Goal: Task Accomplishment & Management: Manage account settings

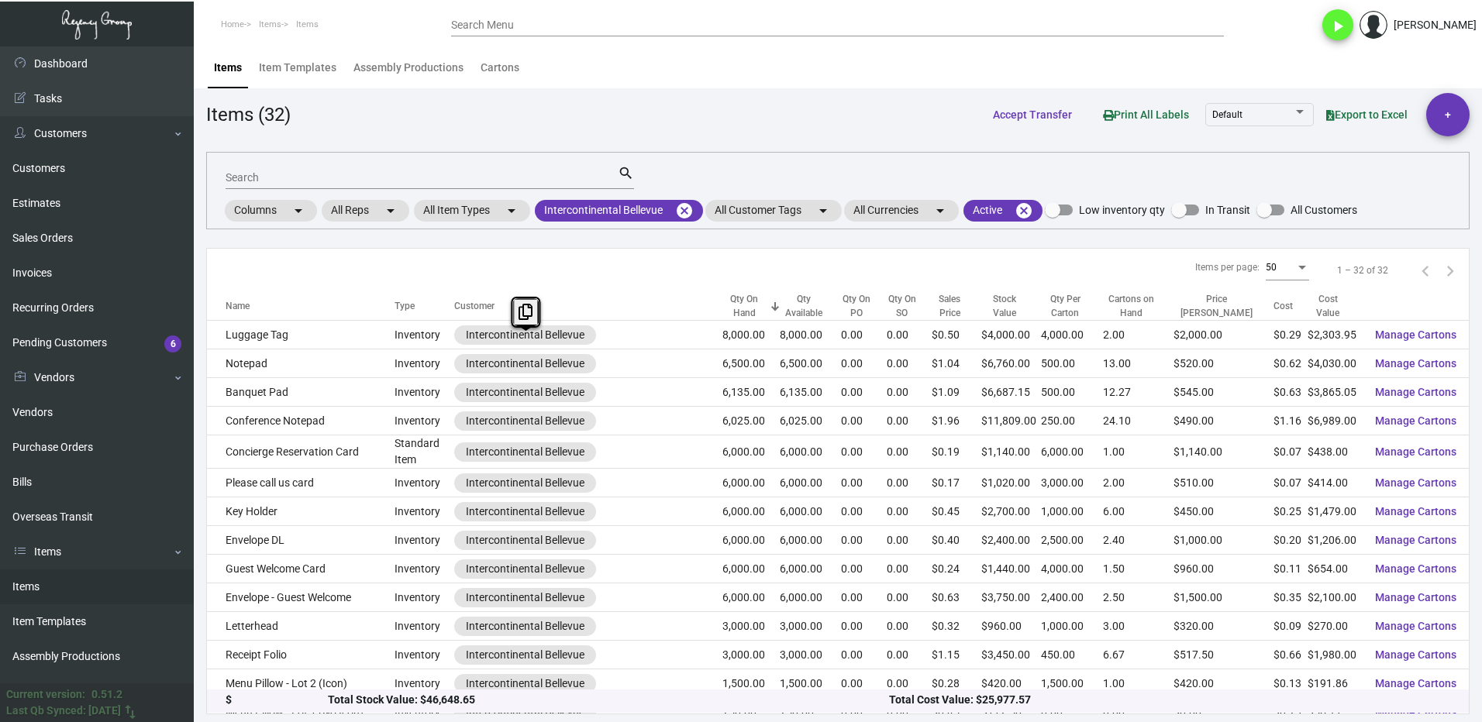
scroll to position [77, 0]
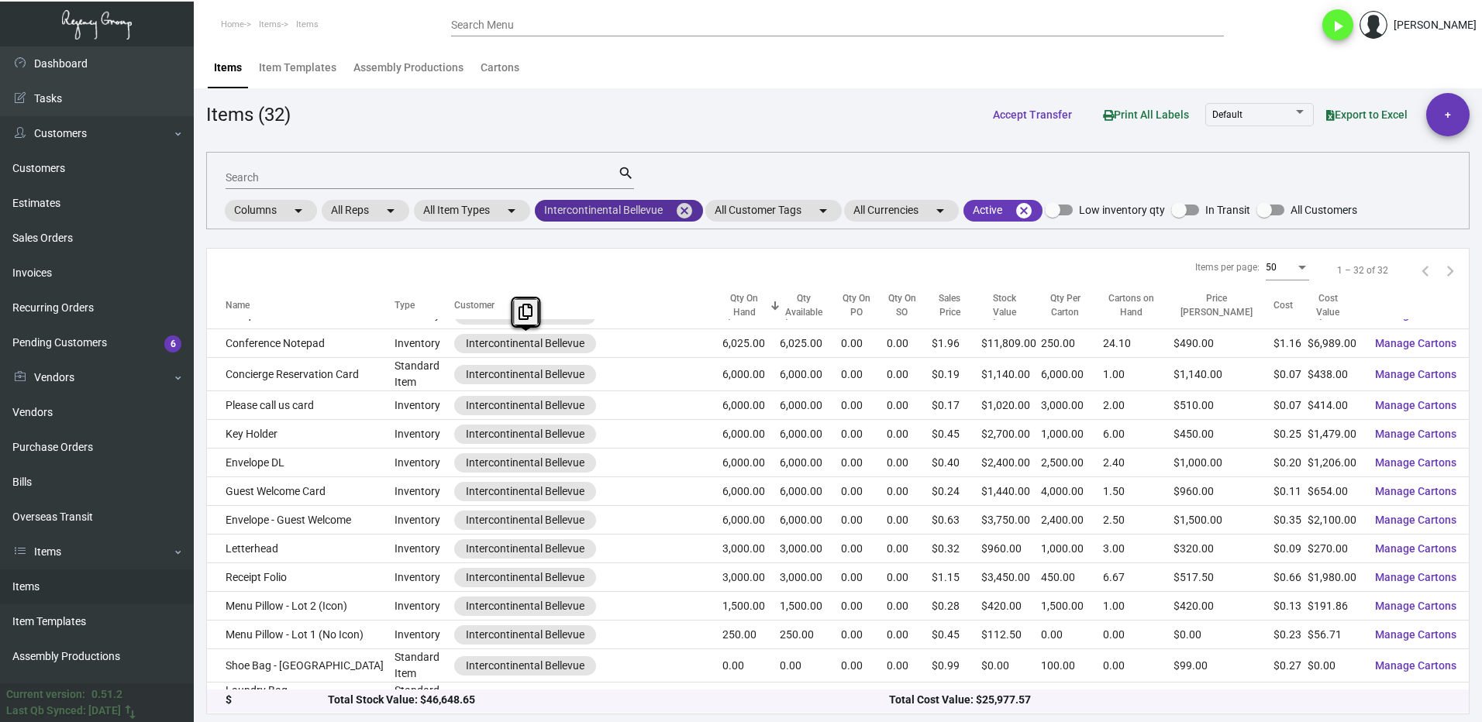
click at [682, 205] on mat-icon "cancel" at bounding box center [684, 210] width 19 height 19
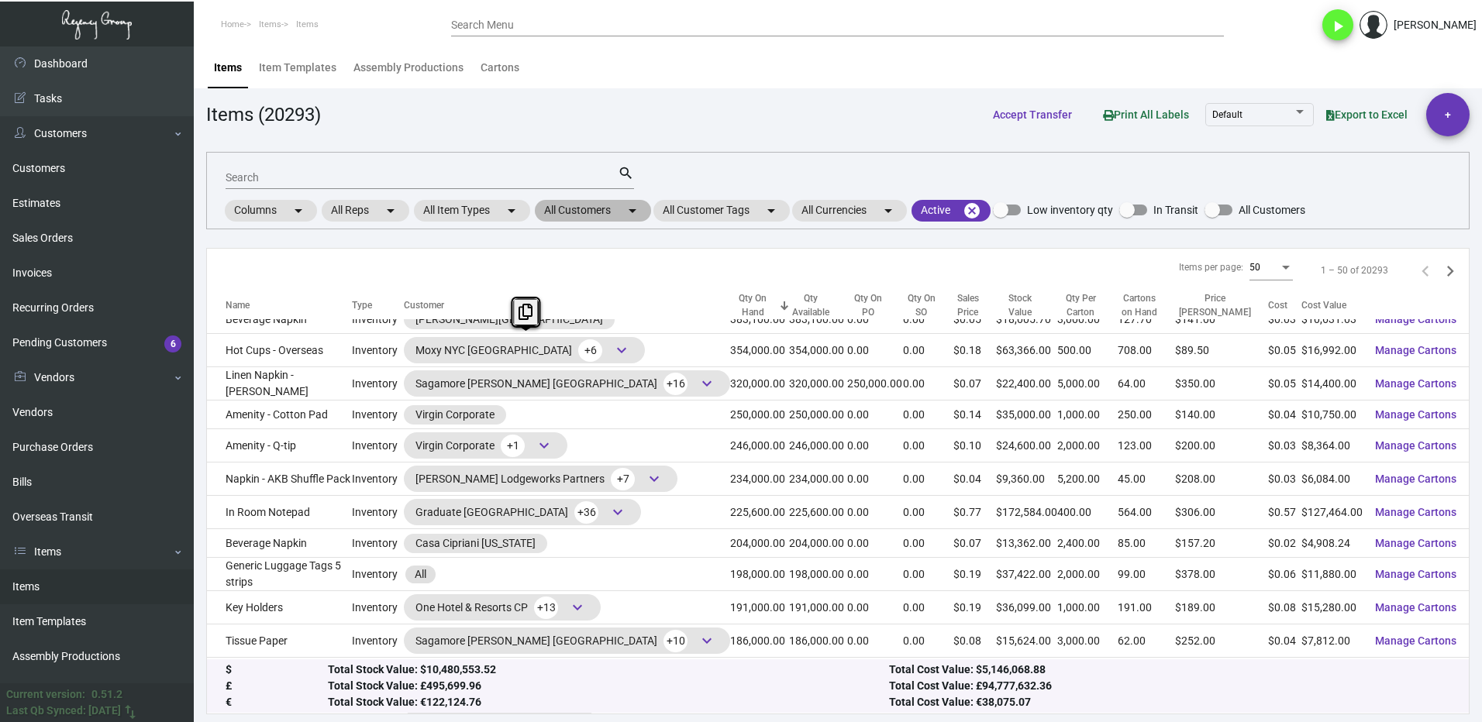
click at [571, 217] on mat-chip "All Customers arrow_drop_down" at bounding box center [593, 211] width 116 height 22
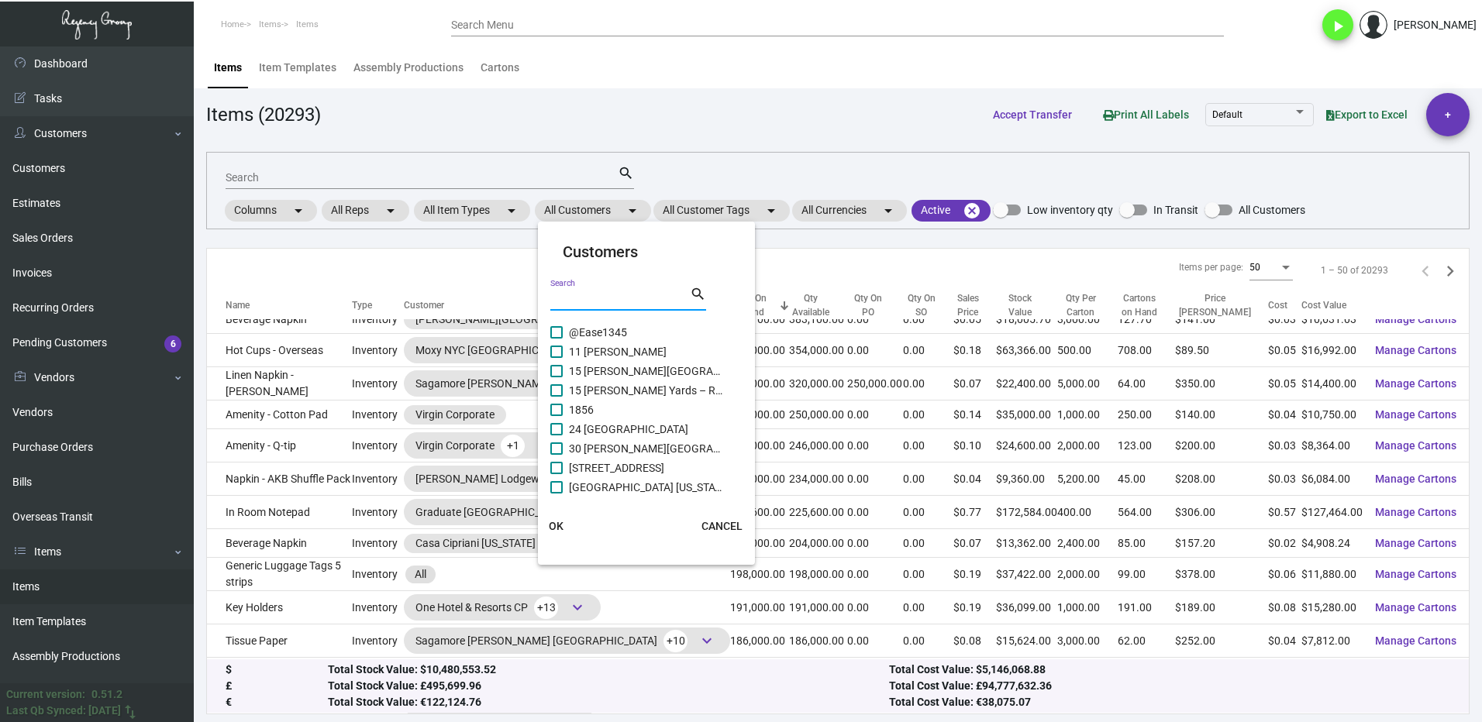
click at [598, 301] on input "Search" at bounding box center [619, 299] width 139 height 12
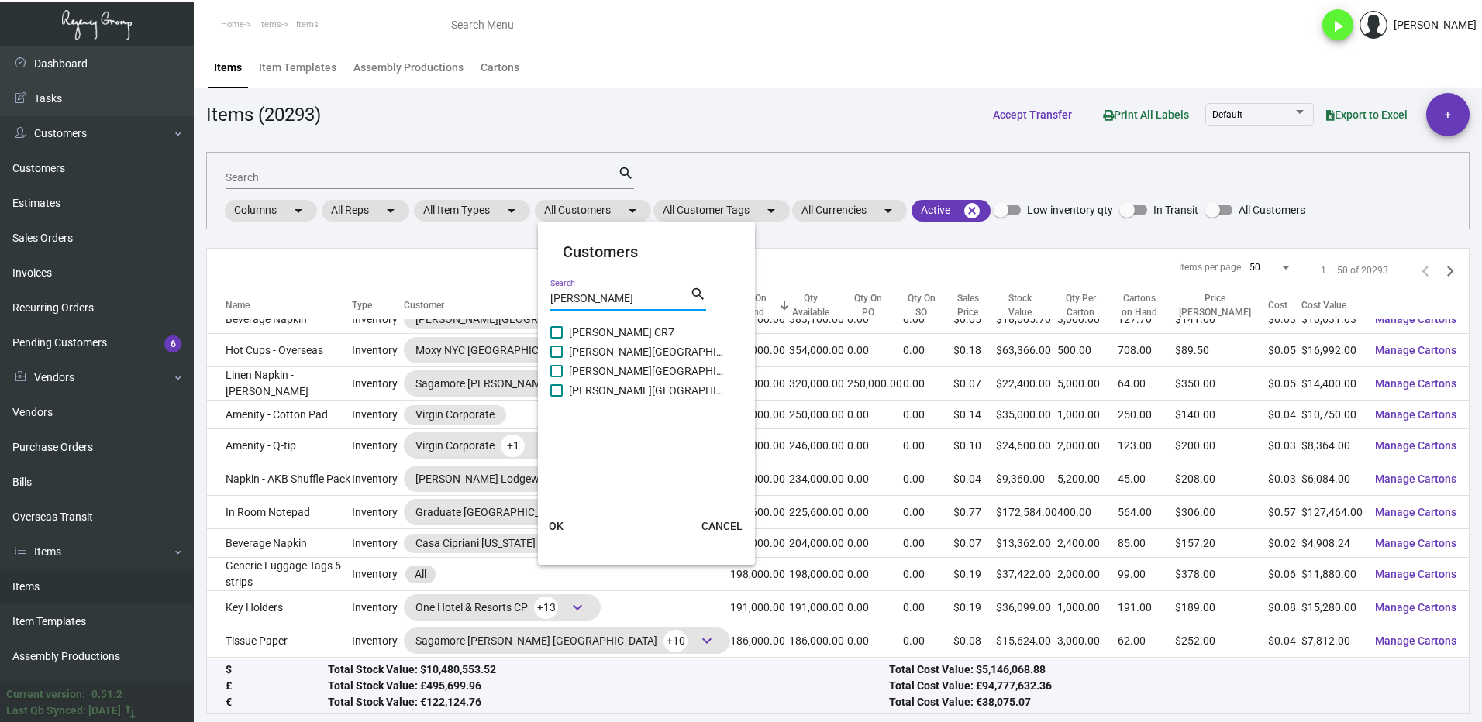
type input "[PERSON_NAME]"
click at [552, 355] on span at bounding box center [556, 352] width 12 height 12
click at [556, 358] on input "[PERSON_NAME][GEOGRAPHIC_DATA] [GEOGRAPHIC_DATA]" at bounding box center [556, 358] width 1 height 1
checkbox input "true"
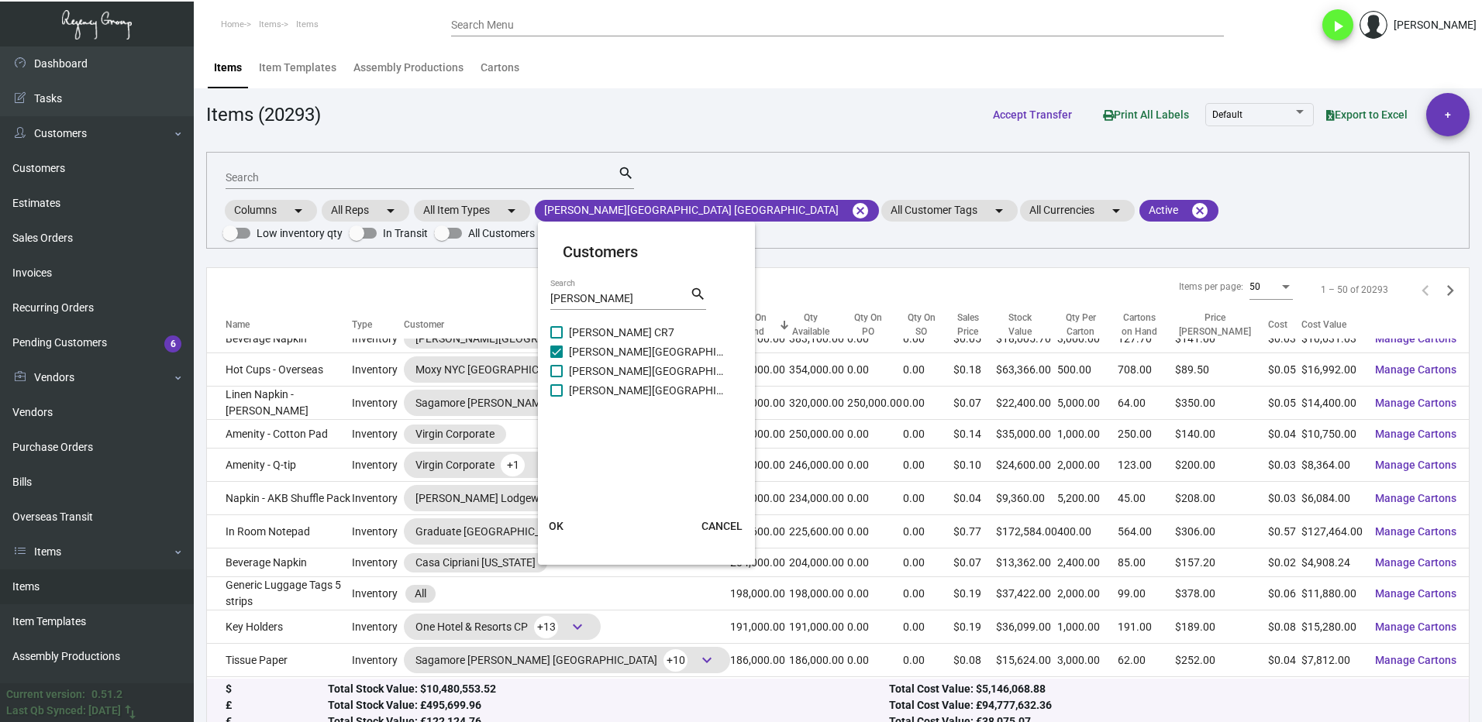
click at [567, 516] on button "OK" at bounding box center [557, 526] width 50 height 28
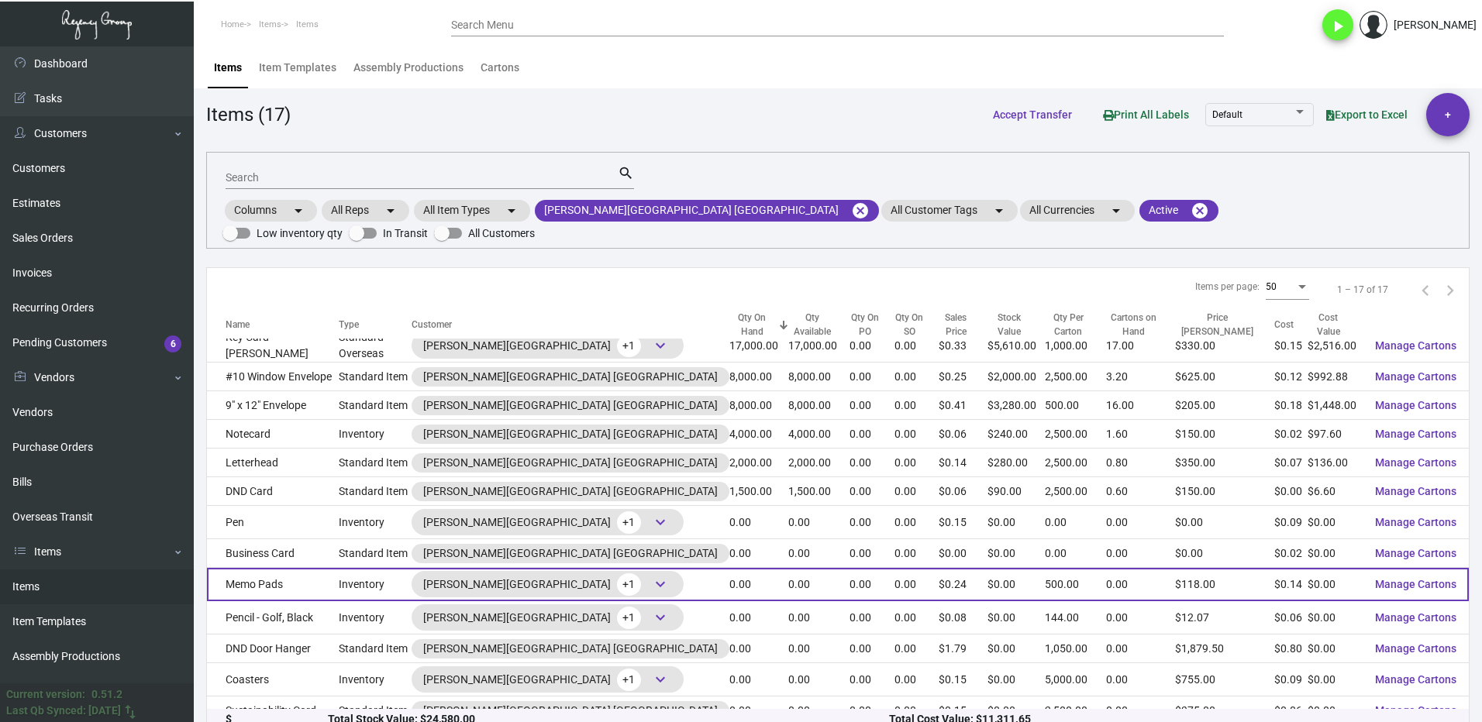
scroll to position [77, 0]
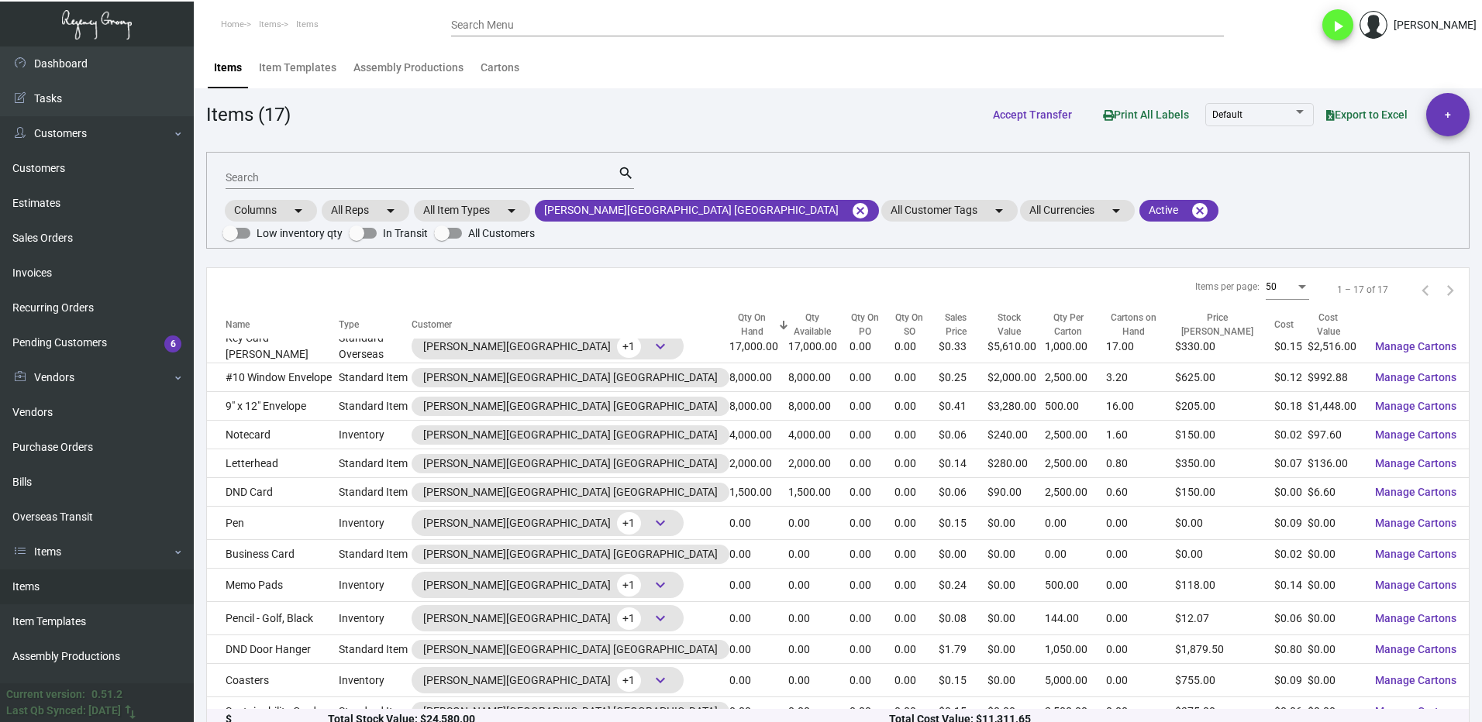
drag, startPoint x: 216, startPoint y: 175, endPoint x: 234, endPoint y: 174, distance: 17.9
paste input "Card - Sustainability"
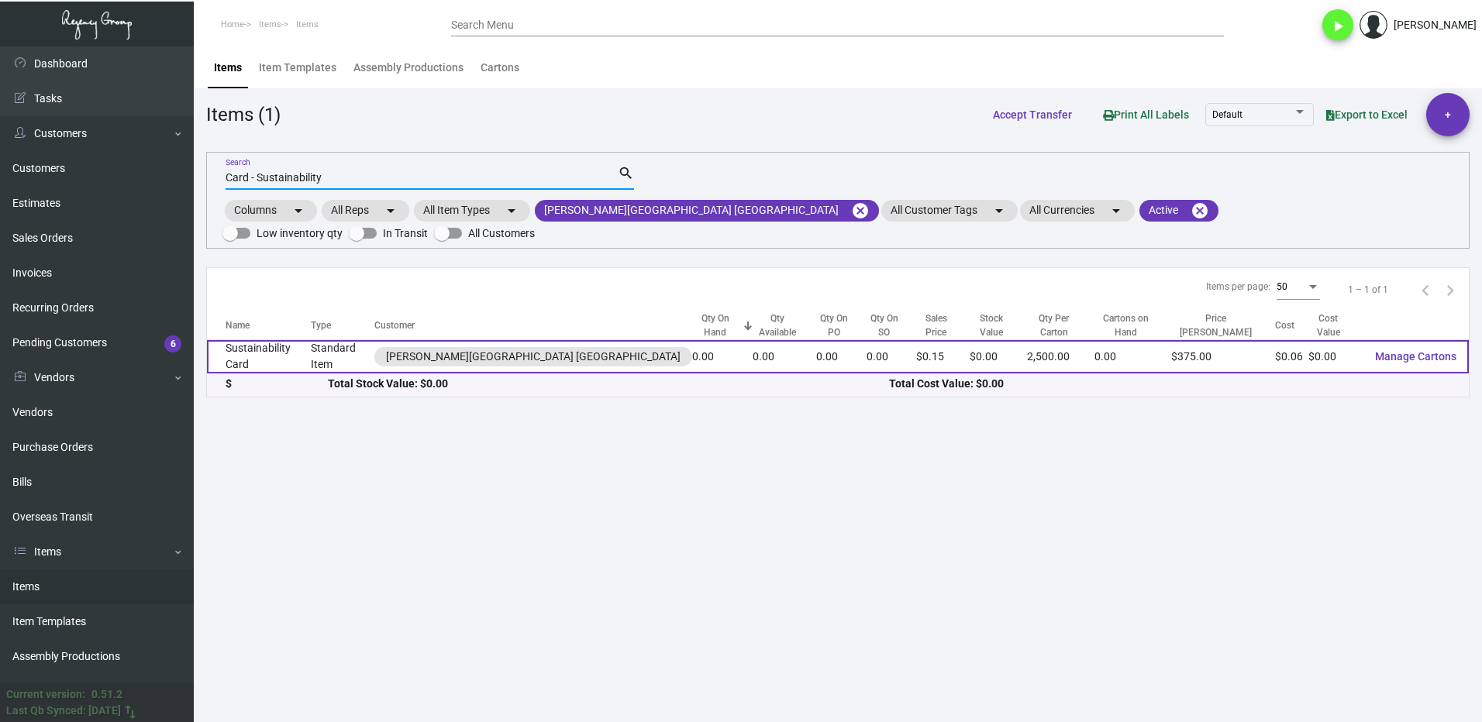
type input "Card - Sustainability"
click at [329, 340] on td "Standard Item" at bounding box center [343, 356] width 64 height 33
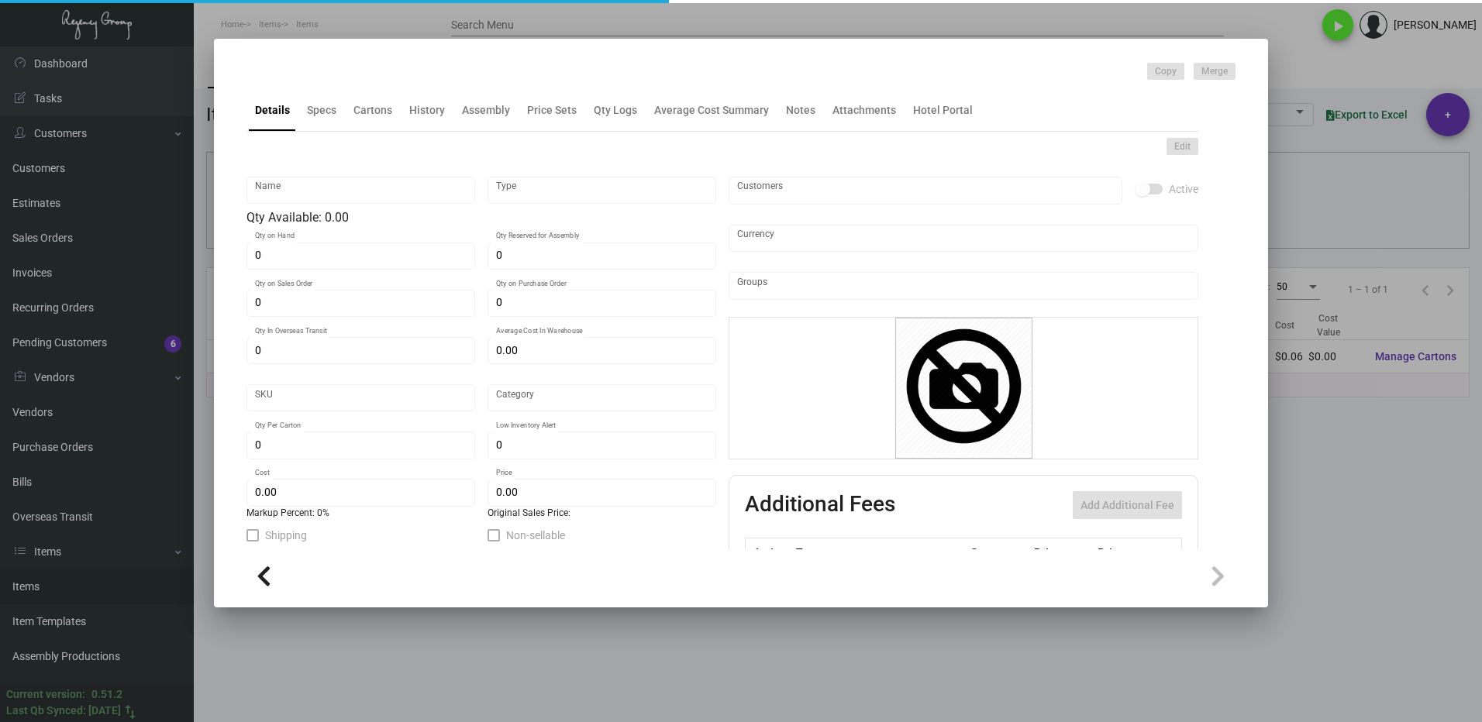
type input "Sustainability Card"
type input "Standard Item"
type input "$ 0.14656"
type input "Standard"
type input "2,500"
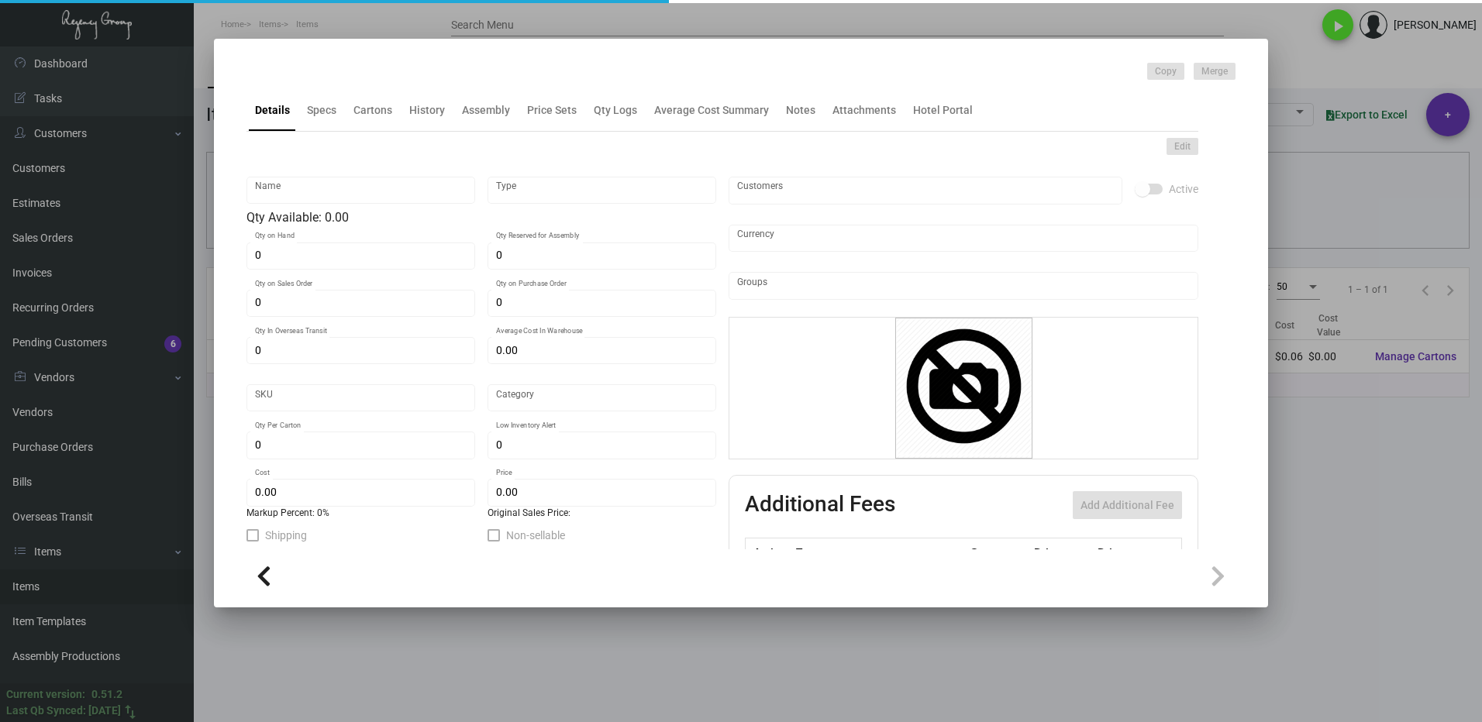
type input "$ 0.0588"
type input "$ 0.15"
checkbox input "true"
type input "United States Dollar $"
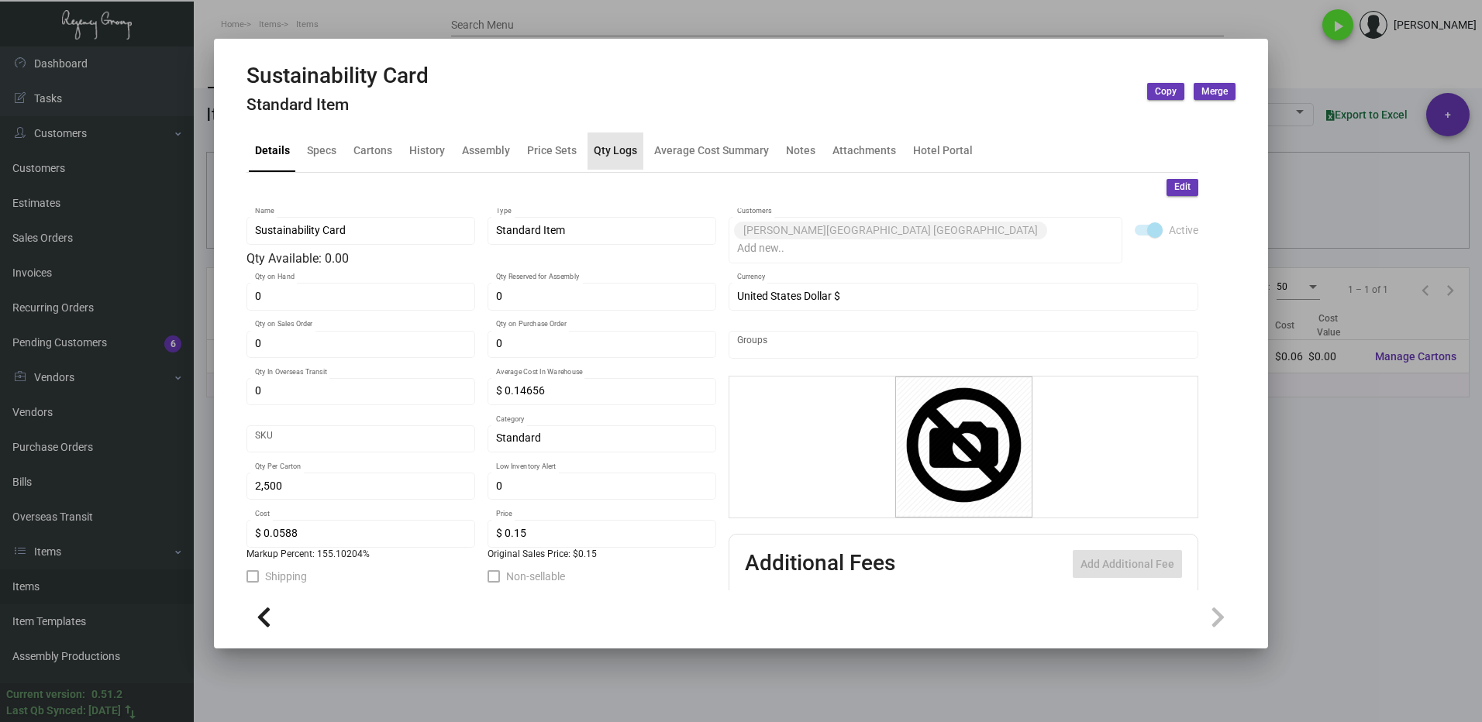
click at [621, 158] on div "Qty Logs" at bounding box center [615, 151] width 43 height 16
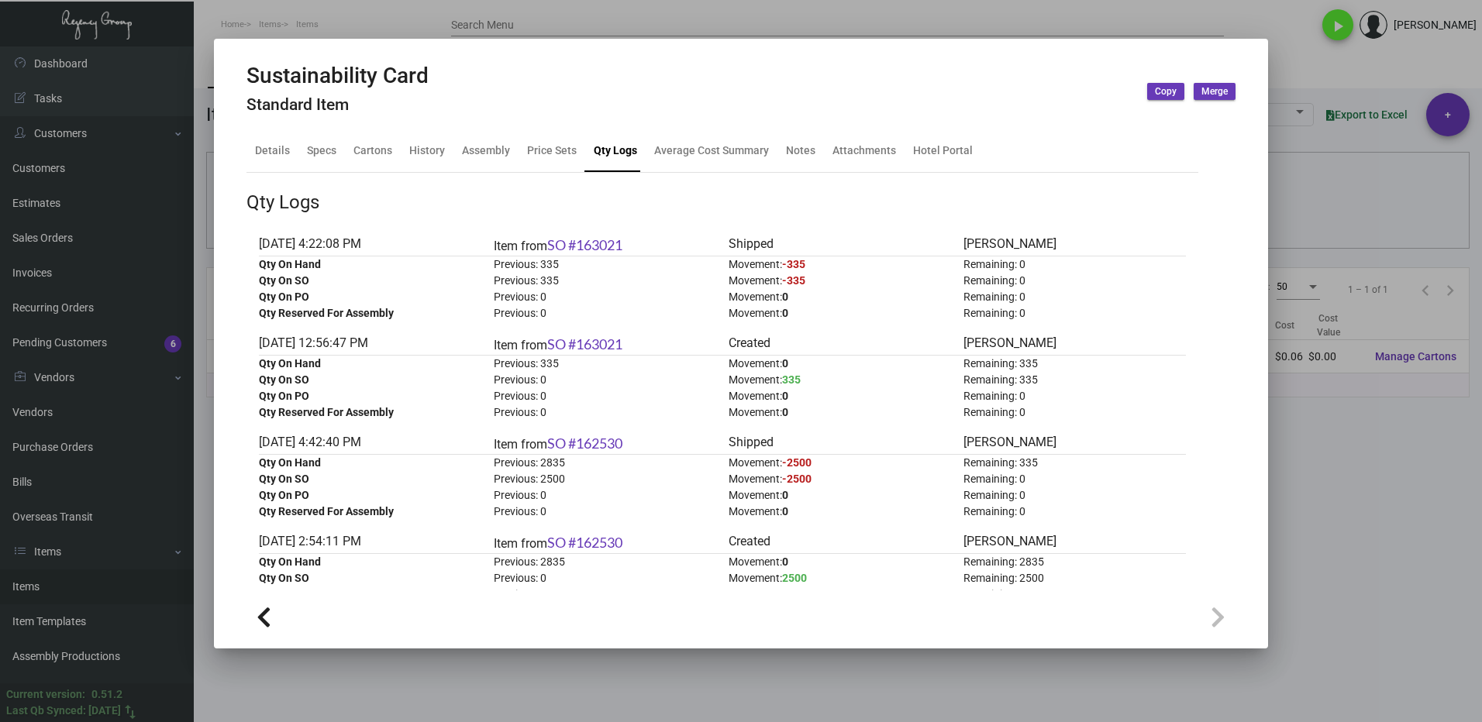
click at [1316, 464] on div at bounding box center [741, 361] width 1482 height 722
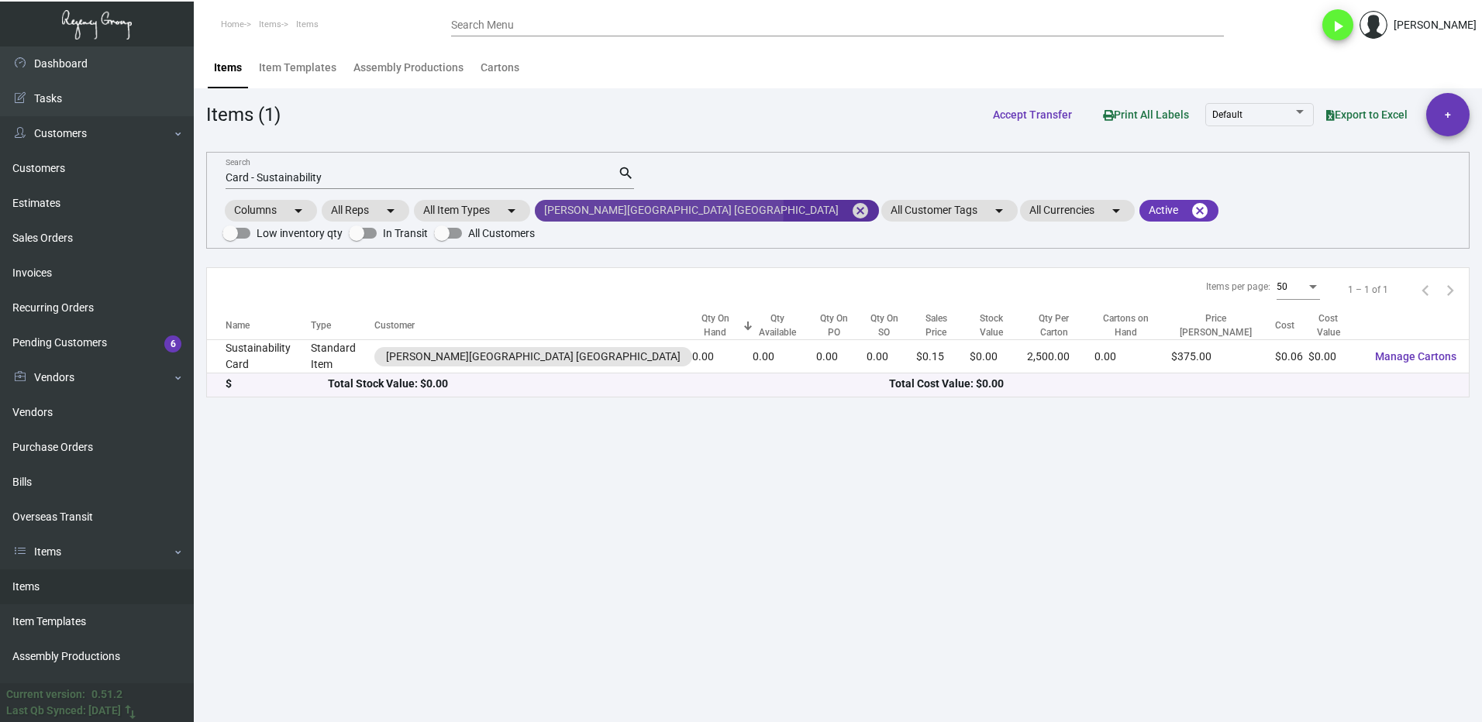
click at [610, 209] on mat-chip "[PERSON_NAME][GEOGRAPHIC_DATA] [GEOGRAPHIC_DATA] cancel" at bounding box center [707, 211] width 344 height 22
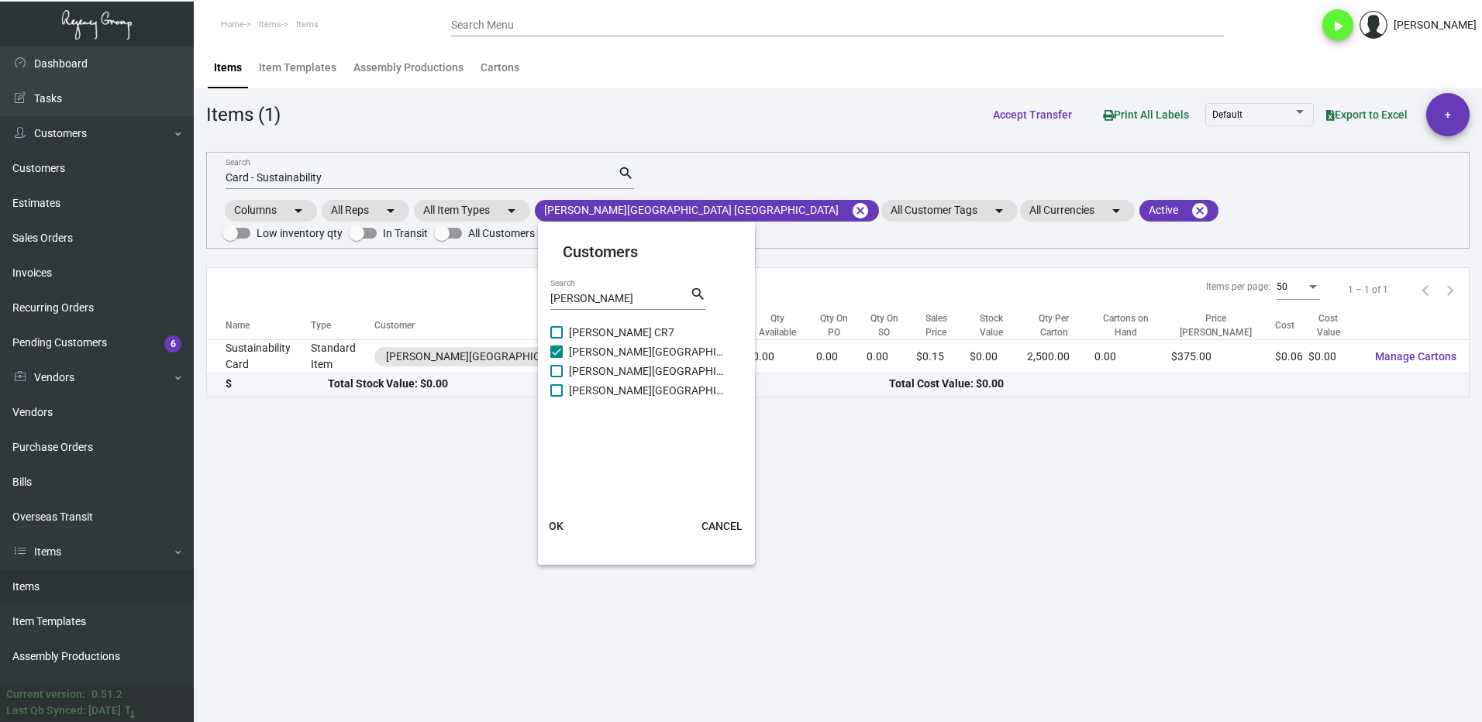
click at [560, 392] on span at bounding box center [556, 390] width 12 height 12
click at [556, 397] on input "[PERSON_NAME][GEOGRAPHIC_DATA]" at bounding box center [556, 397] width 1 height 1
checkbox input "true"
click at [556, 532] on span "OK" at bounding box center [556, 526] width 15 height 12
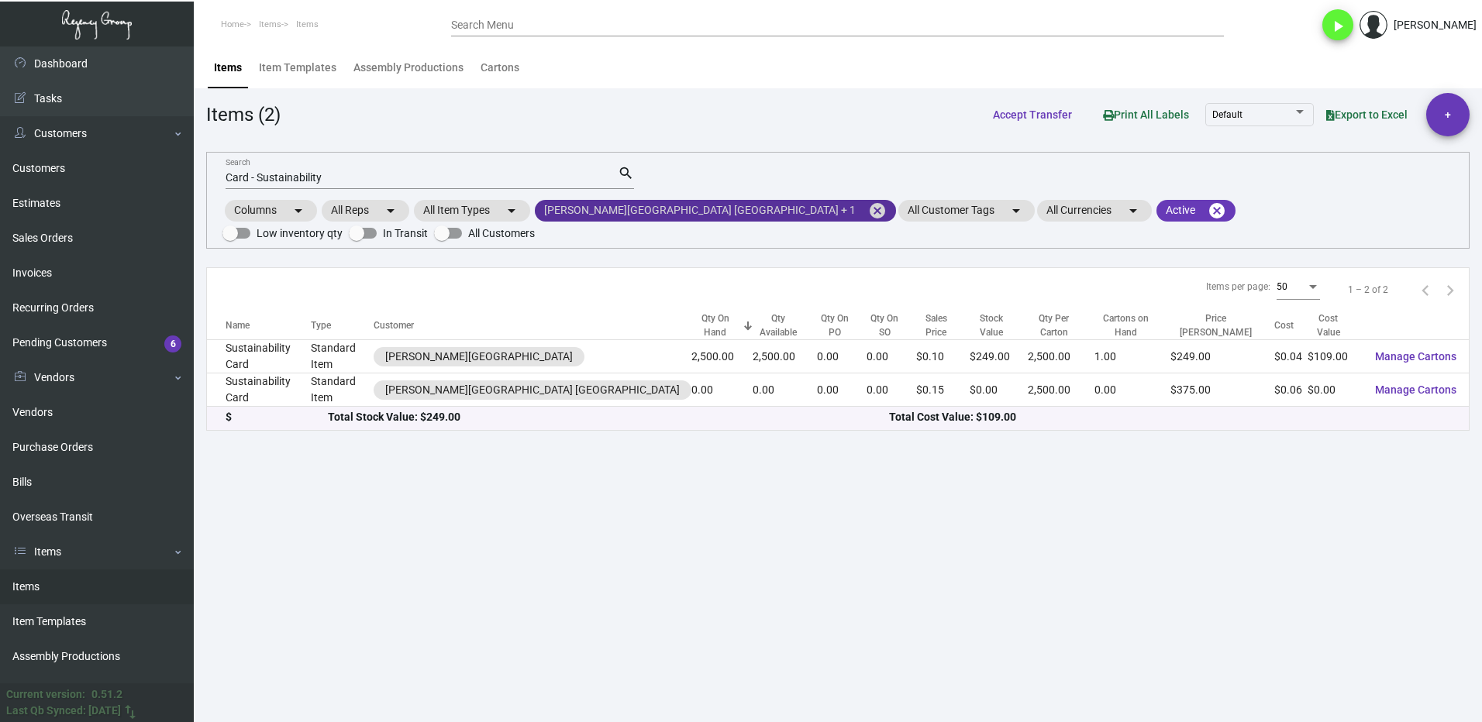
click at [868, 211] on mat-icon "cancel" at bounding box center [877, 210] width 19 height 19
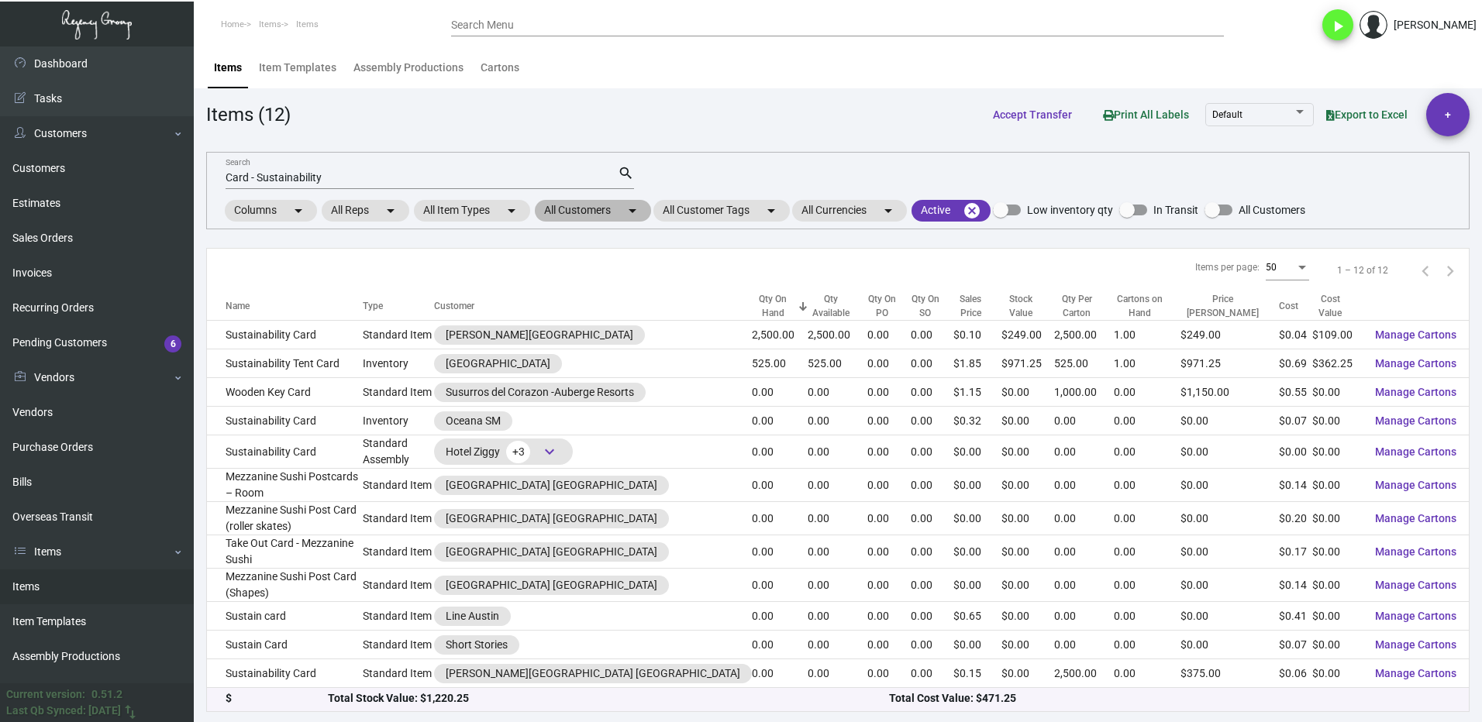
click at [560, 208] on mat-chip "All Customers arrow_drop_down" at bounding box center [593, 211] width 116 height 22
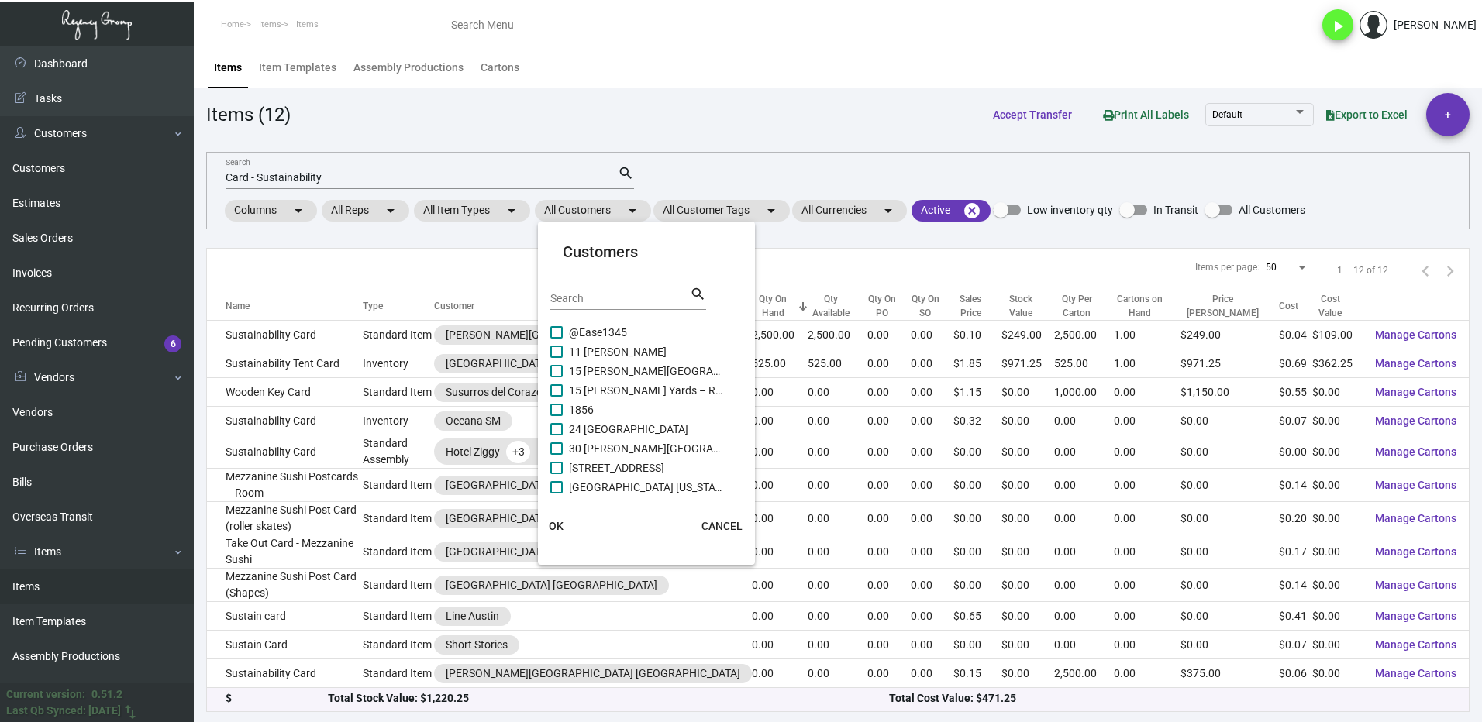
click at [577, 288] on div "Search" at bounding box center [619, 298] width 139 height 24
type input "proper"
click at [562, 410] on span at bounding box center [556, 410] width 12 height 12
click at [556, 416] on input "Proper Austin" at bounding box center [556, 416] width 1 height 1
checkbox input "true"
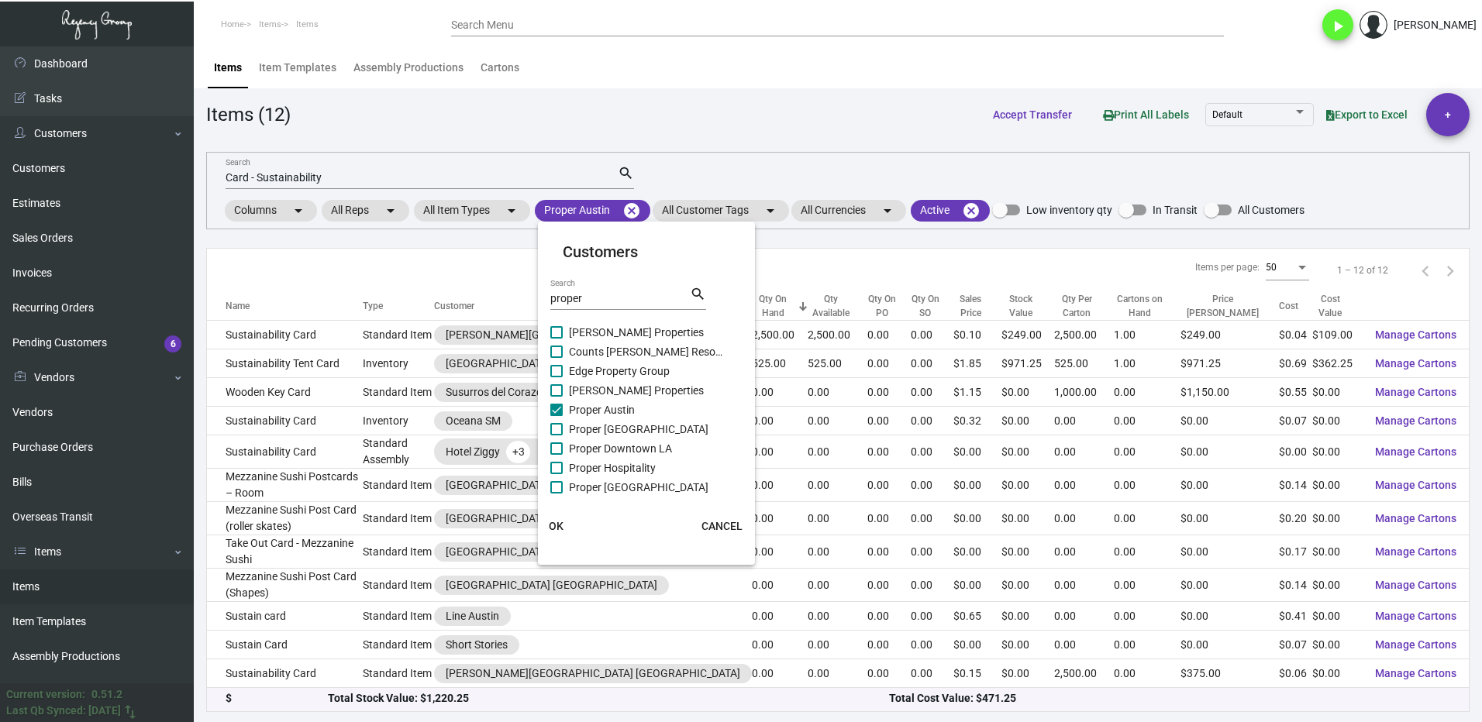
click at [562, 426] on span at bounding box center [556, 429] width 12 height 12
click at [556, 436] on input "Proper [GEOGRAPHIC_DATA]" at bounding box center [556, 436] width 1 height 1
checkbox input "true"
click at [560, 446] on span at bounding box center [556, 449] width 12 height 12
click at [556, 455] on input "Proper Downtown LA" at bounding box center [556, 455] width 1 height 1
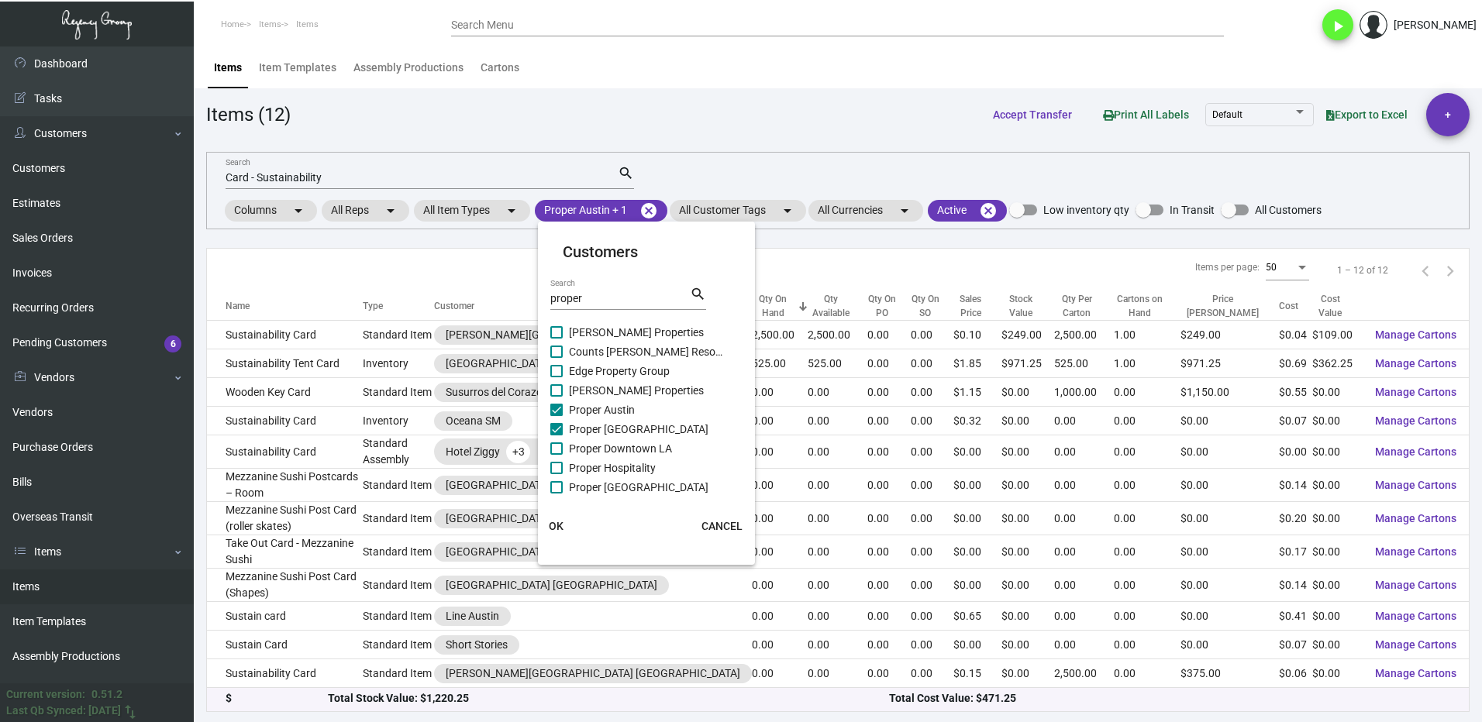
checkbox input "true"
click at [556, 460] on label "Proper Hospitality" at bounding box center [637, 468] width 174 height 19
click at [556, 474] on input "Proper Hospitality" at bounding box center [556, 474] width 1 height 1
checkbox input "true"
click at [557, 484] on span at bounding box center [556, 487] width 12 height 12
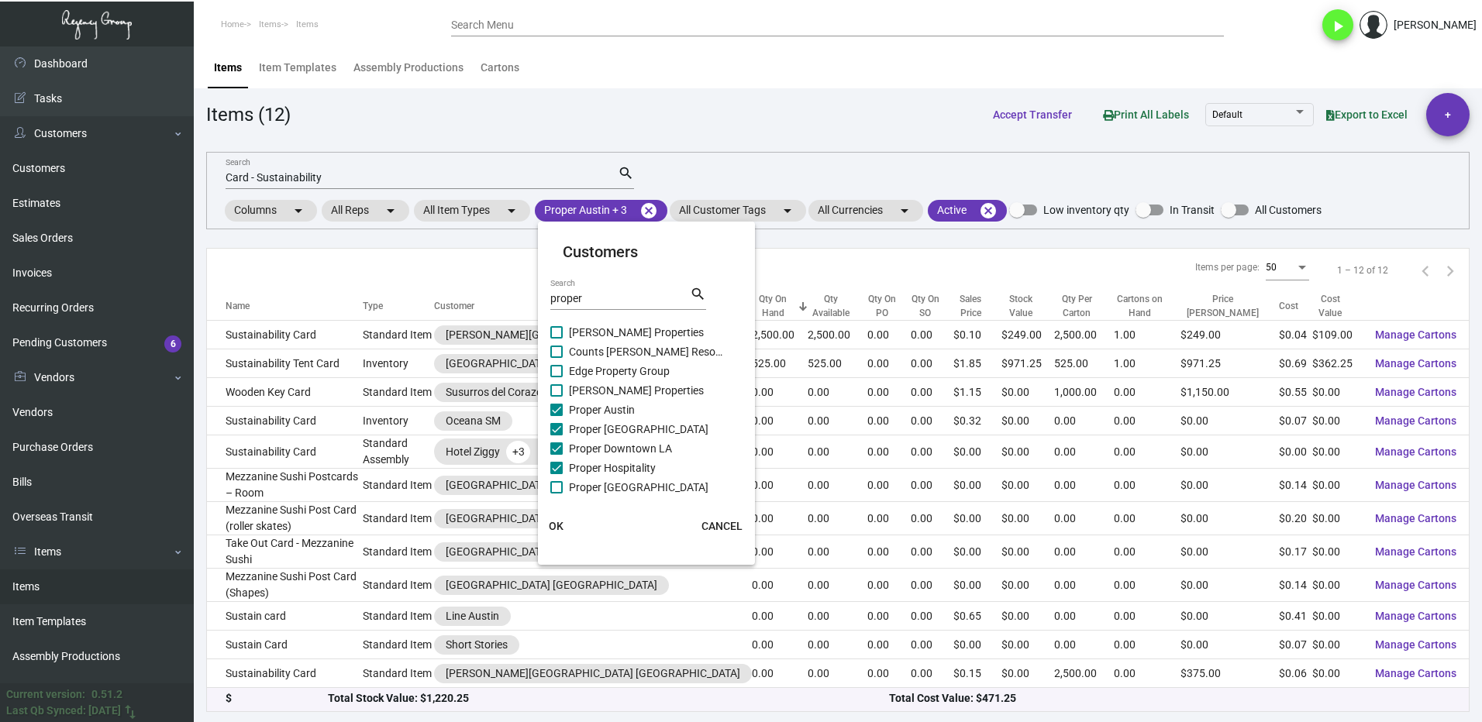
click at [556, 494] on input "Proper [GEOGRAPHIC_DATA]" at bounding box center [556, 494] width 1 height 1
checkbox input "true"
click at [557, 460] on span at bounding box center [556, 464] width 12 height 12
click at [556, 470] on input "Proper [GEOGRAPHIC_DATA][PERSON_NAME]" at bounding box center [556, 470] width 1 height 1
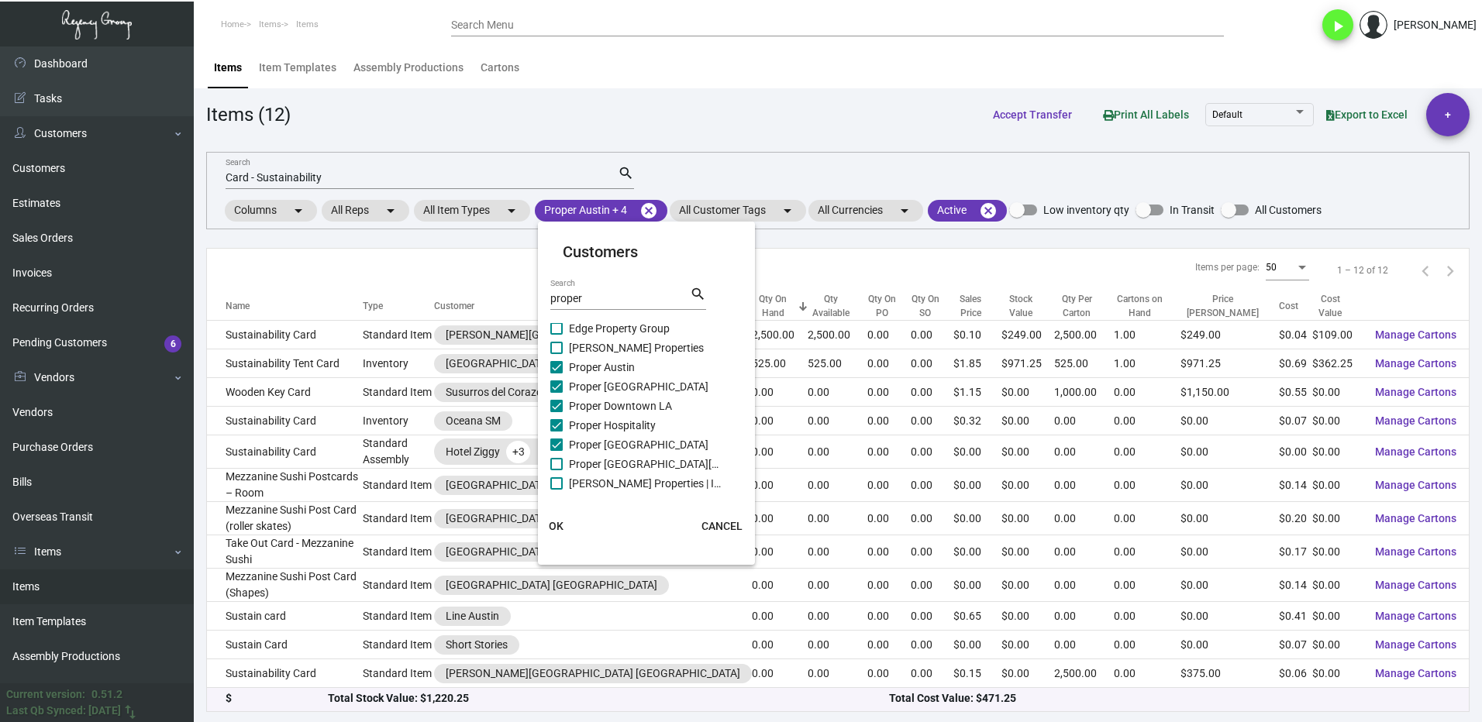
checkbox input "true"
click at [559, 525] on span "OK" at bounding box center [556, 526] width 15 height 12
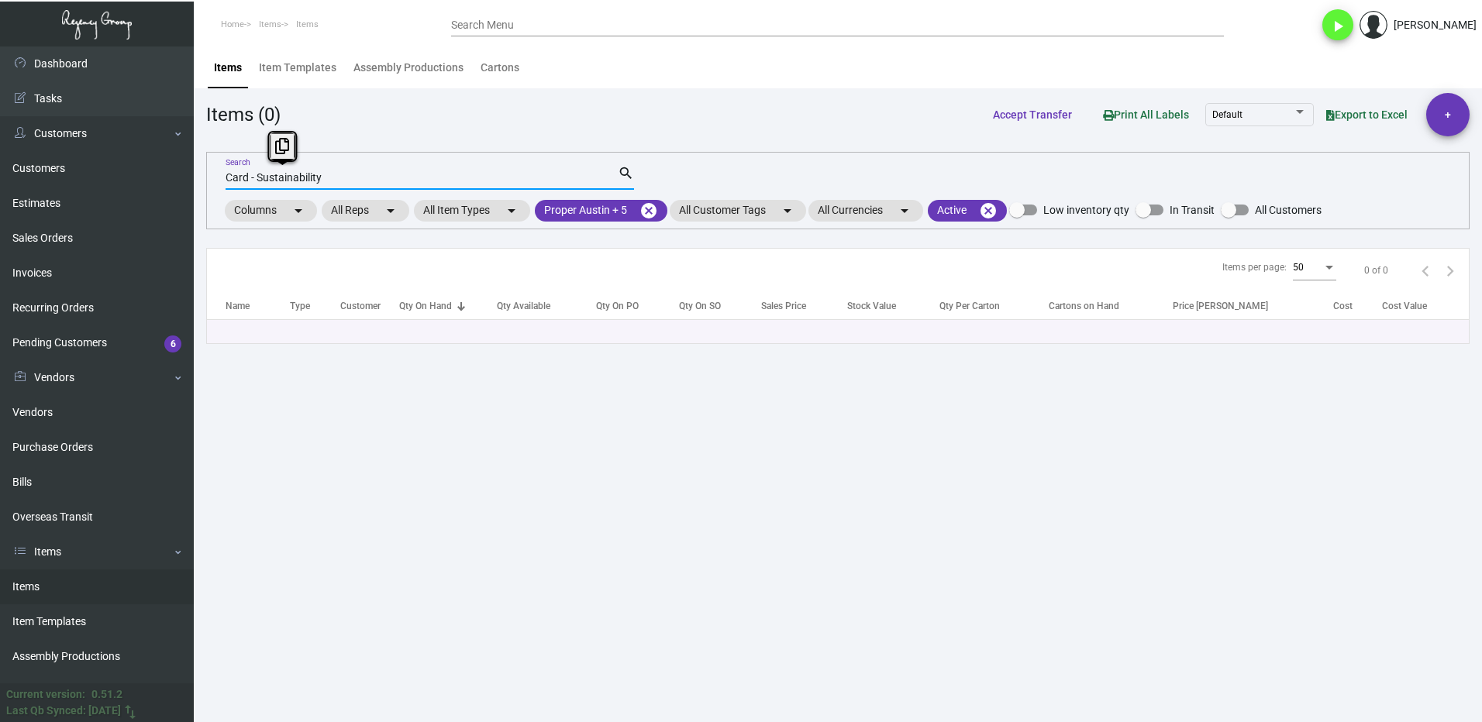
drag, startPoint x: 284, startPoint y: 182, endPoint x: 191, endPoint y: 196, distance: 93.3
click at [191, 195] on div "Dashboard Dashboard Tasks Customers Customers Estimates Sales Orders Invoices R…" at bounding box center [741, 384] width 1482 height 676
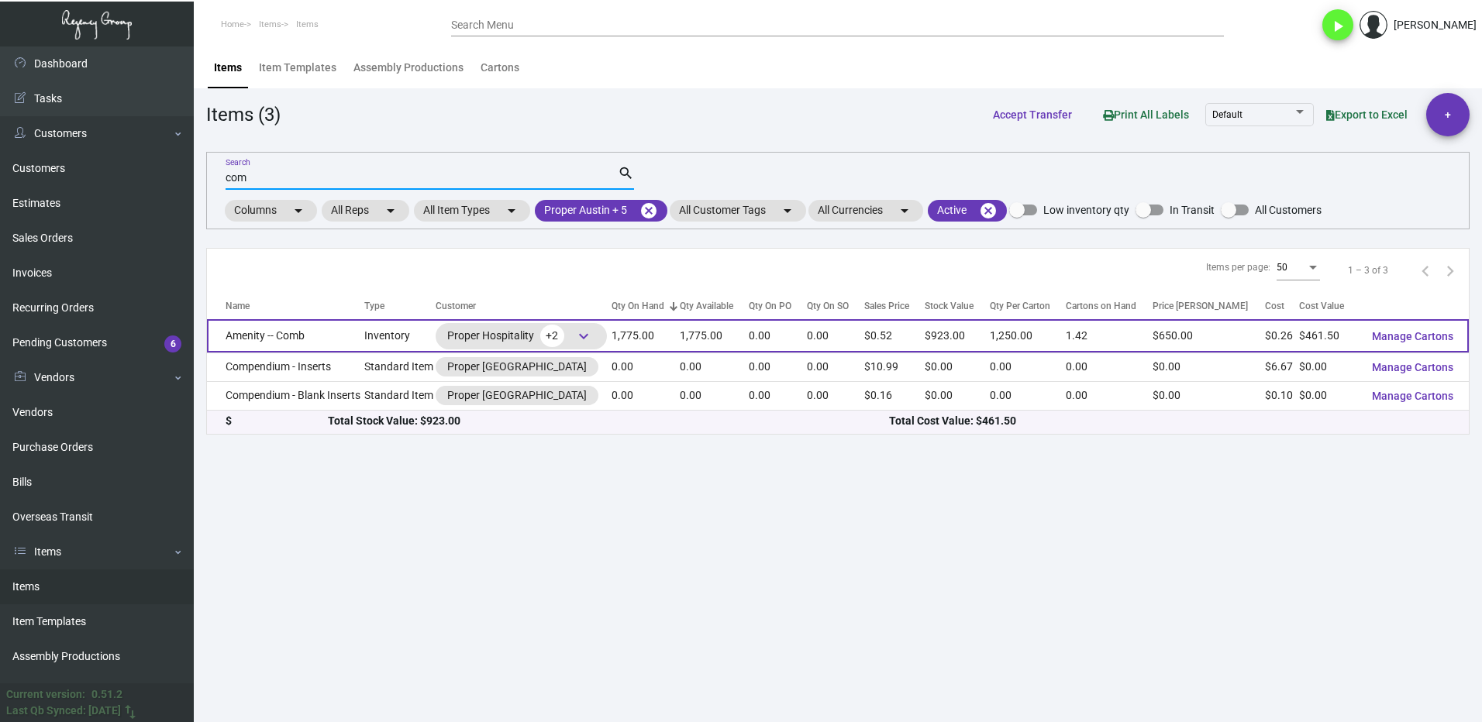
type input "com"
click at [292, 345] on td "Amenity -- Comb" at bounding box center [285, 335] width 157 height 33
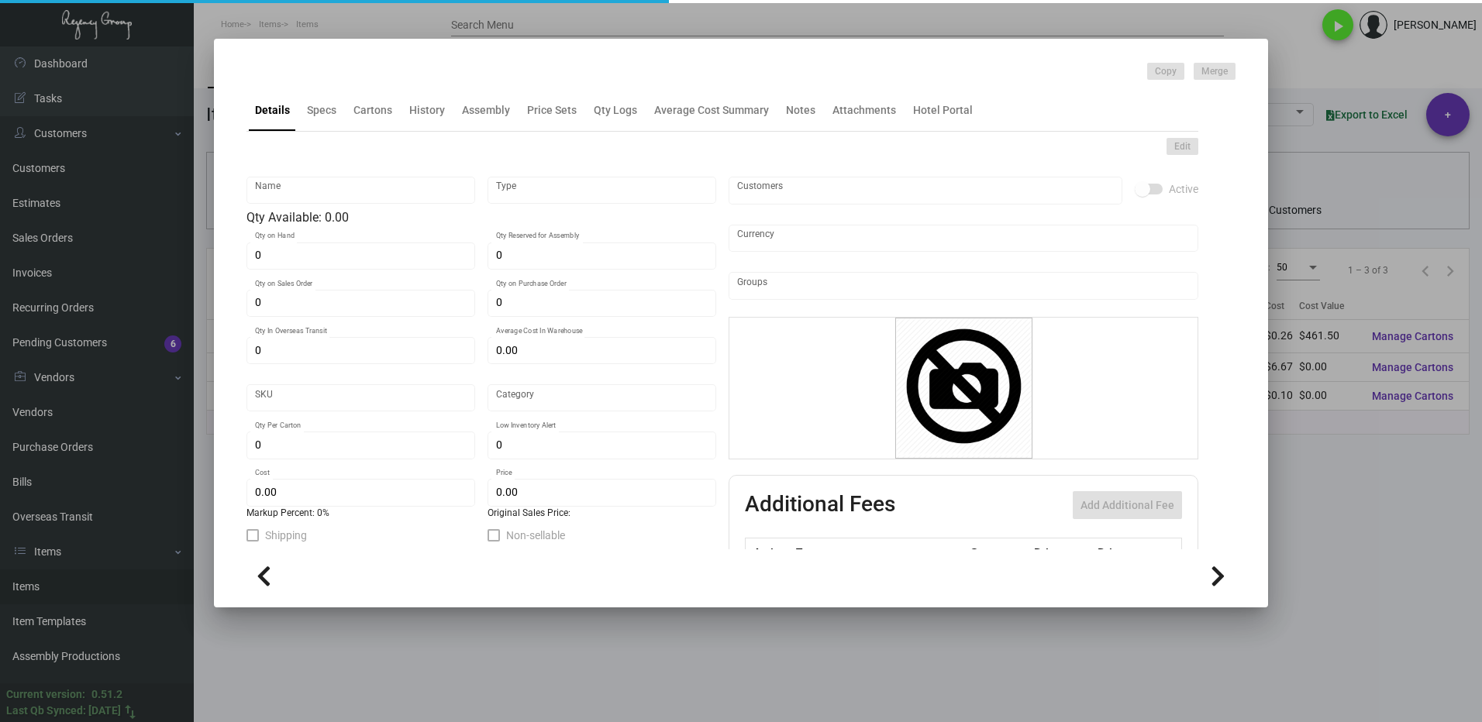
type input "Amenity -- Comb"
type input "Inventory"
type input "1,775"
type input "$ 2.16667"
type input "Overseas"
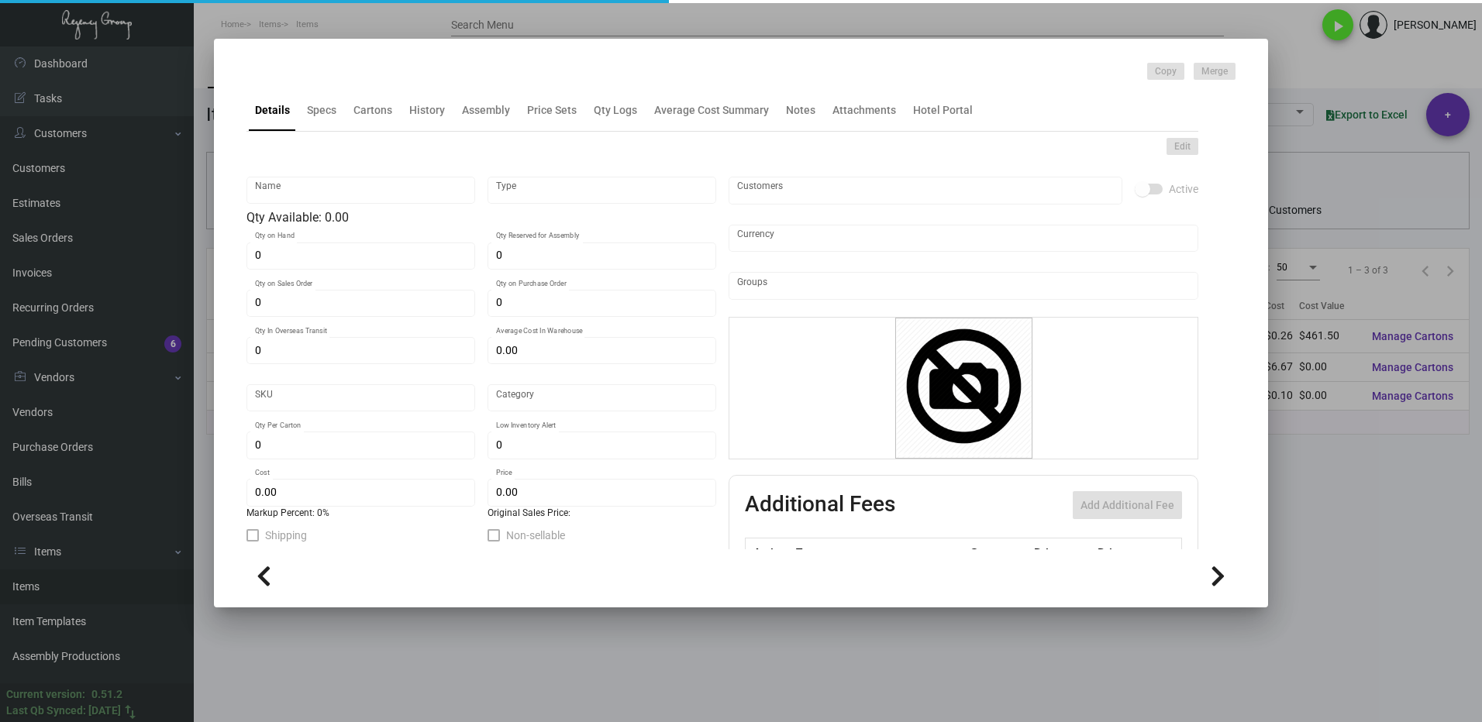
type input "1,250"
type input "$ 0.26"
type input "$ 0.52"
checkbox input "true"
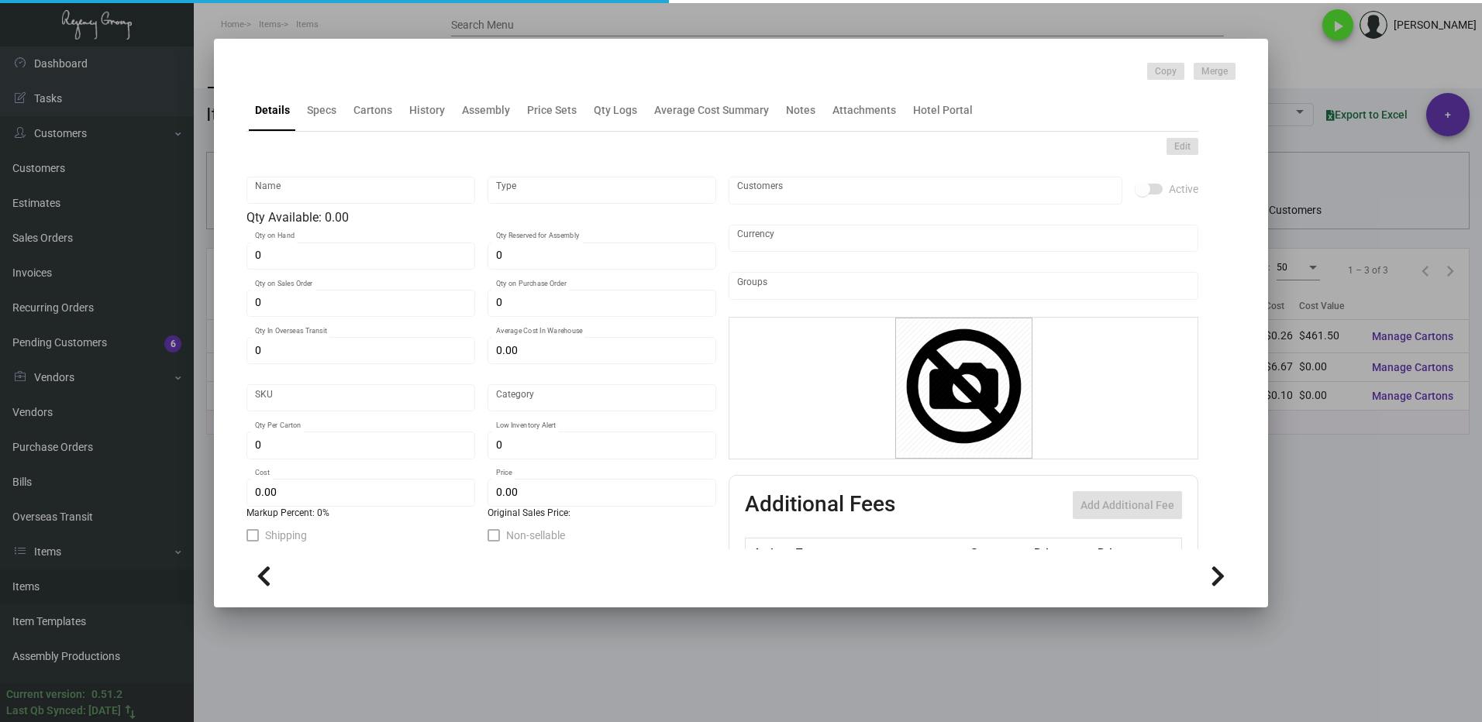
type input "United States Dollar $"
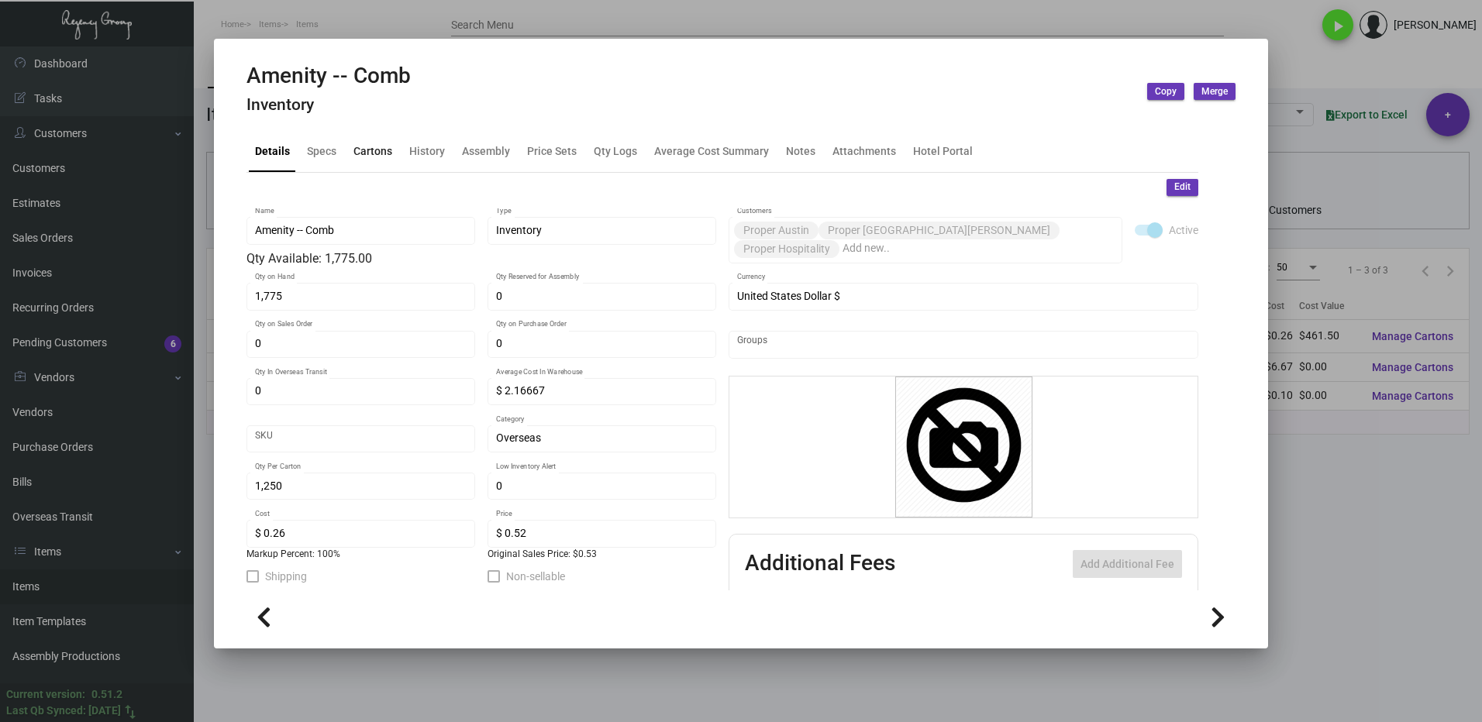
click at [364, 147] on div "Cartons" at bounding box center [372, 151] width 39 height 16
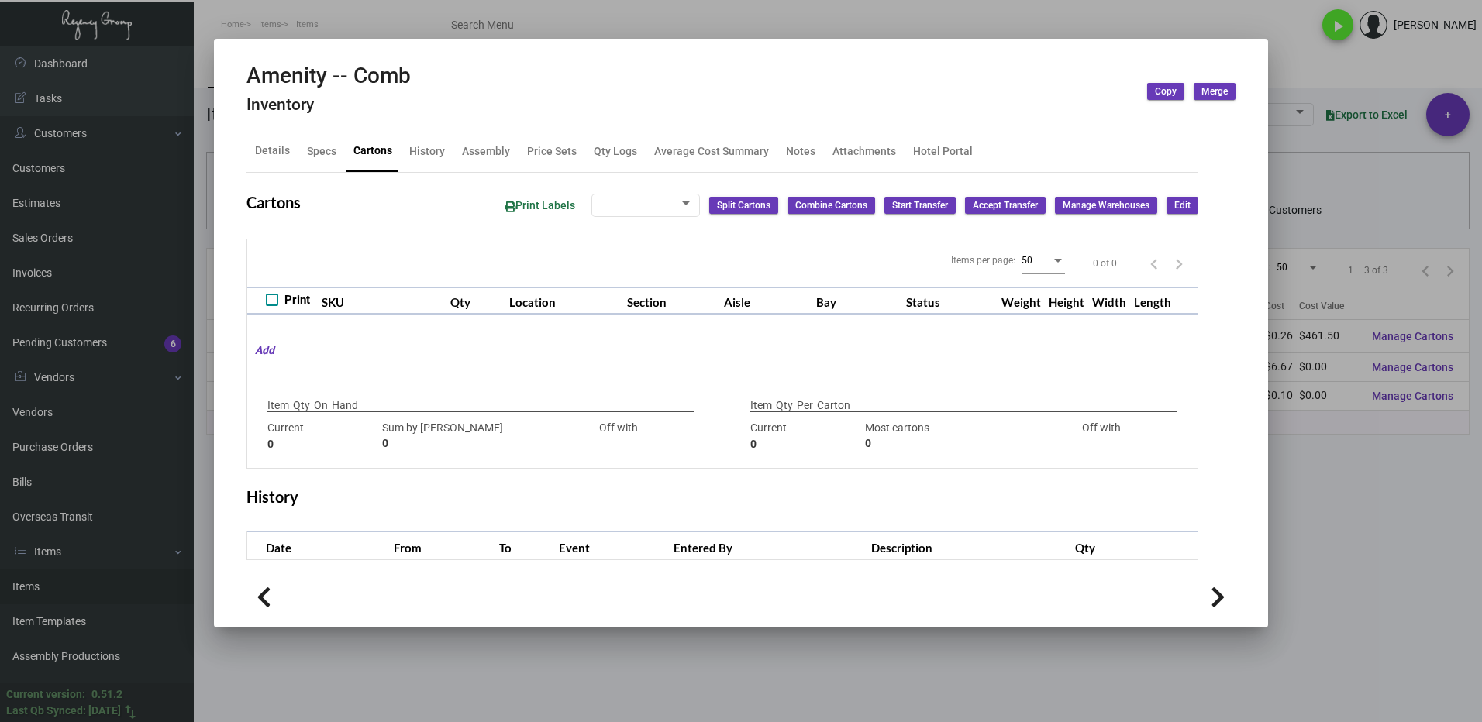
type input "1,775"
type input "1775"
type input "0"
type input "1,250"
type input "1000"
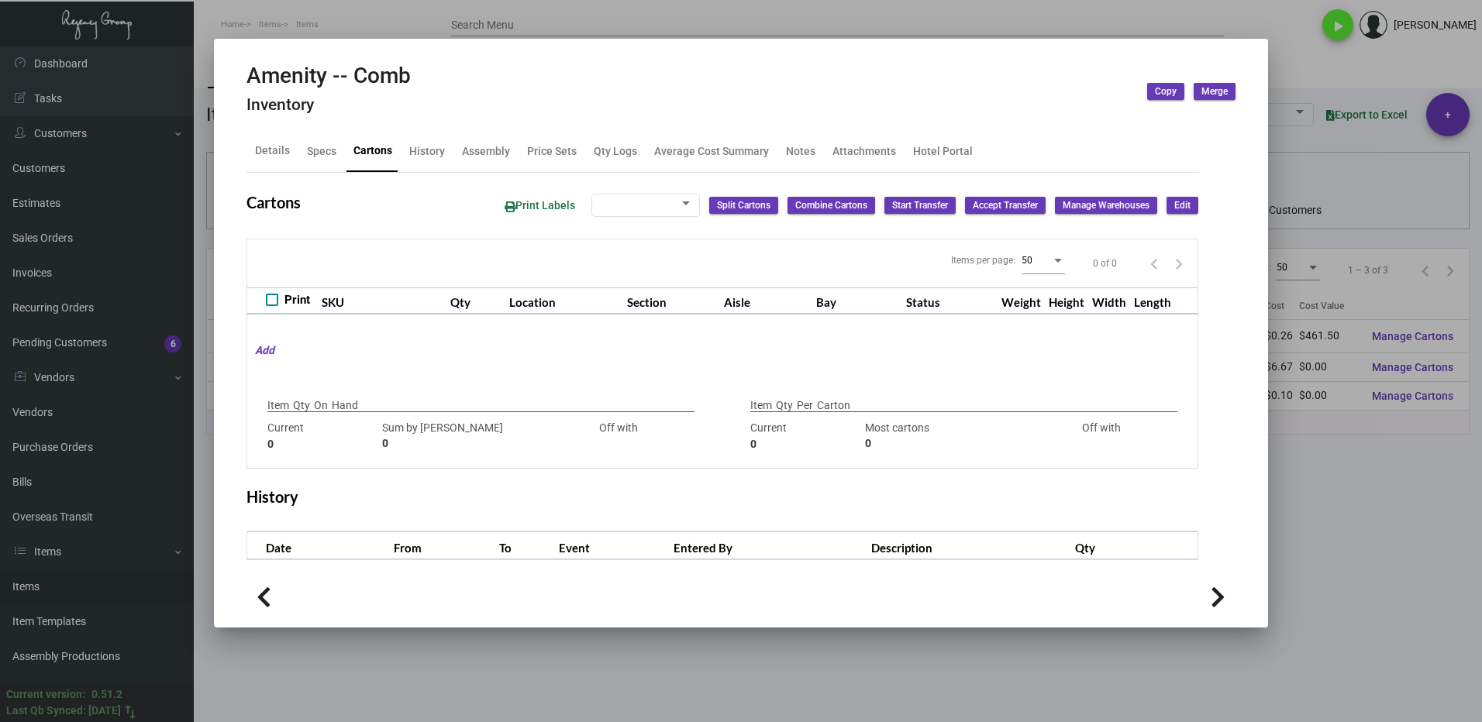
type input "+250"
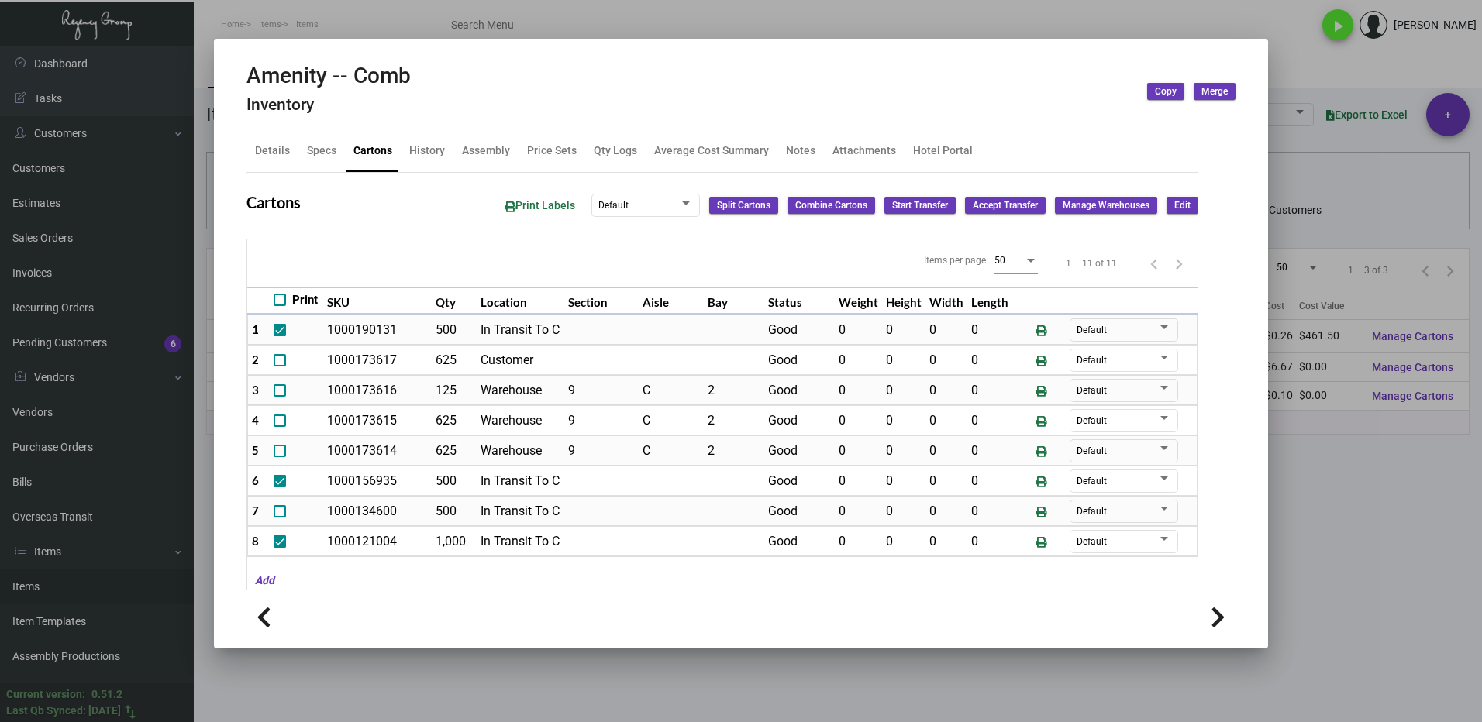
scroll to position [102, 0]
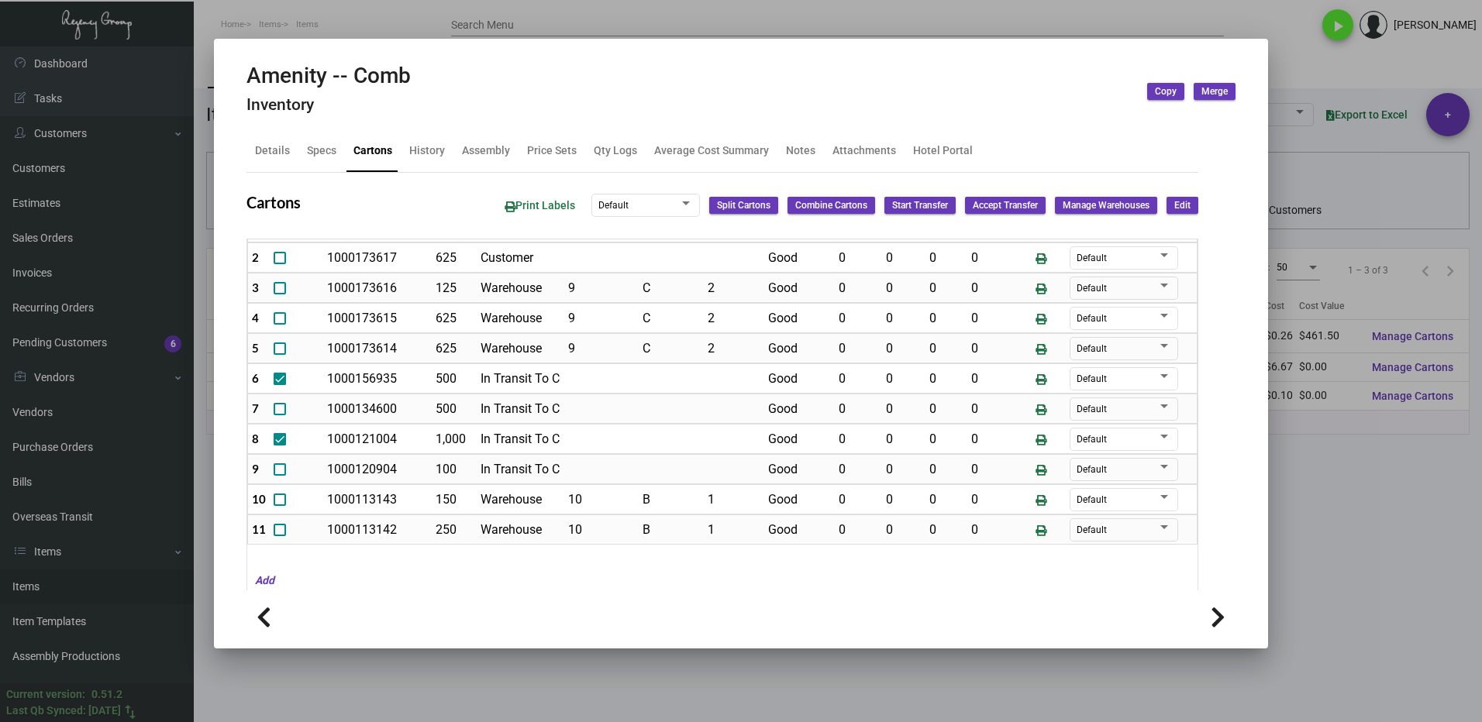
click at [1343, 498] on div at bounding box center [741, 361] width 1482 height 722
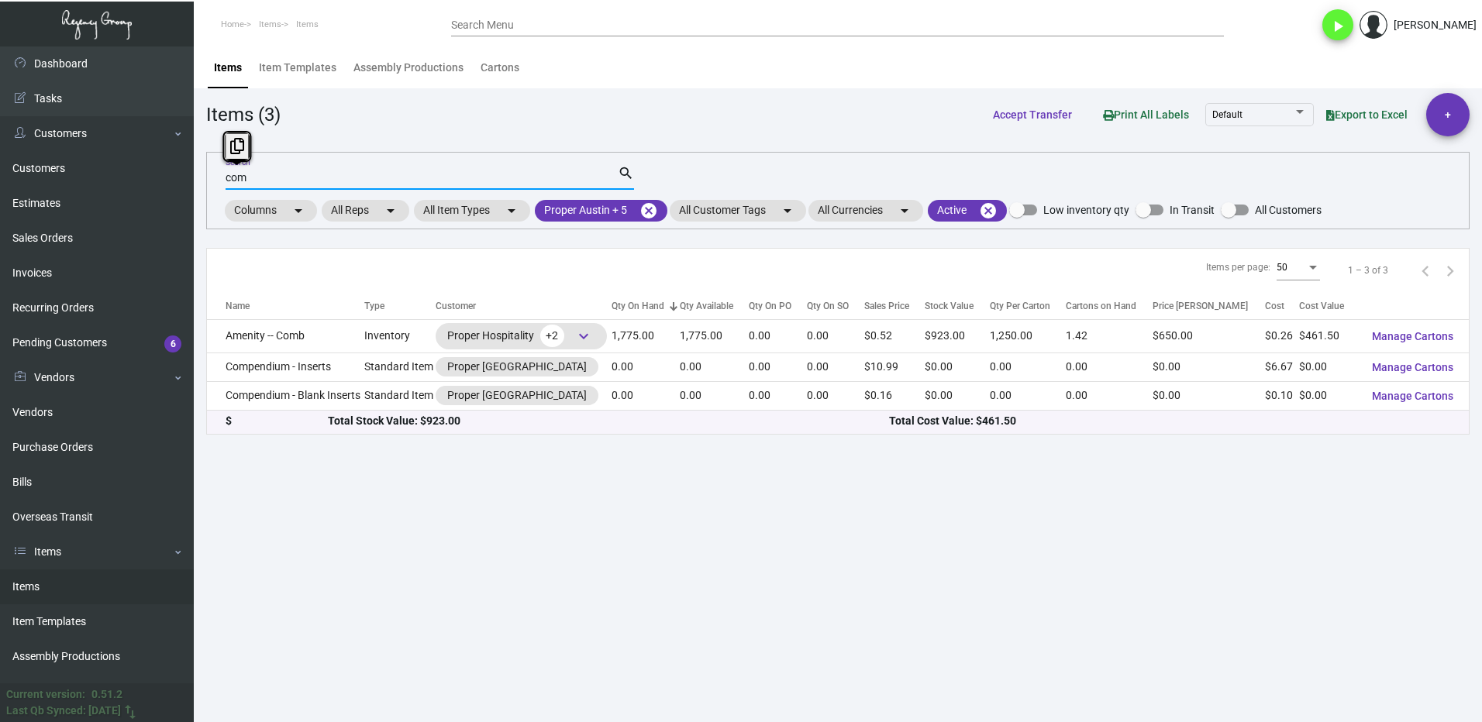
drag, startPoint x: 276, startPoint y: 176, endPoint x: 210, endPoint y: 188, distance: 67.0
click at [210, 188] on div "com Search search Columns arrow_drop_down All Reps arrow_drop_down All Item Typ…" at bounding box center [837, 190] width 1263 height 77
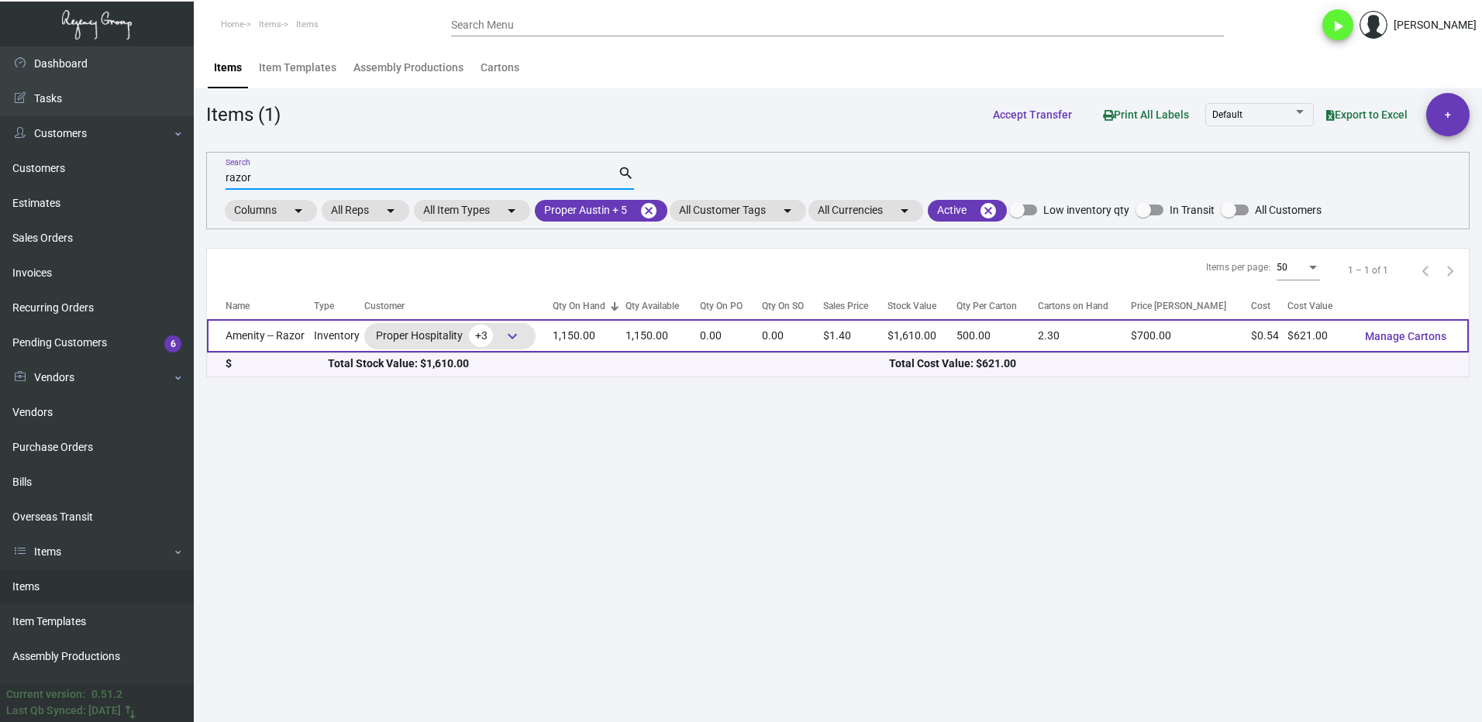
type input "razor"
click at [286, 332] on td "Amenity -- Razor" at bounding box center [260, 335] width 107 height 33
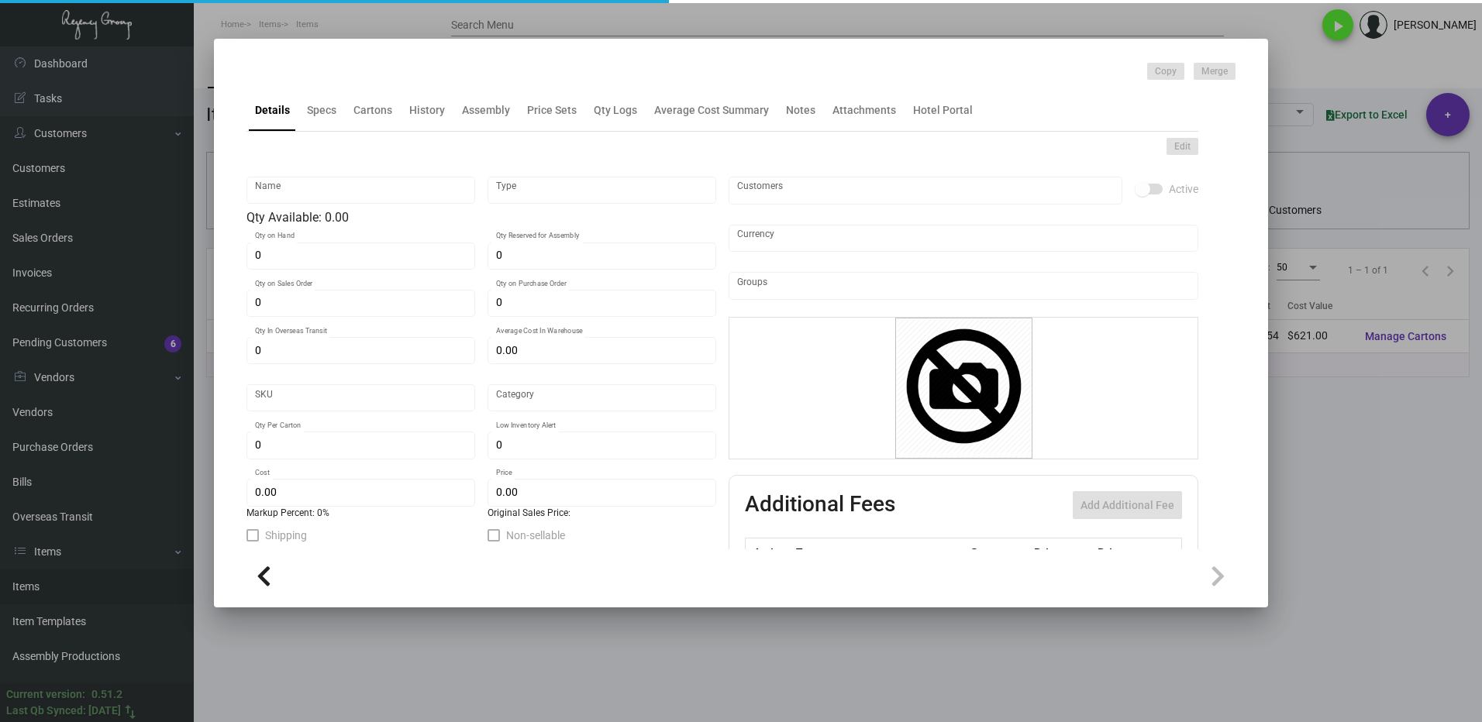
type input "Amenity -- Razor"
type input "Inventory"
type input "1,150"
type input "$ 1.35"
type input "Overseas"
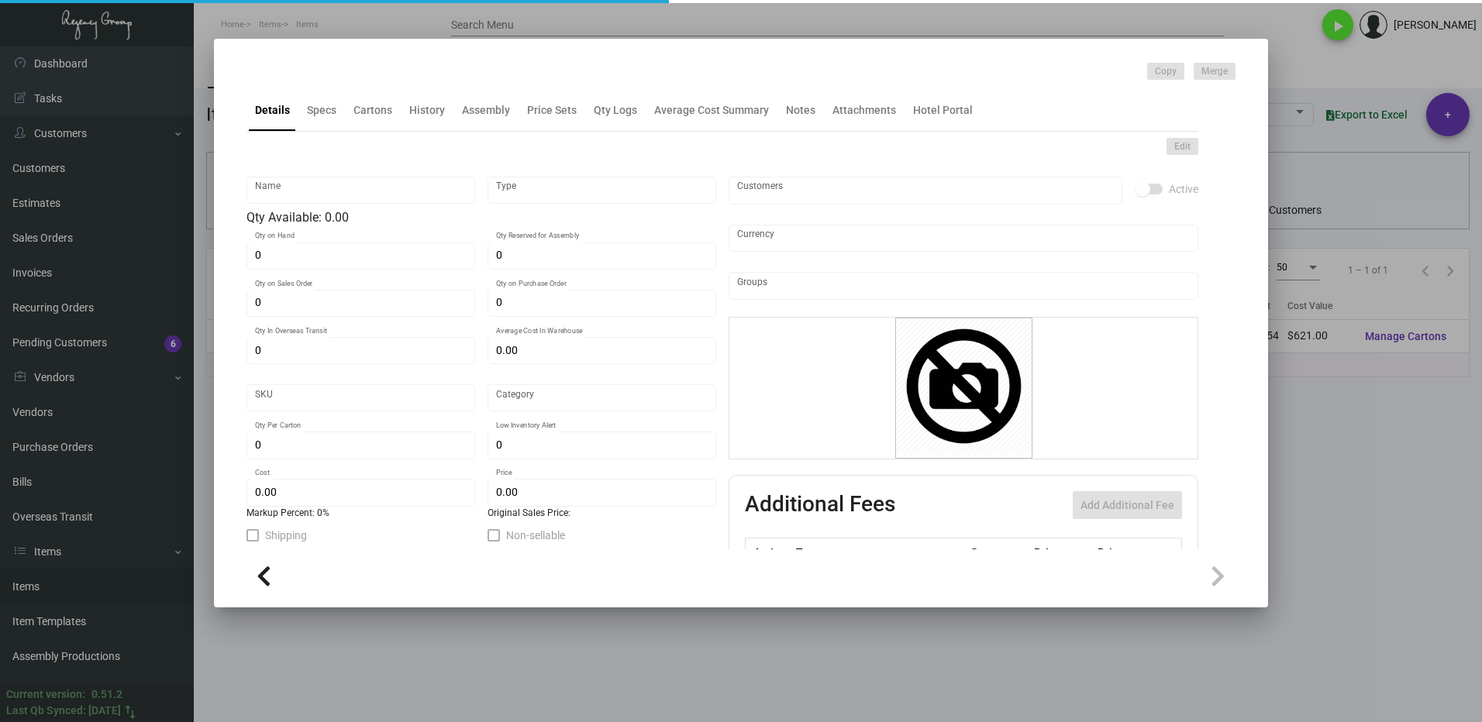
type input "500"
type input "$ 0.54"
type input "$ 1.40"
checkbox input "true"
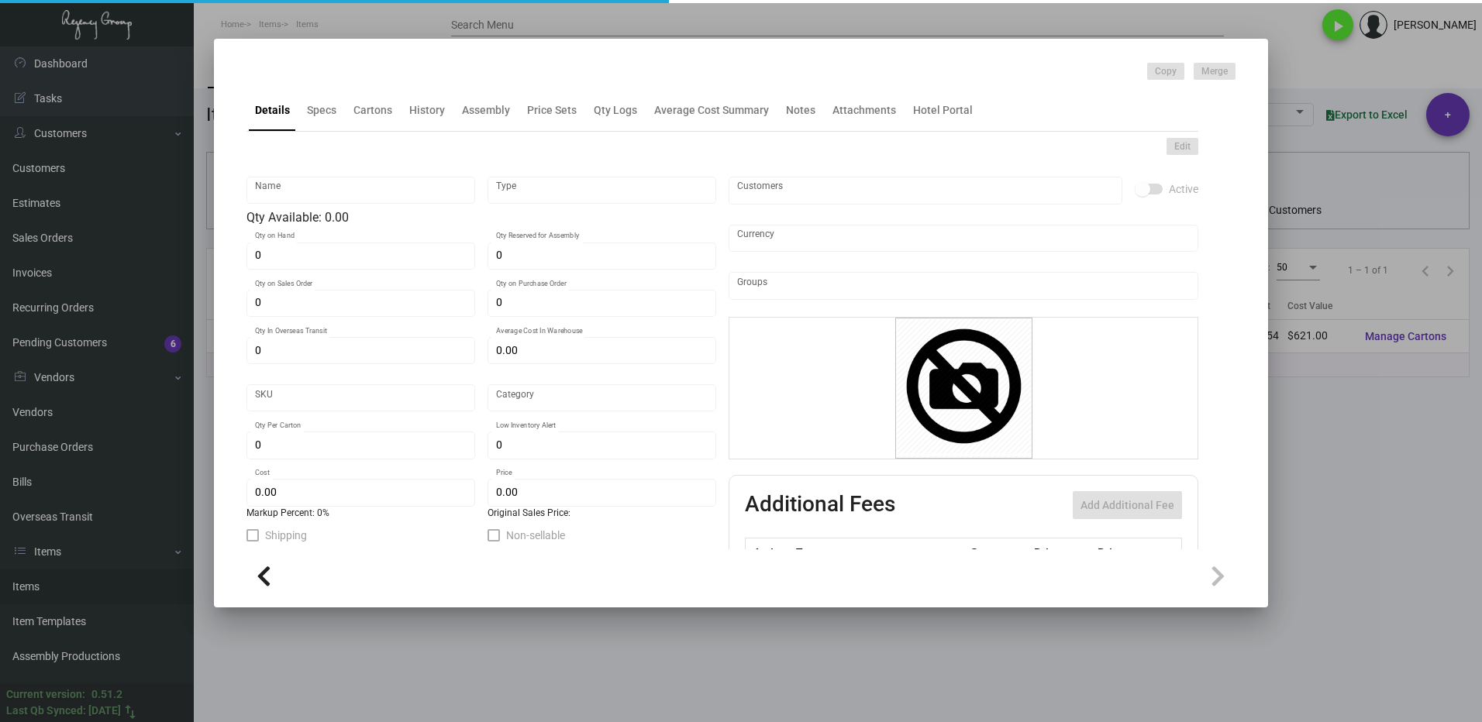
type input "United States Dollar $"
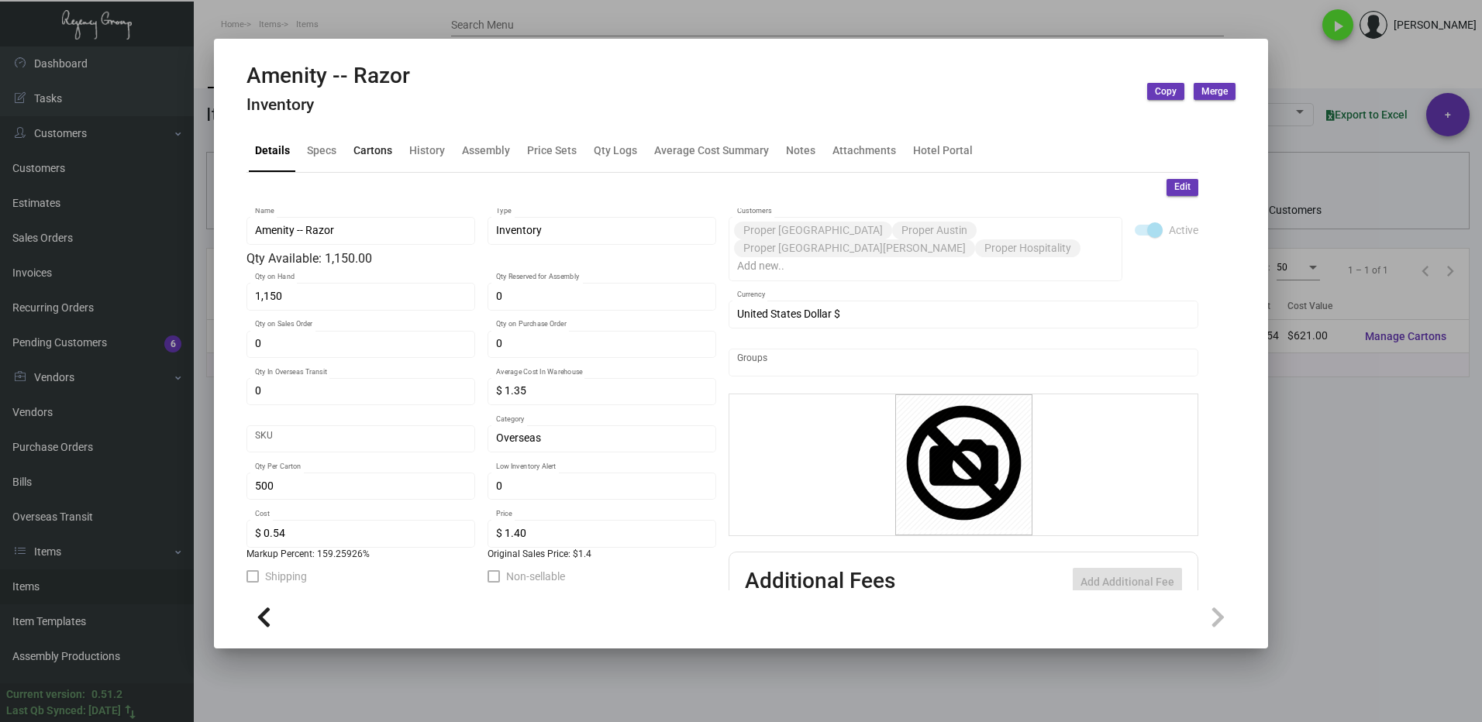
click at [367, 145] on div "Cartons" at bounding box center [372, 151] width 39 height 16
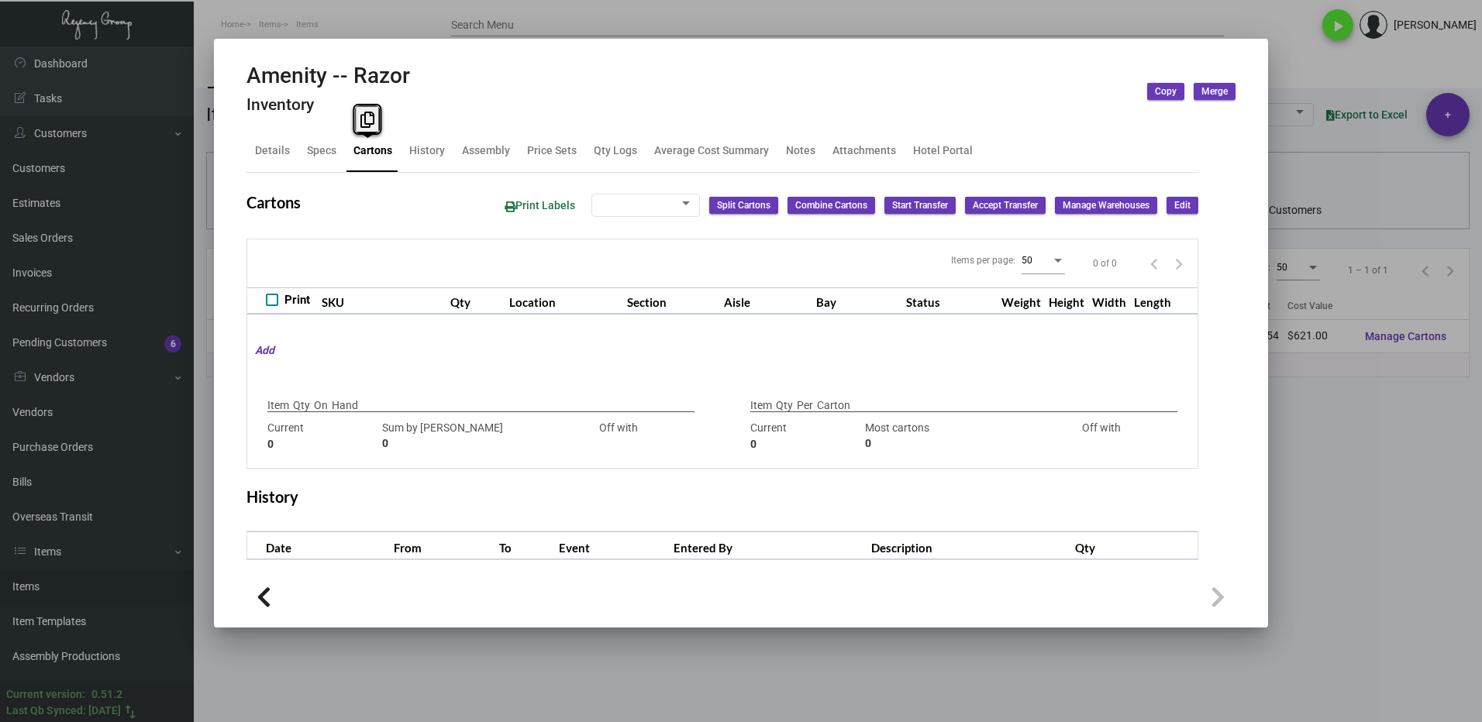
type input "1,150"
type input "1150"
type input "0"
type input "500"
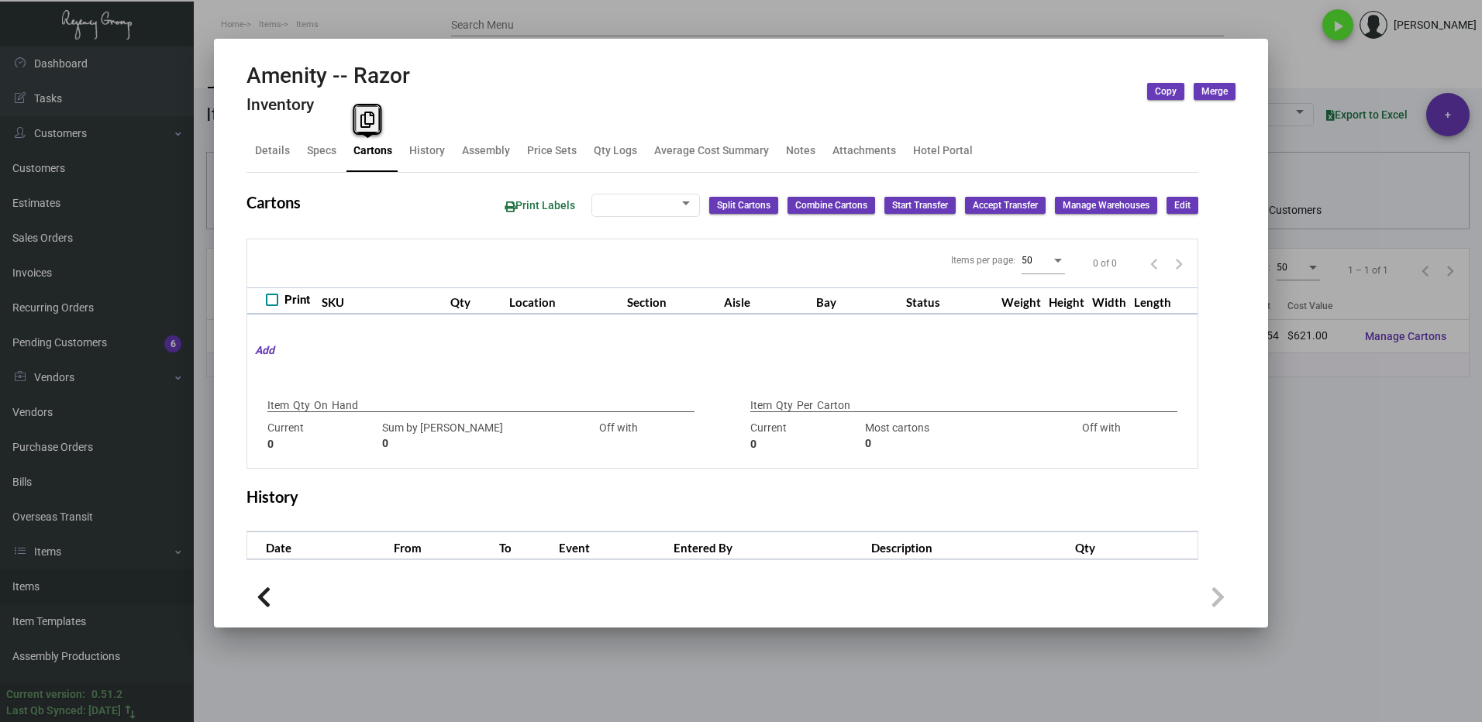
type input "0"
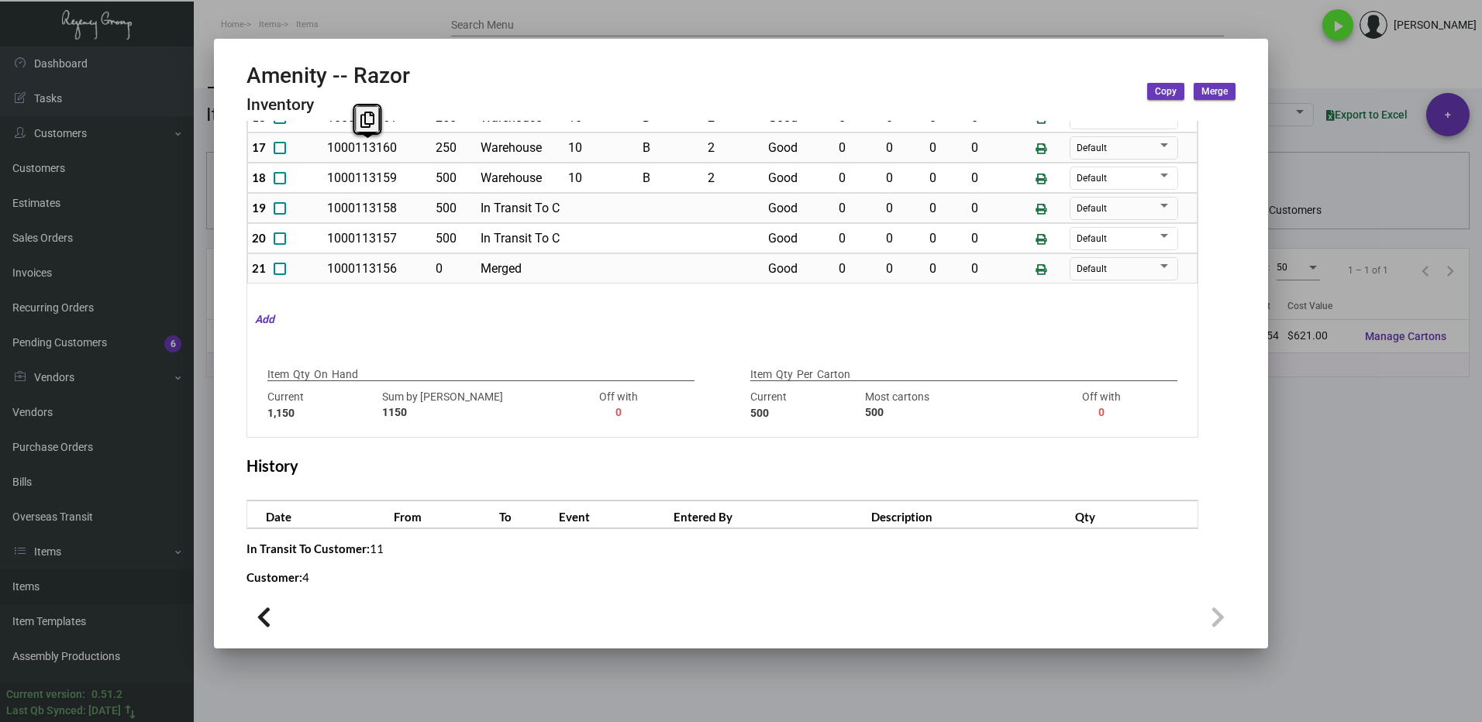
scroll to position [336, 0]
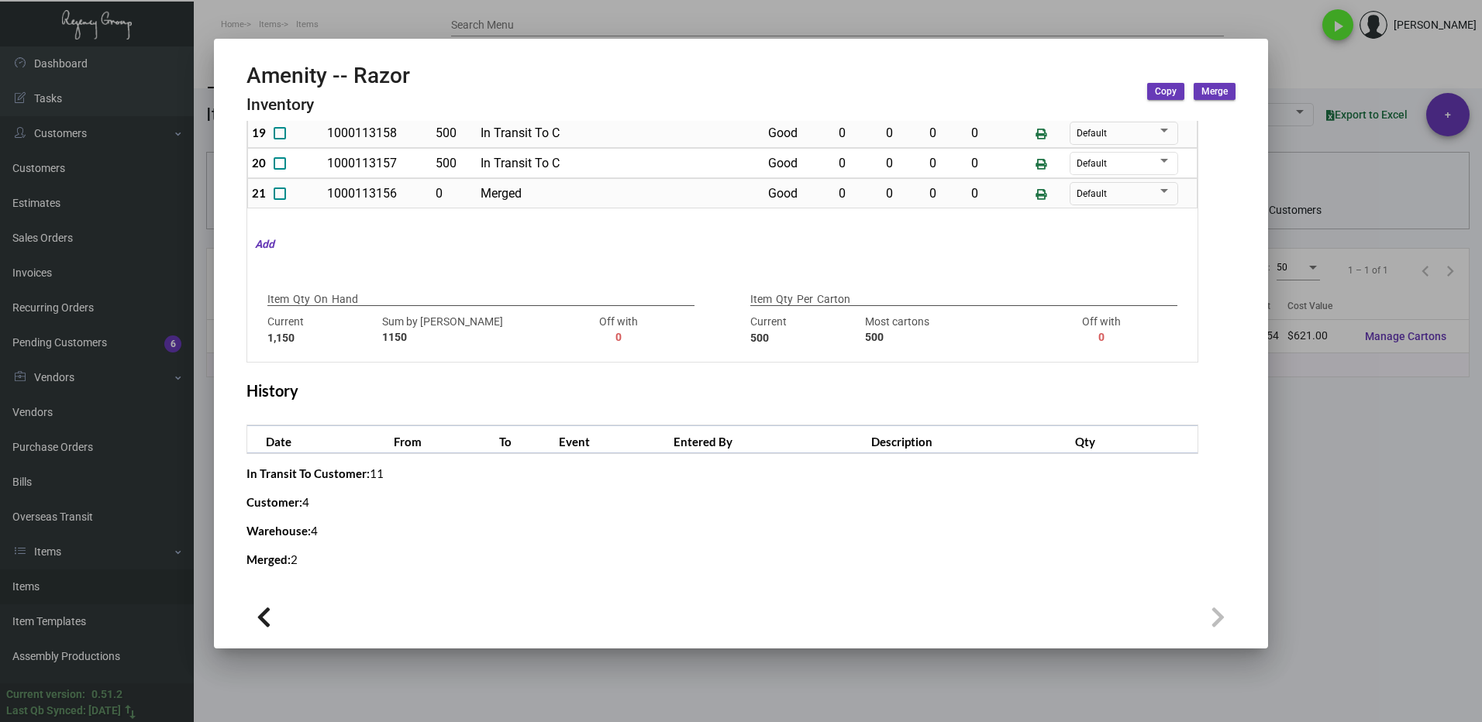
click at [1317, 547] on div at bounding box center [741, 361] width 1482 height 722
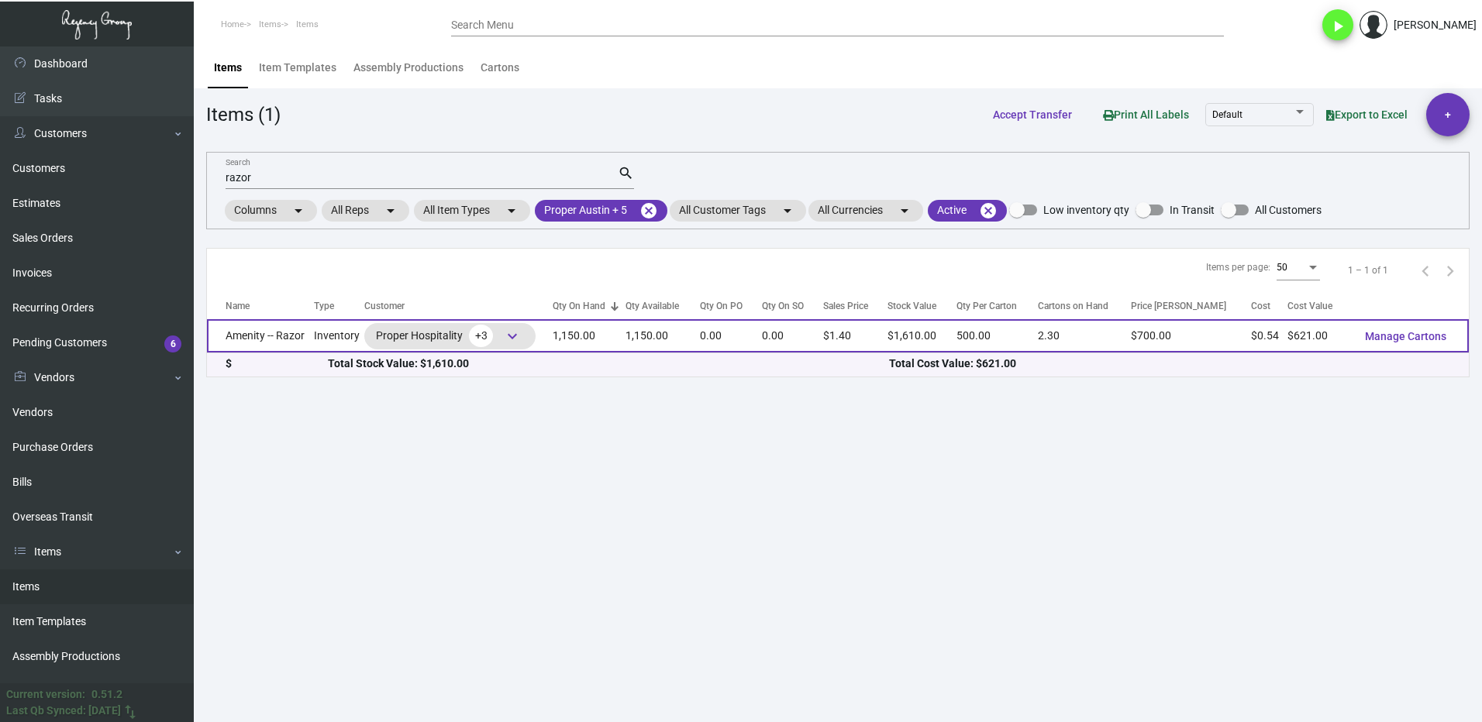
click at [303, 341] on td "Amenity -- Razor" at bounding box center [260, 335] width 107 height 33
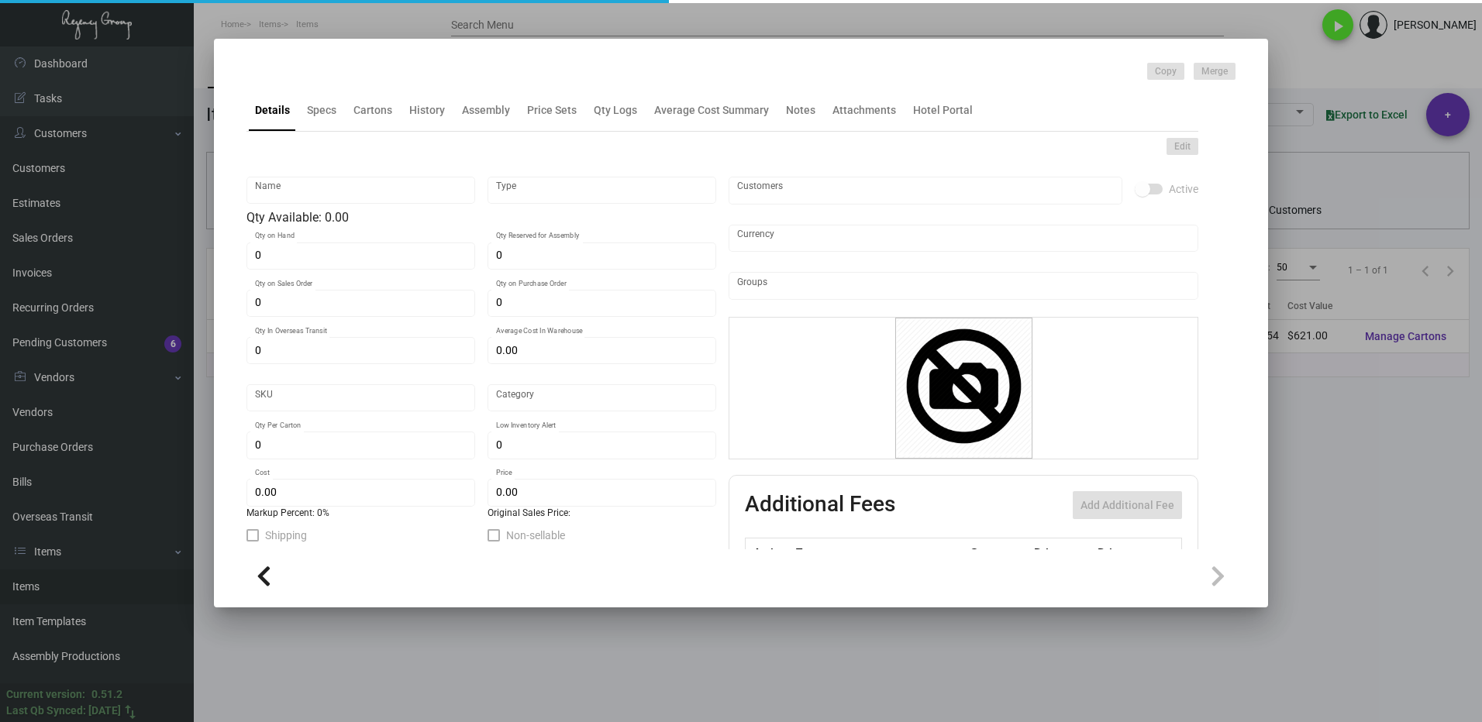
type input "Amenity -- Razor"
type input "Inventory"
type input "1,150"
type input "$ 1.35"
type input "Overseas"
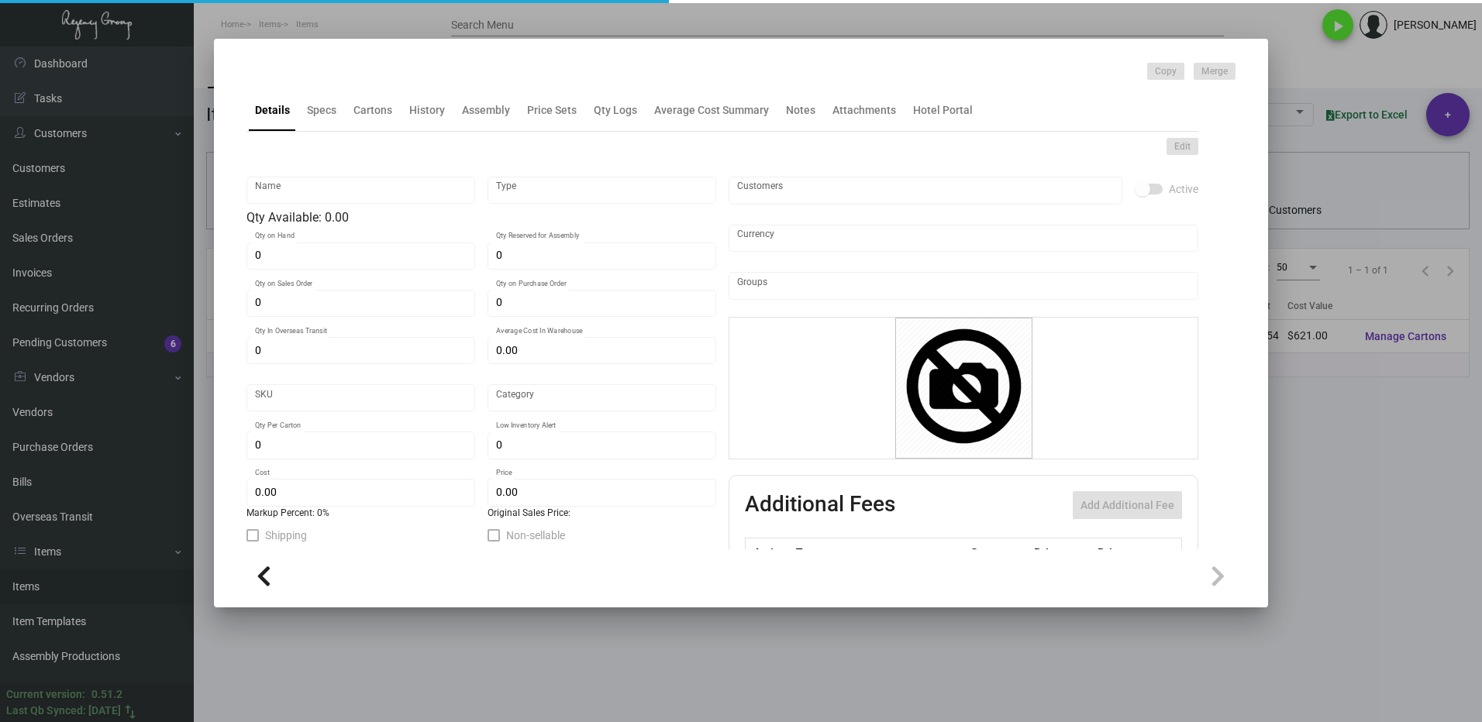
type input "500"
type input "$ 0.54"
type input "$ 1.40"
checkbox input "true"
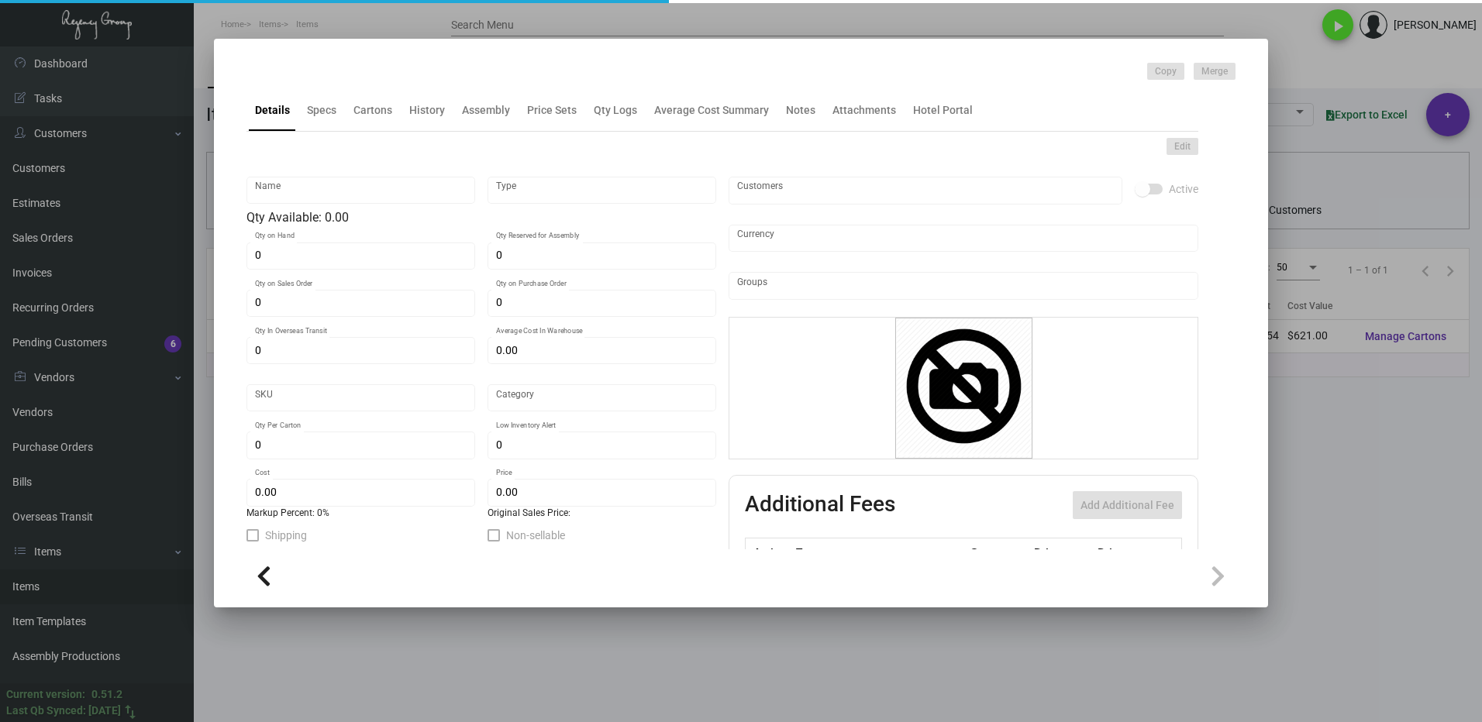
type input "United States Dollar $"
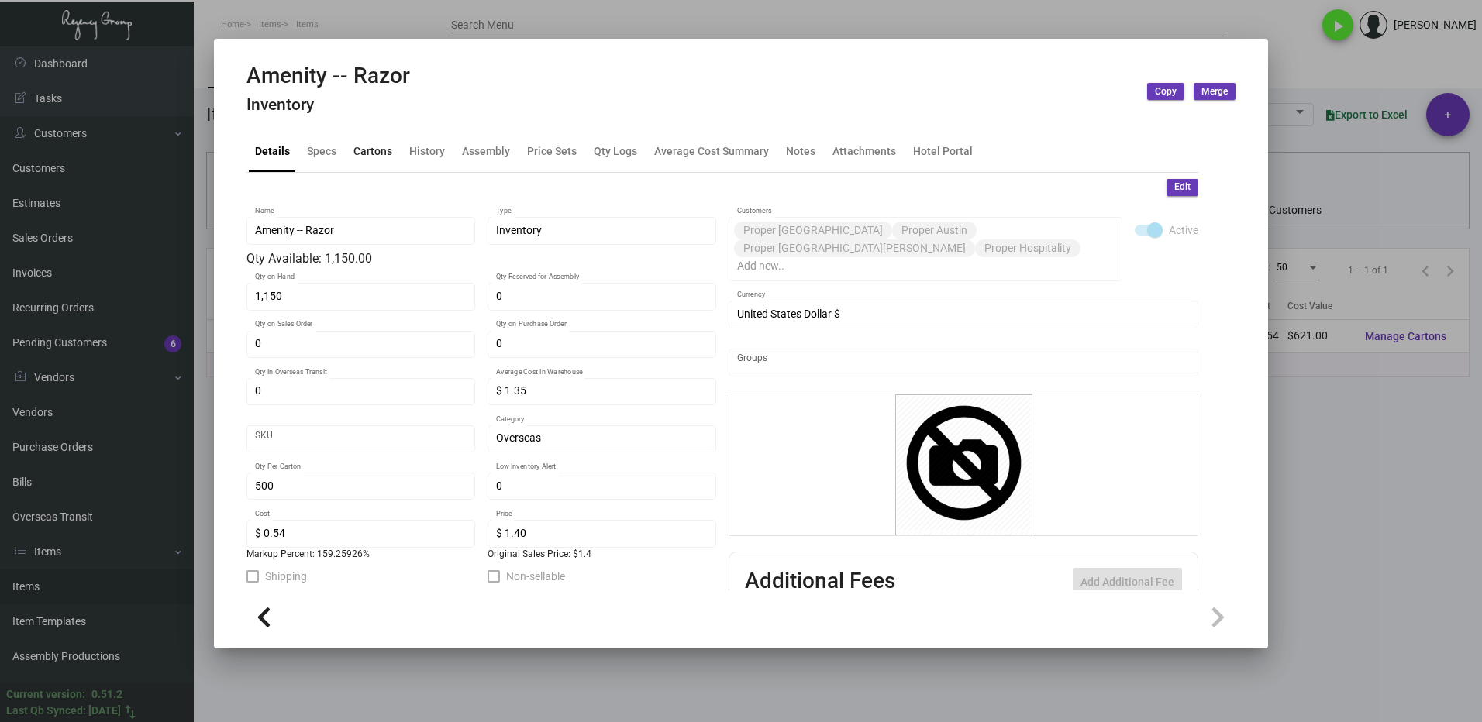
click at [370, 164] on div "Cartons" at bounding box center [372, 151] width 51 height 37
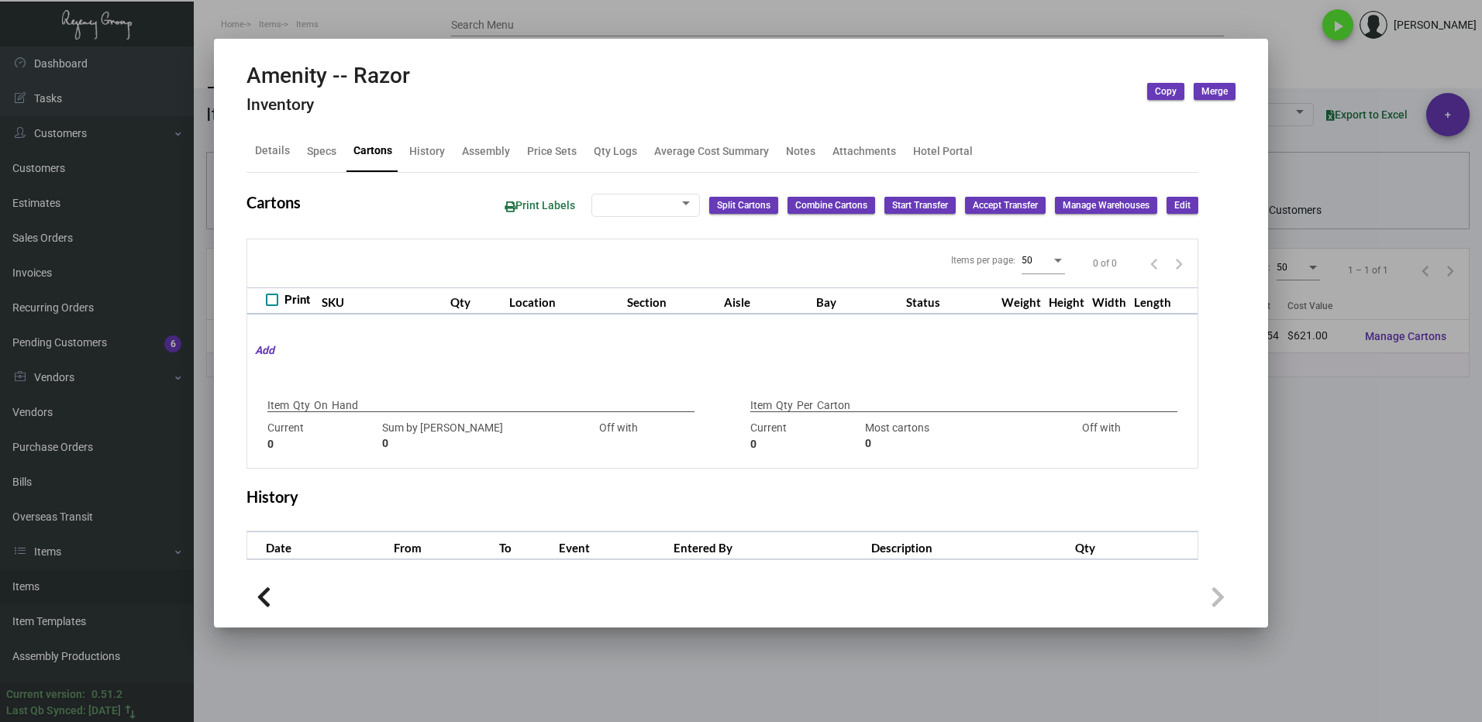
type input "1,150"
type input "1150"
type input "0"
type input "500"
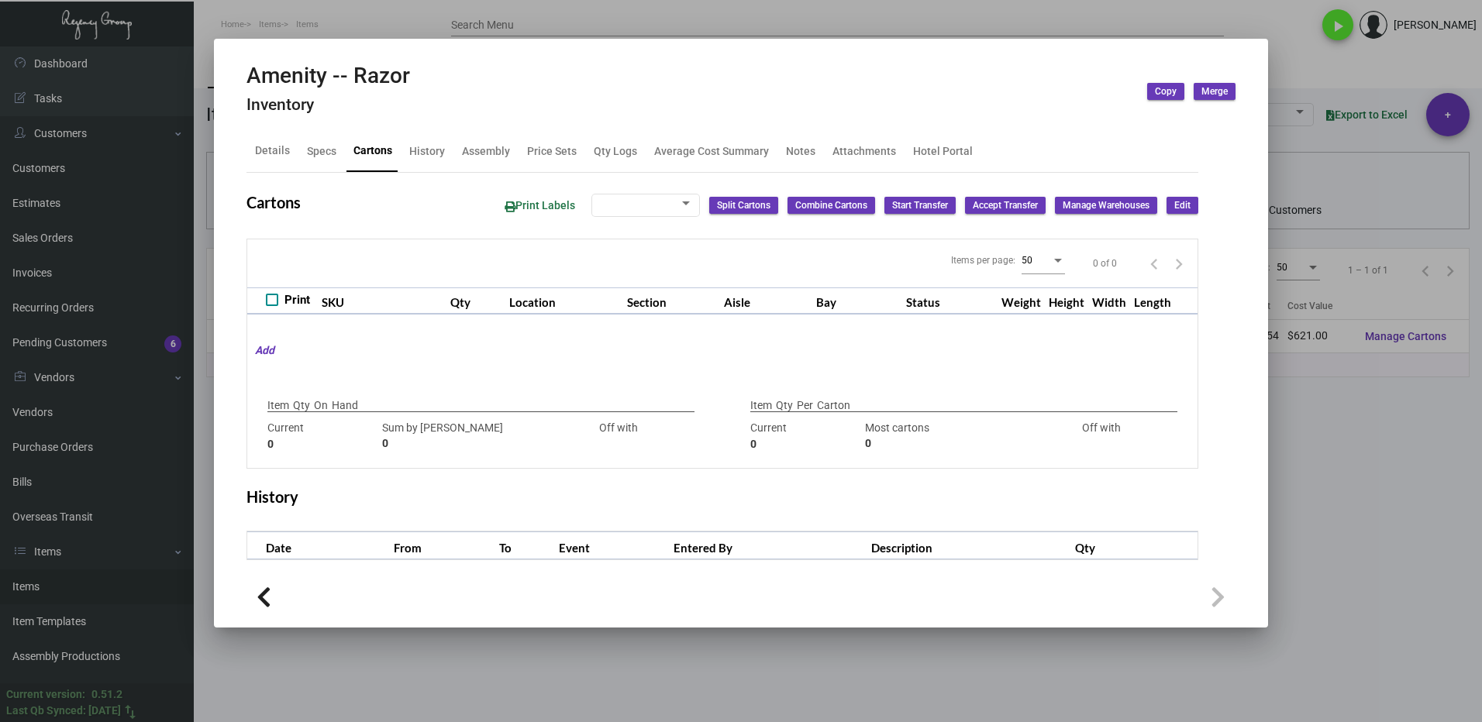
type input "0"
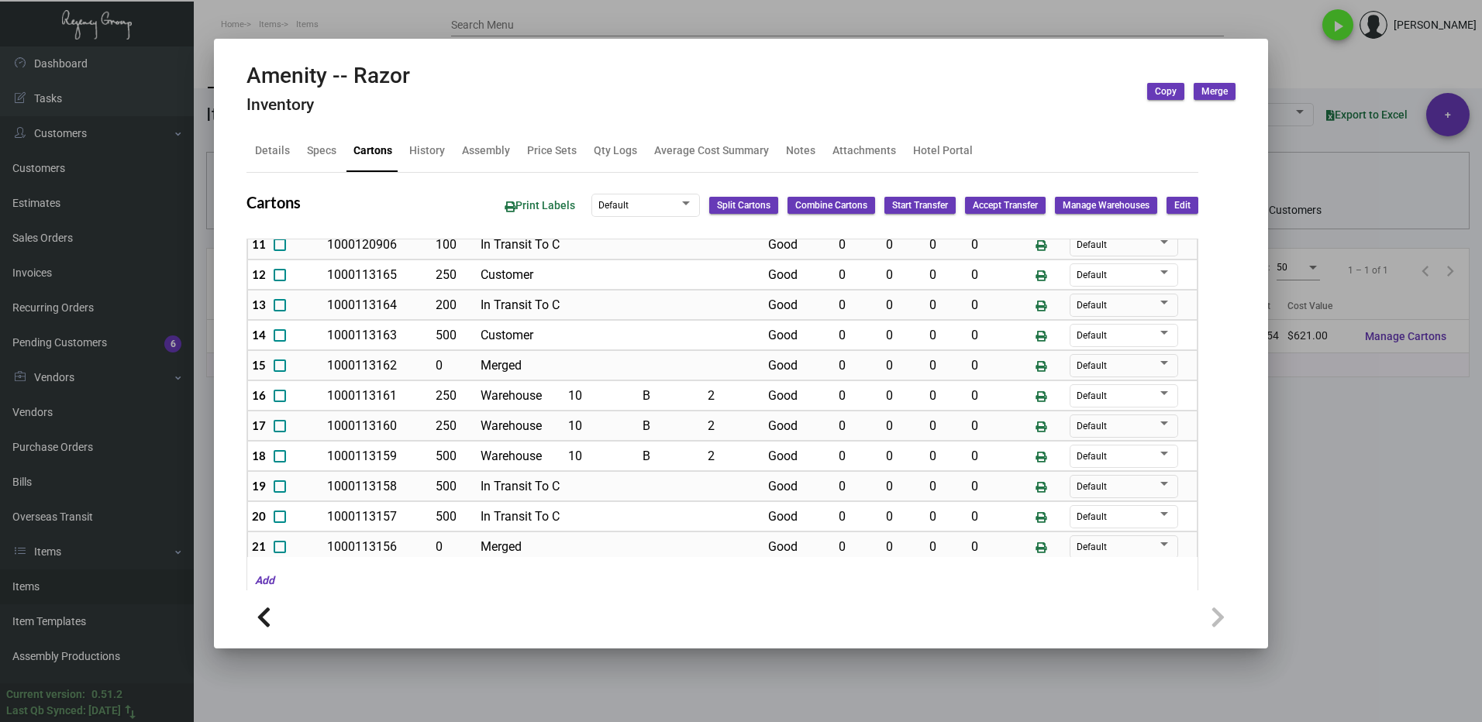
scroll to position [405, 0]
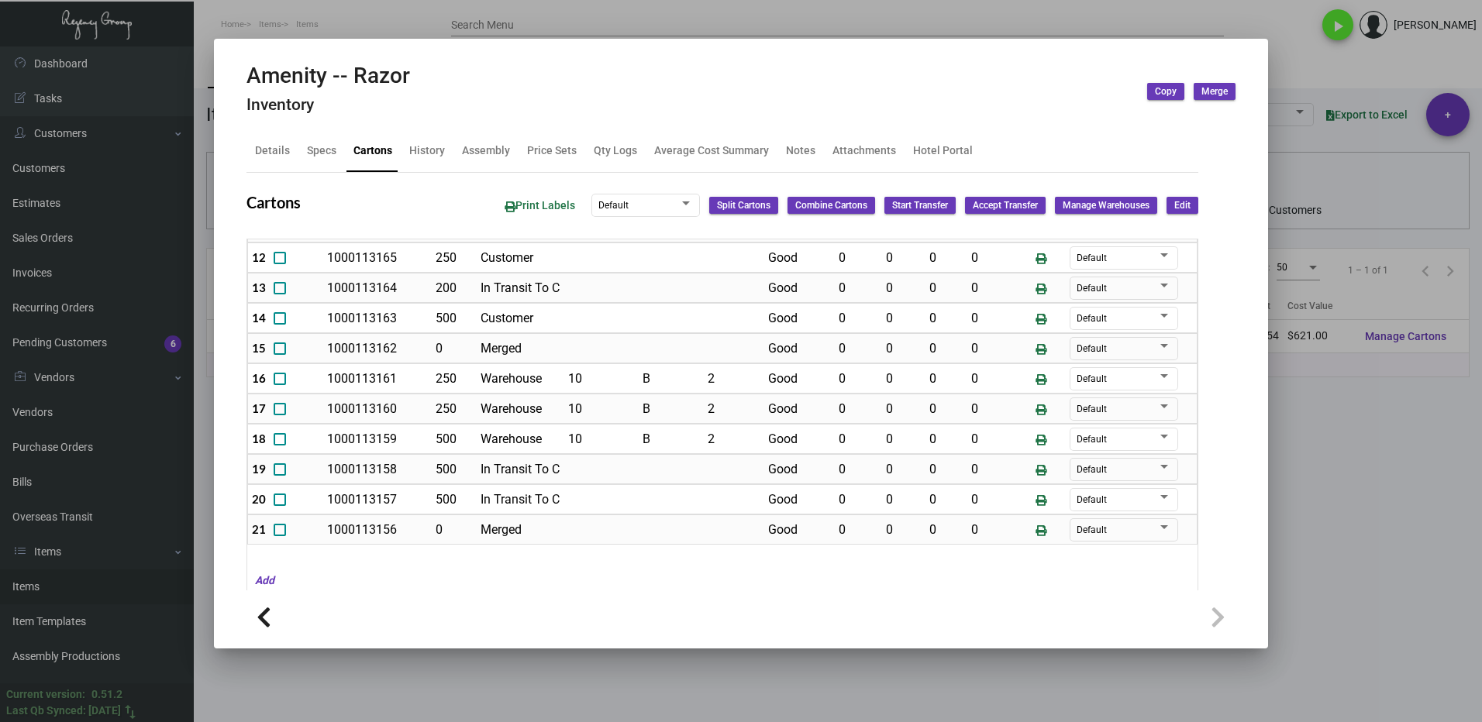
click at [1342, 489] on div at bounding box center [741, 361] width 1482 height 722
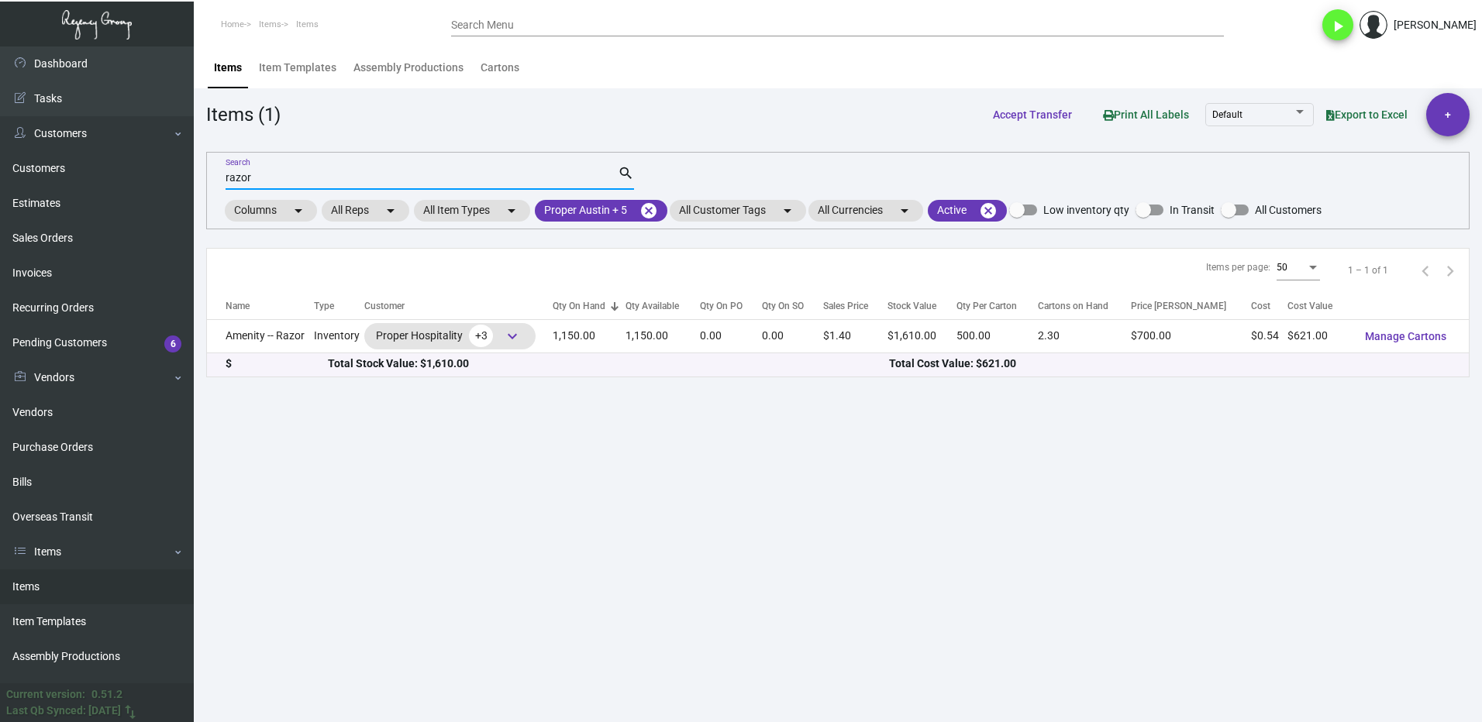
drag, startPoint x: 277, startPoint y: 177, endPoint x: 217, endPoint y: 181, distance: 60.6
click at [246, 179] on input "razor" at bounding box center [422, 178] width 392 height 12
type input "r"
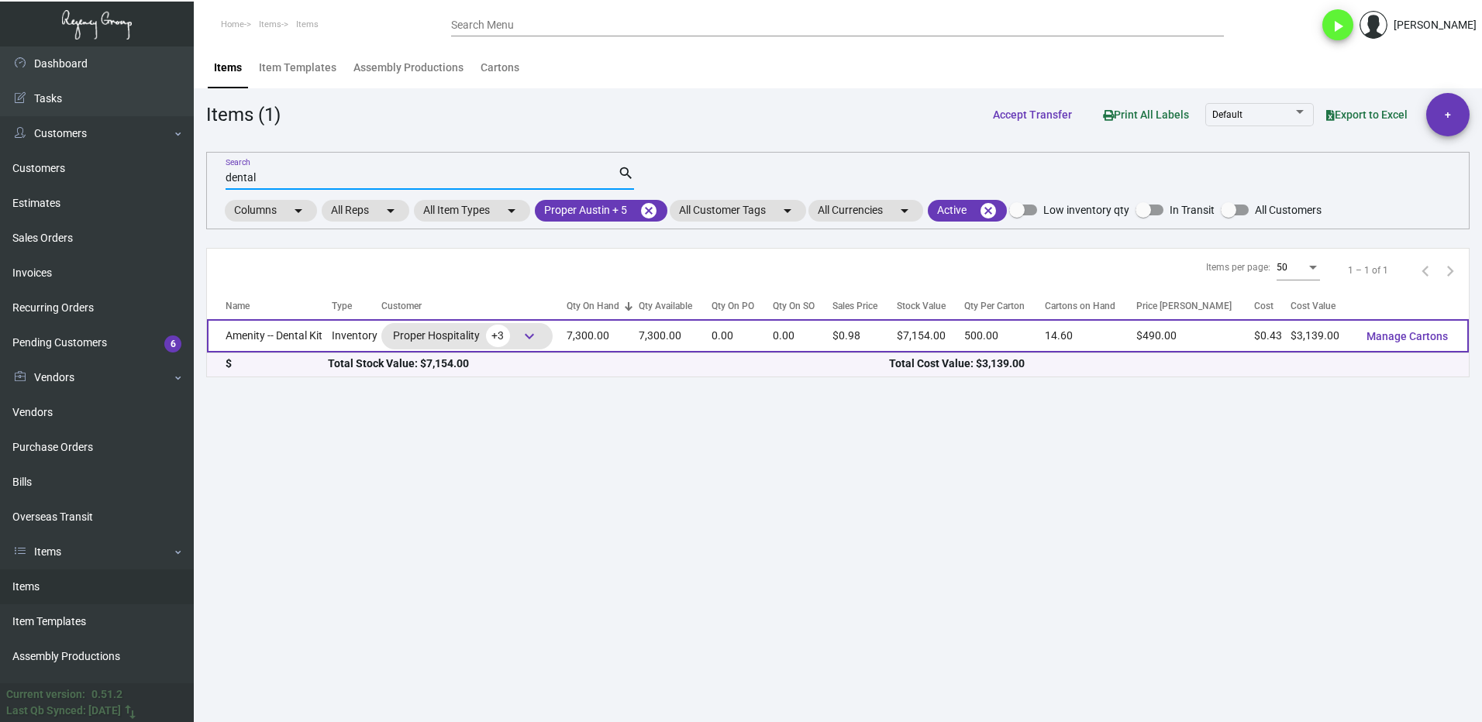
type input "dental"
click at [268, 336] on td "Amenity -- Dental Kit" at bounding box center [269, 335] width 125 height 33
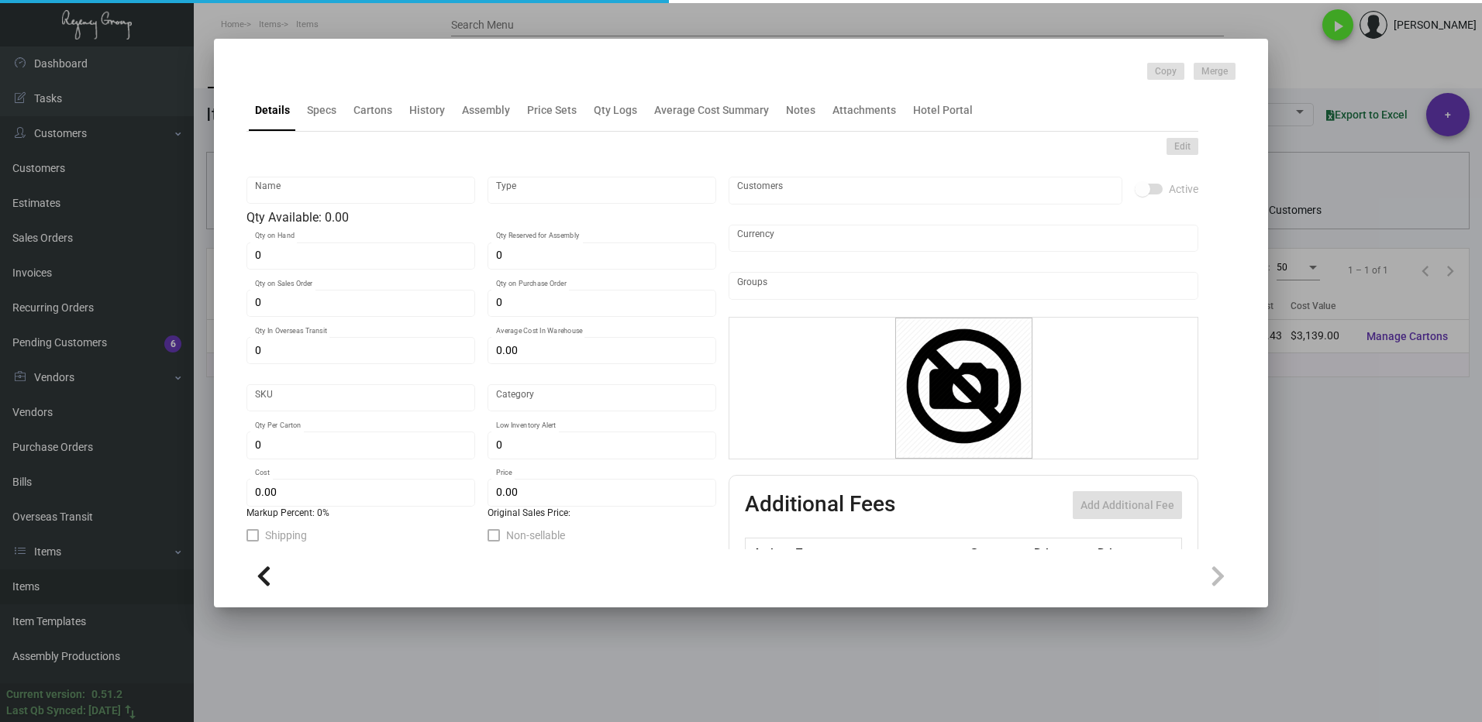
type input "Amenity -- Dental Kit"
type input "Inventory"
type input "7,300"
type input "$ 2.30"
type input "Overseas"
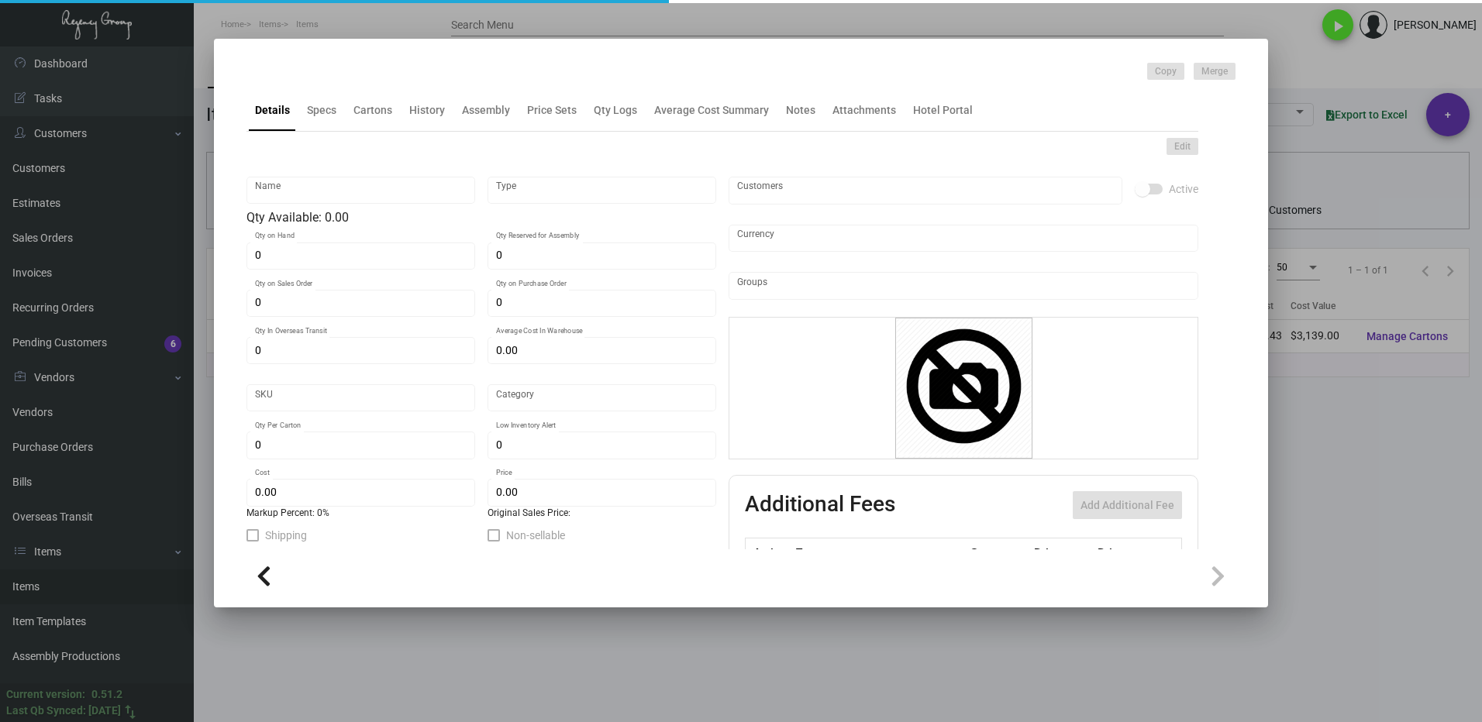
type input "500"
type input "$ 0.43"
type input "$ 0.98"
checkbox input "true"
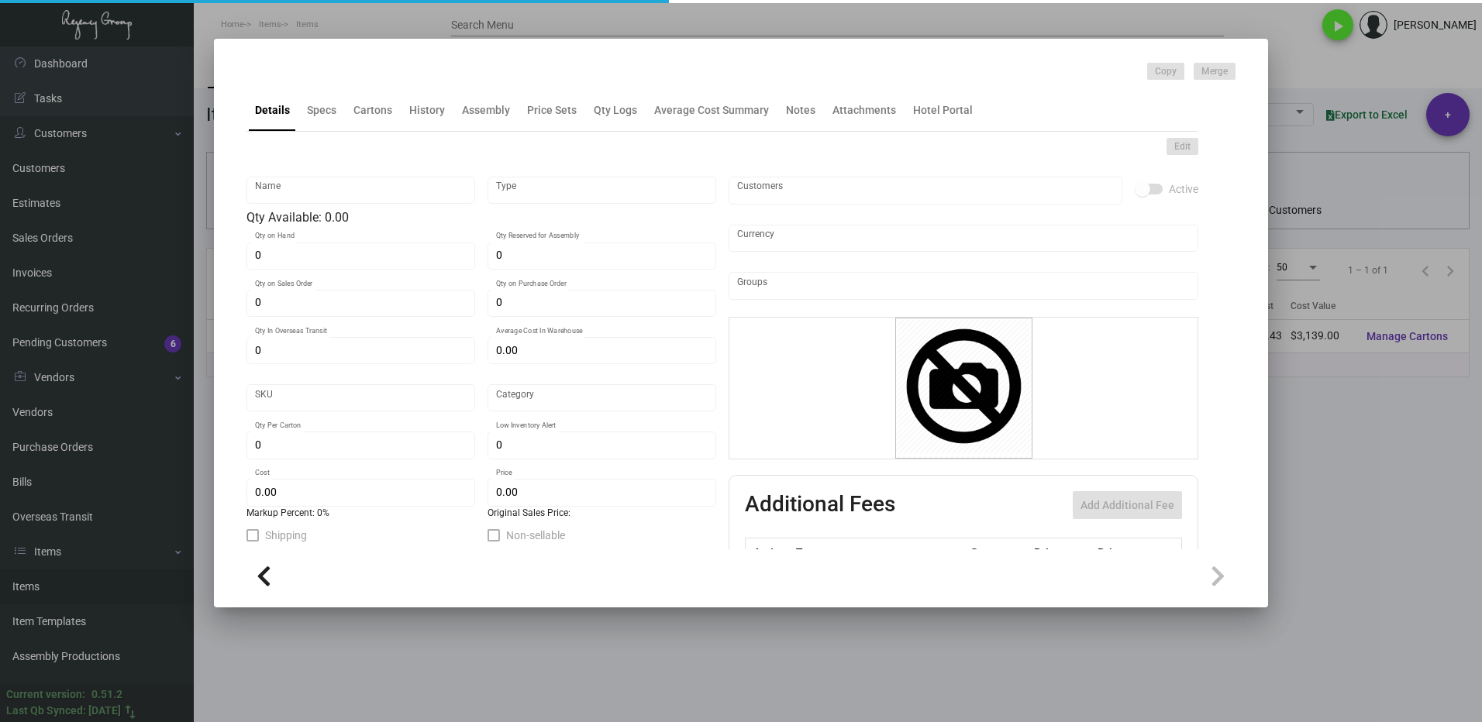
type input "United States Dollar $"
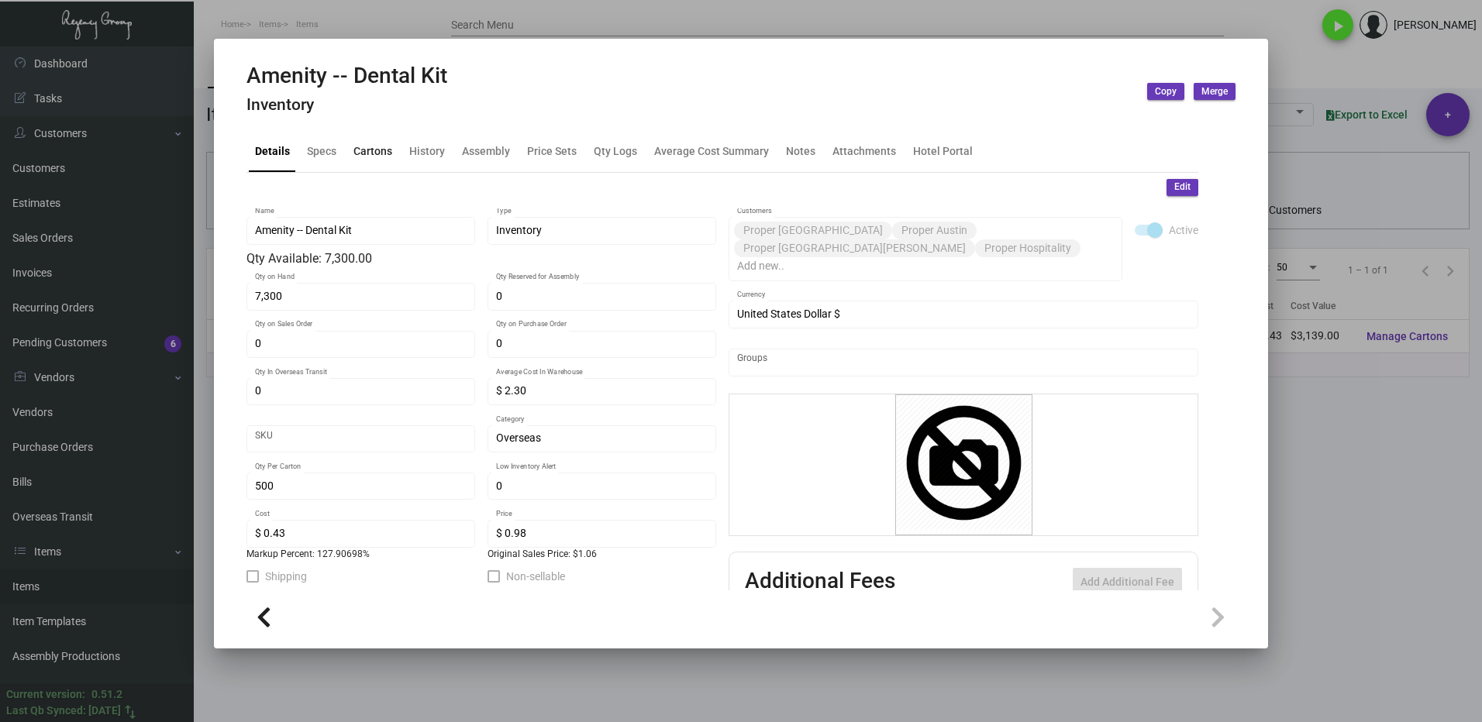
click at [370, 152] on div "Cartons" at bounding box center [372, 151] width 39 height 16
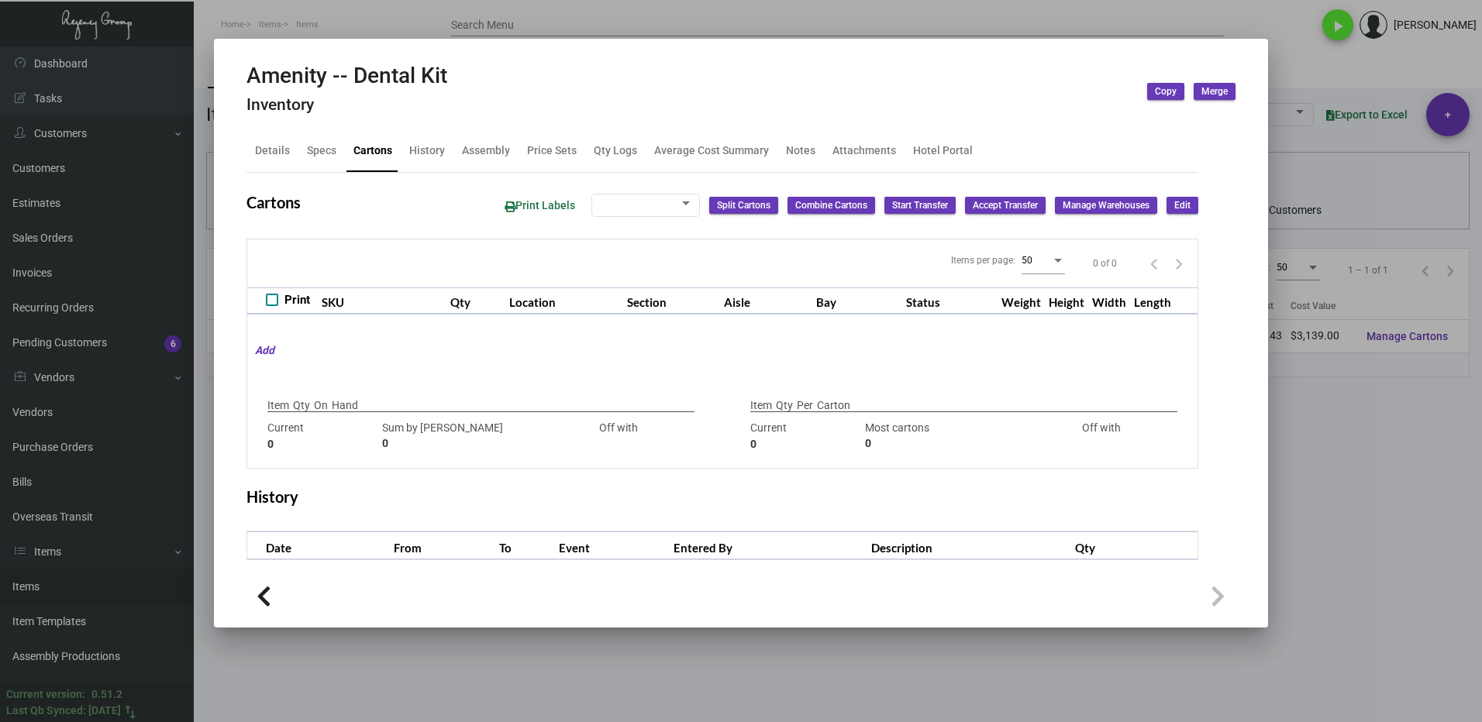
type input "7,300"
type input "6300"
type input "+1000"
type input "500"
type input "800"
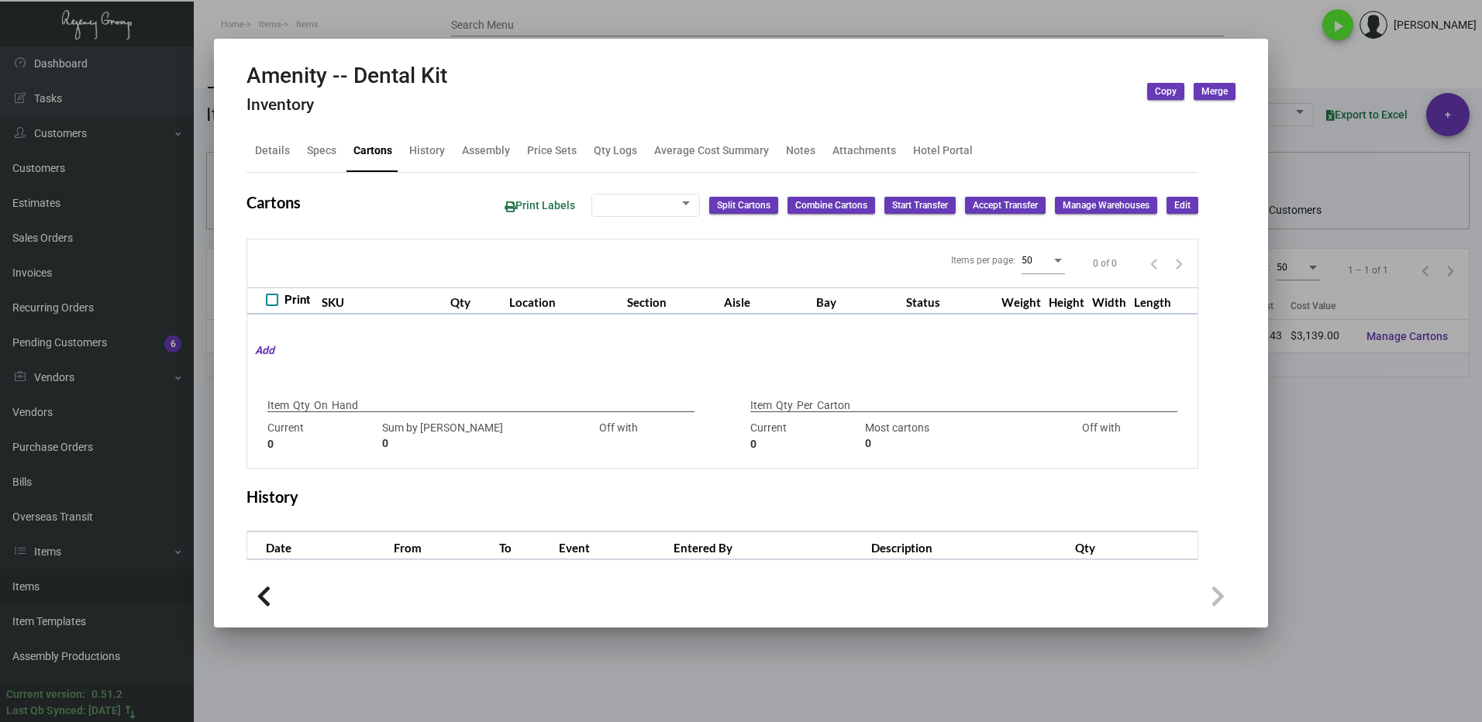
type input "-300"
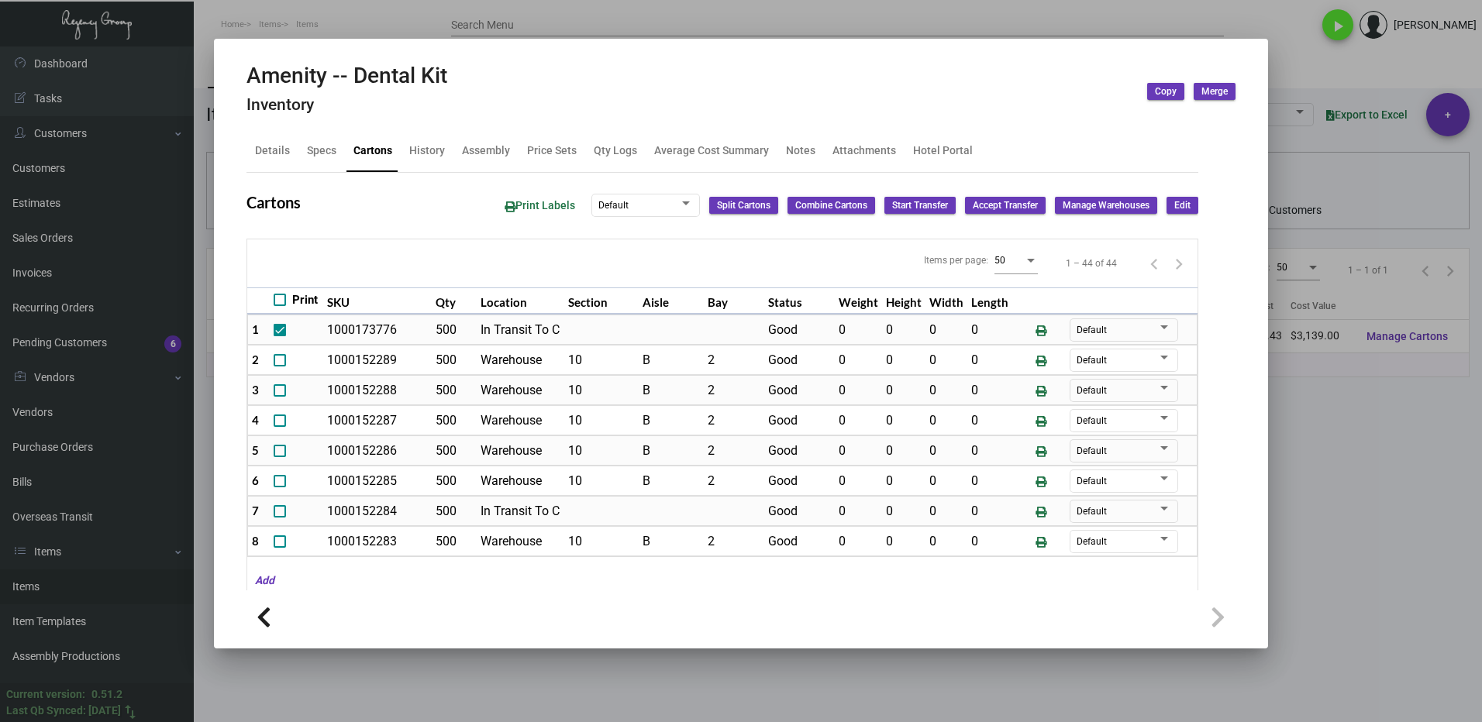
click at [1454, 539] on div at bounding box center [741, 361] width 1482 height 722
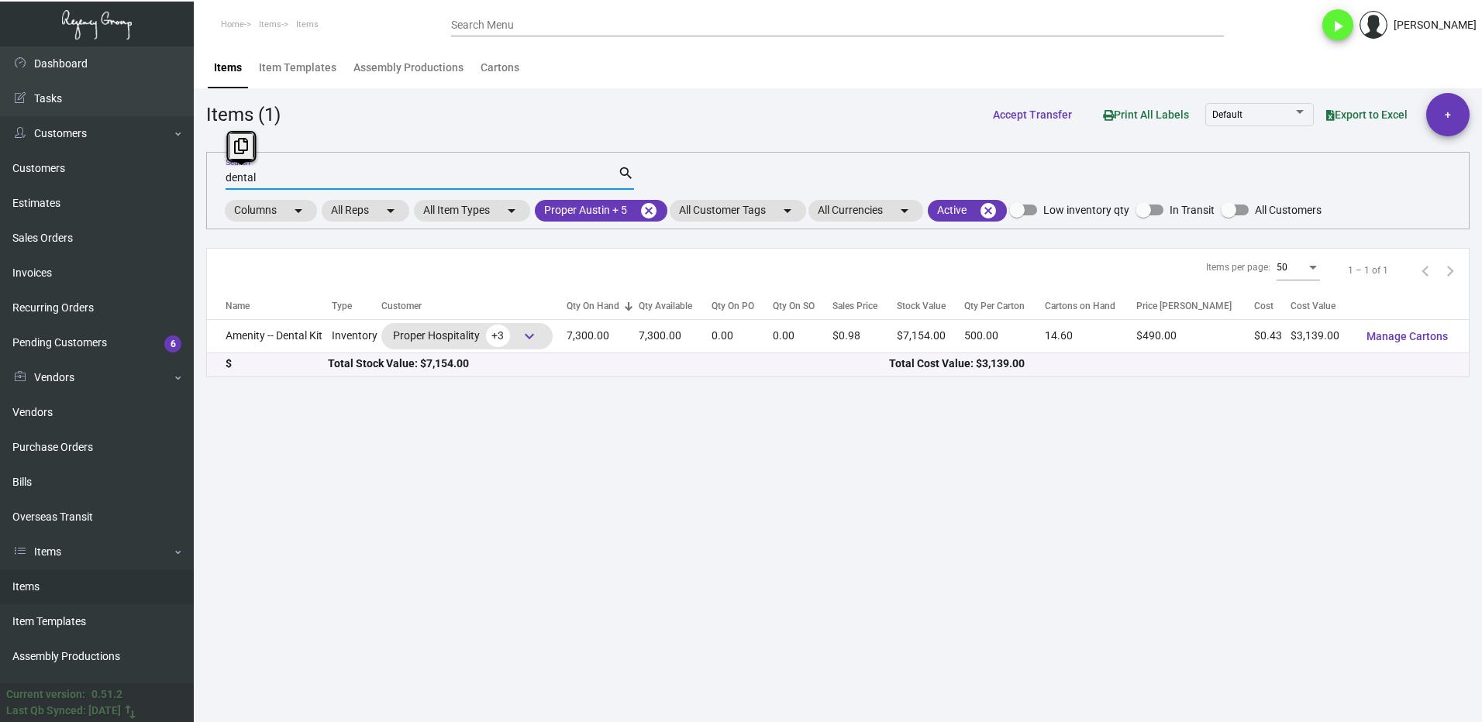
drag, startPoint x: 277, startPoint y: 174, endPoint x: 212, endPoint y: 187, distance: 66.3
click at [212, 187] on div "dental Search search Columns arrow_drop_down All Reps arrow_drop_down All Item …" at bounding box center [837, 190] width 1263 height 77
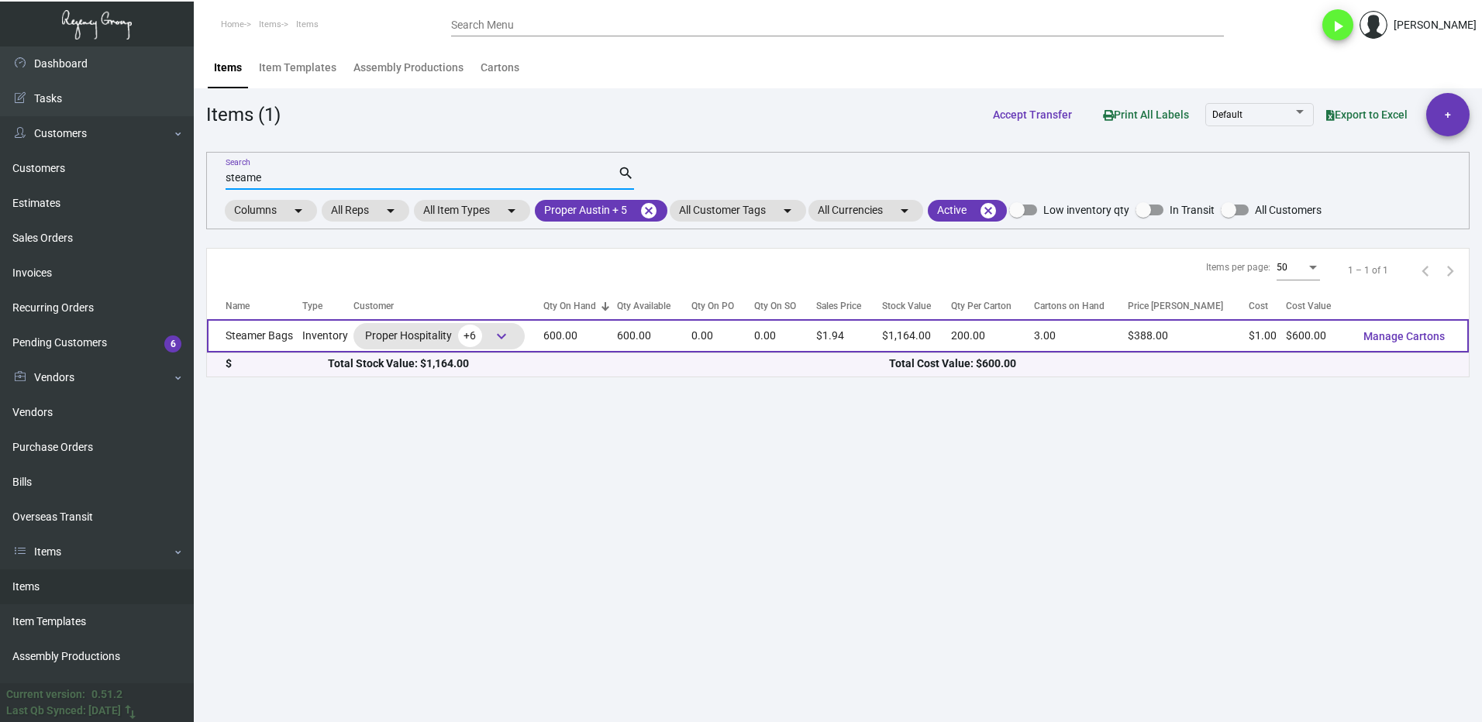
type input "steame"
click at [287, 346] on td "Steamer Bags" at bounding box center [254, 335] width 95 height 33
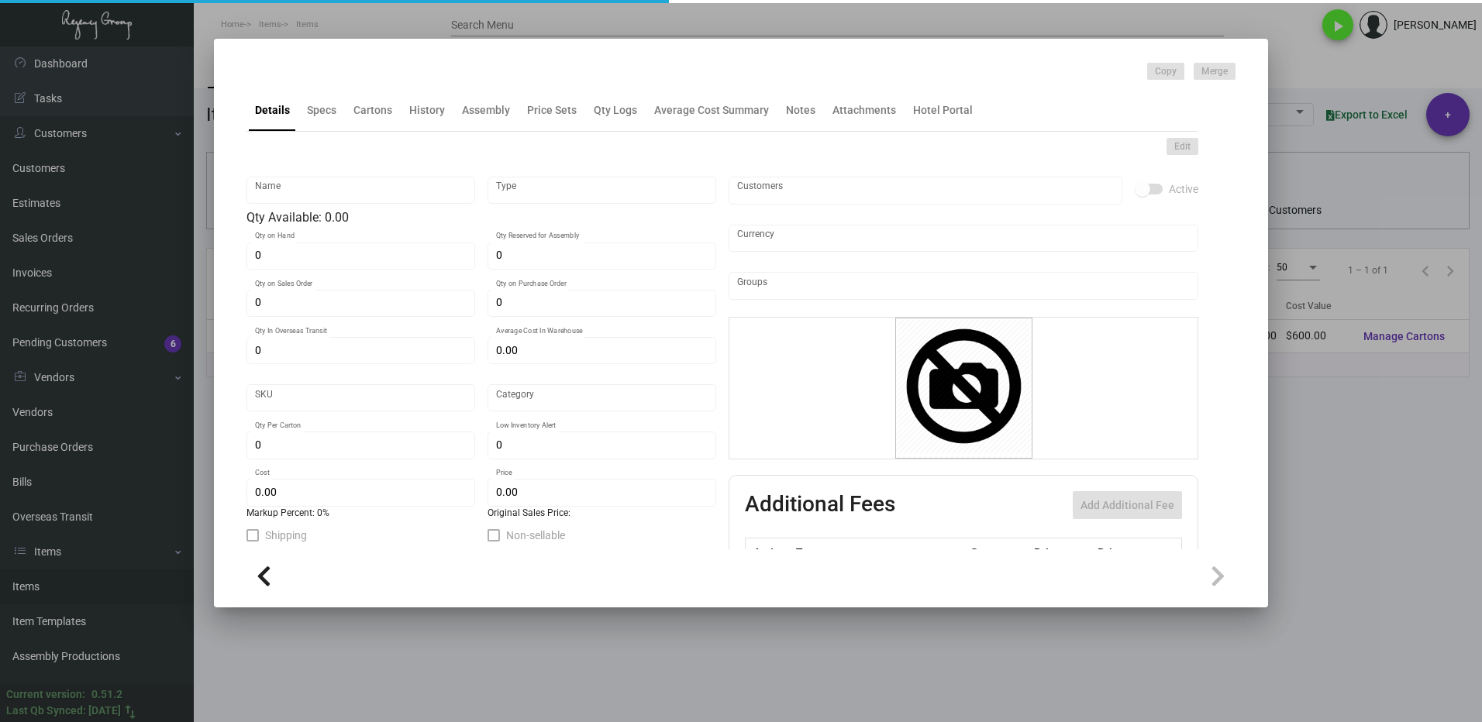
type input "Steamer Bags"
type input "Inventory"
type input "600"
type input "1,200"
type input "$ 5.75"
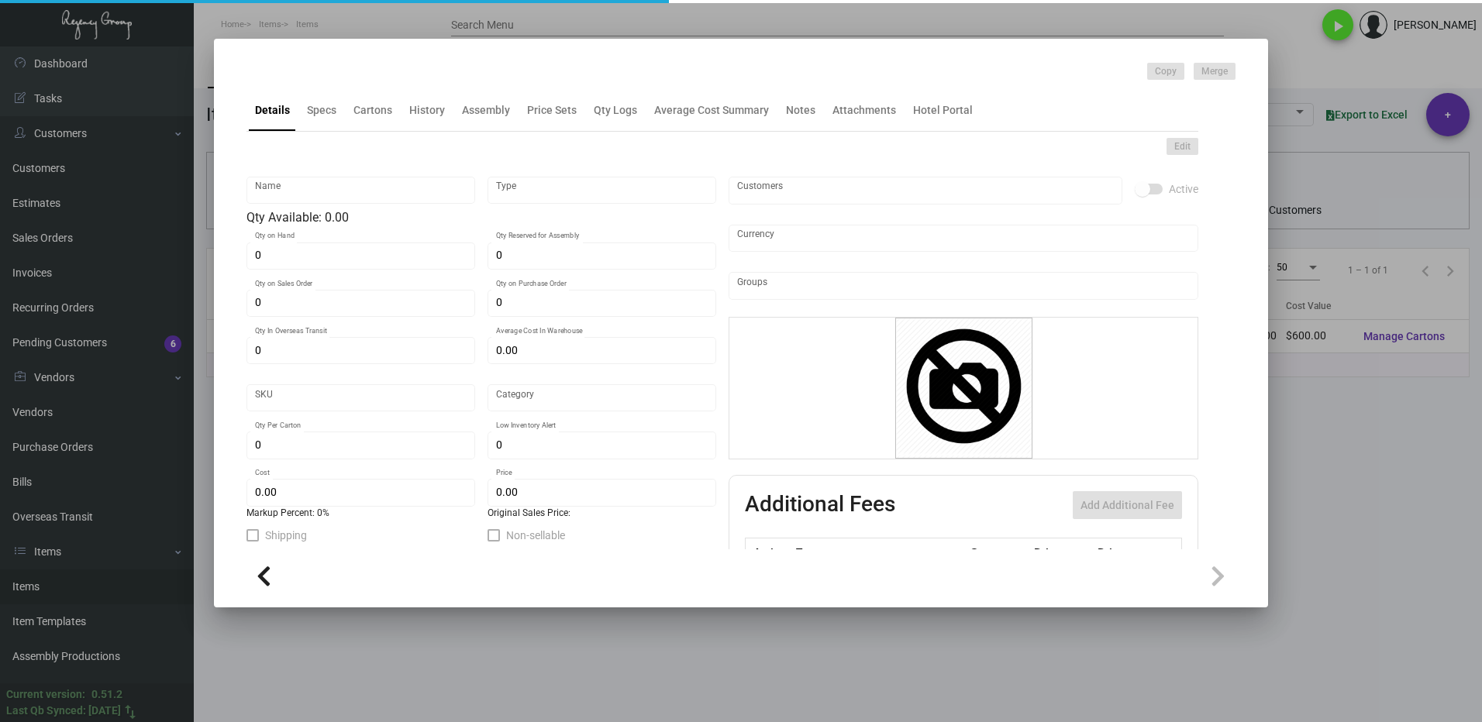
type input "2684"
type input "Standard"
type input "200"
type input "$ 1.00"
type input "$ 1.94"
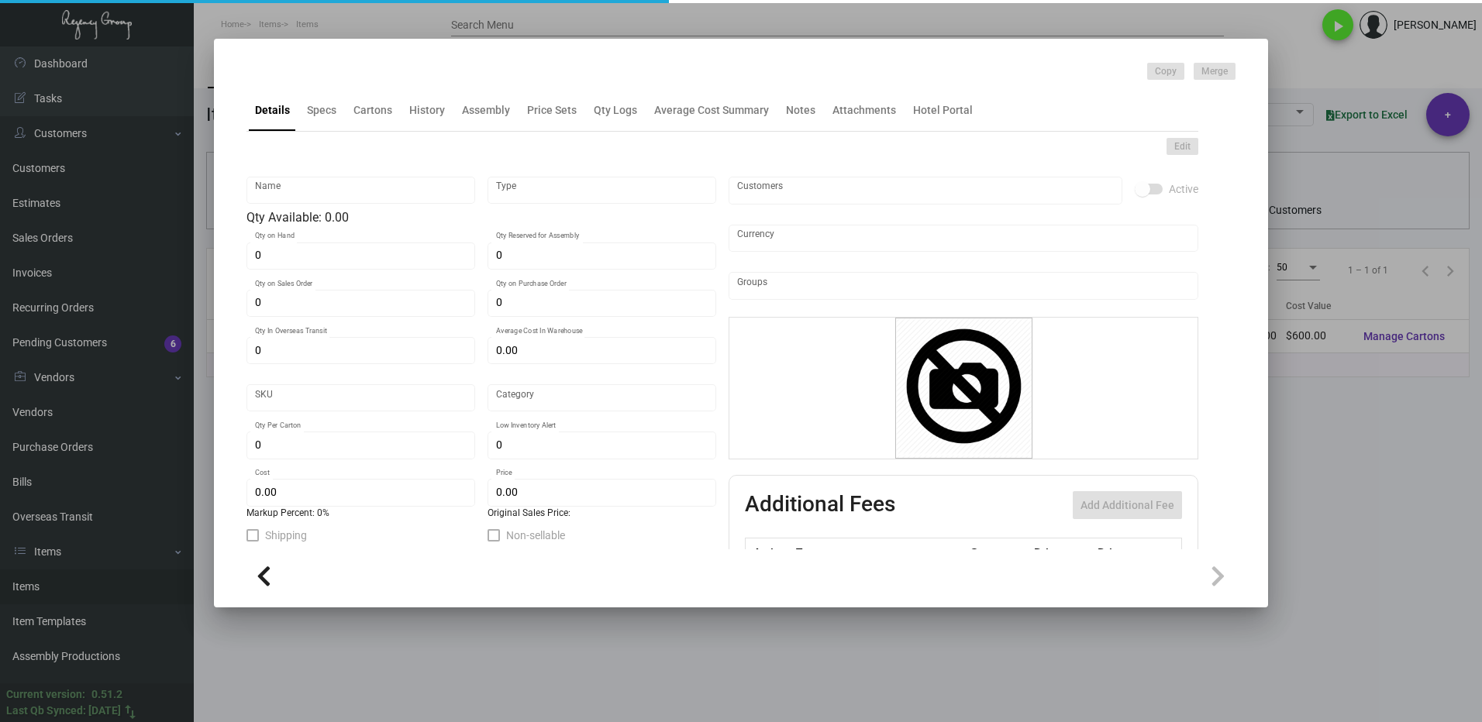
type textarea "Steamer Bags: Size 13x13.5, 10oz Natural Canvas Material bag, Black logo, Natur…"
type textarea "Steamer Bags"
checkbox input "true"
type input "United States Dollar $"
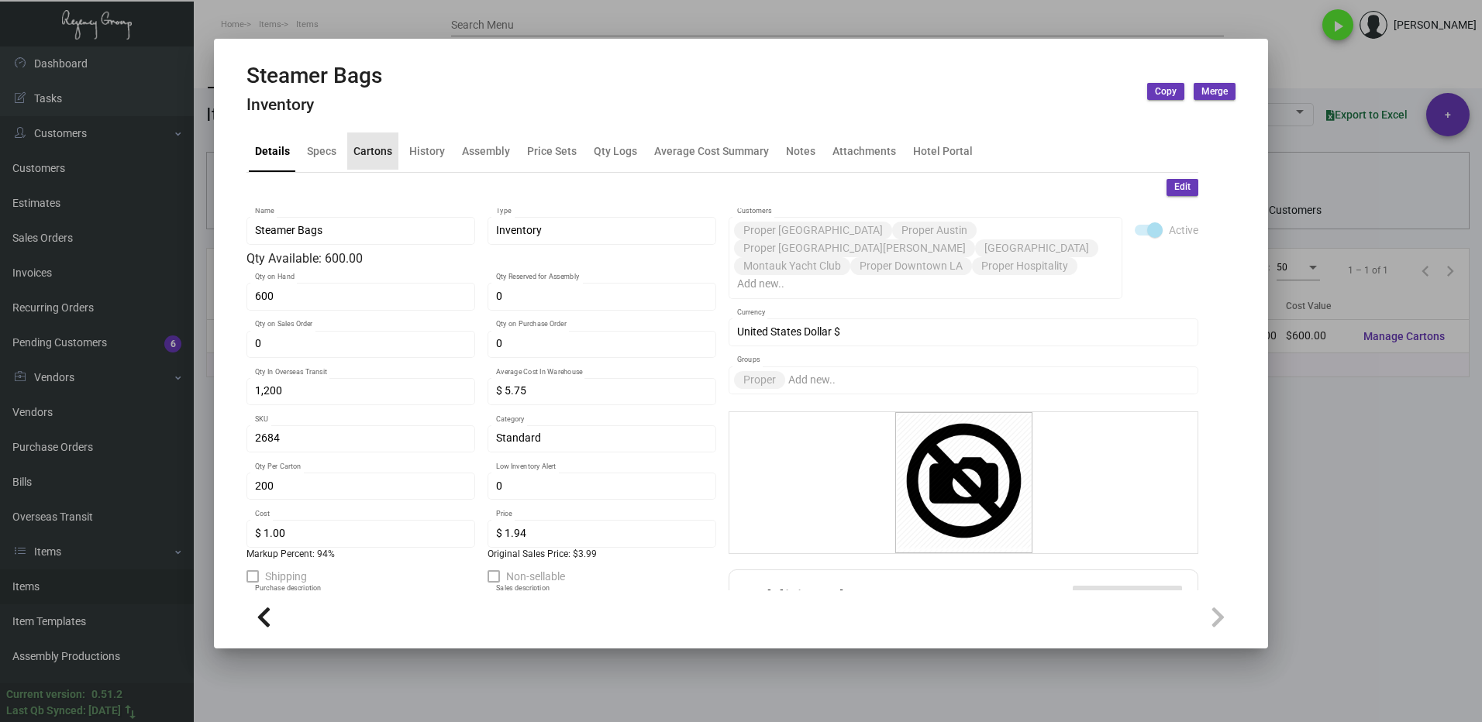
click at [373, 148] on div "Cartons" at bounding box center [372, 151] width 39 height 16
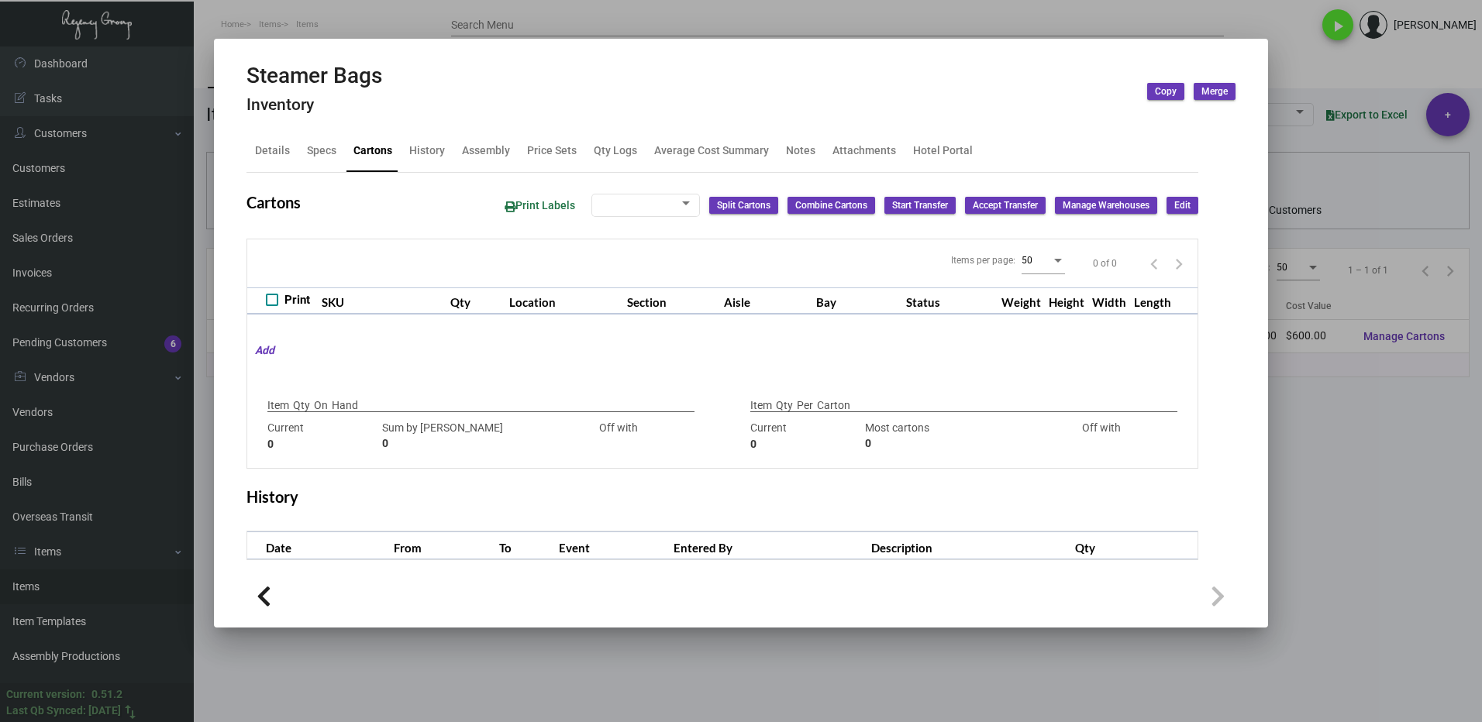
type input "600"
type input "0"
type input "200"
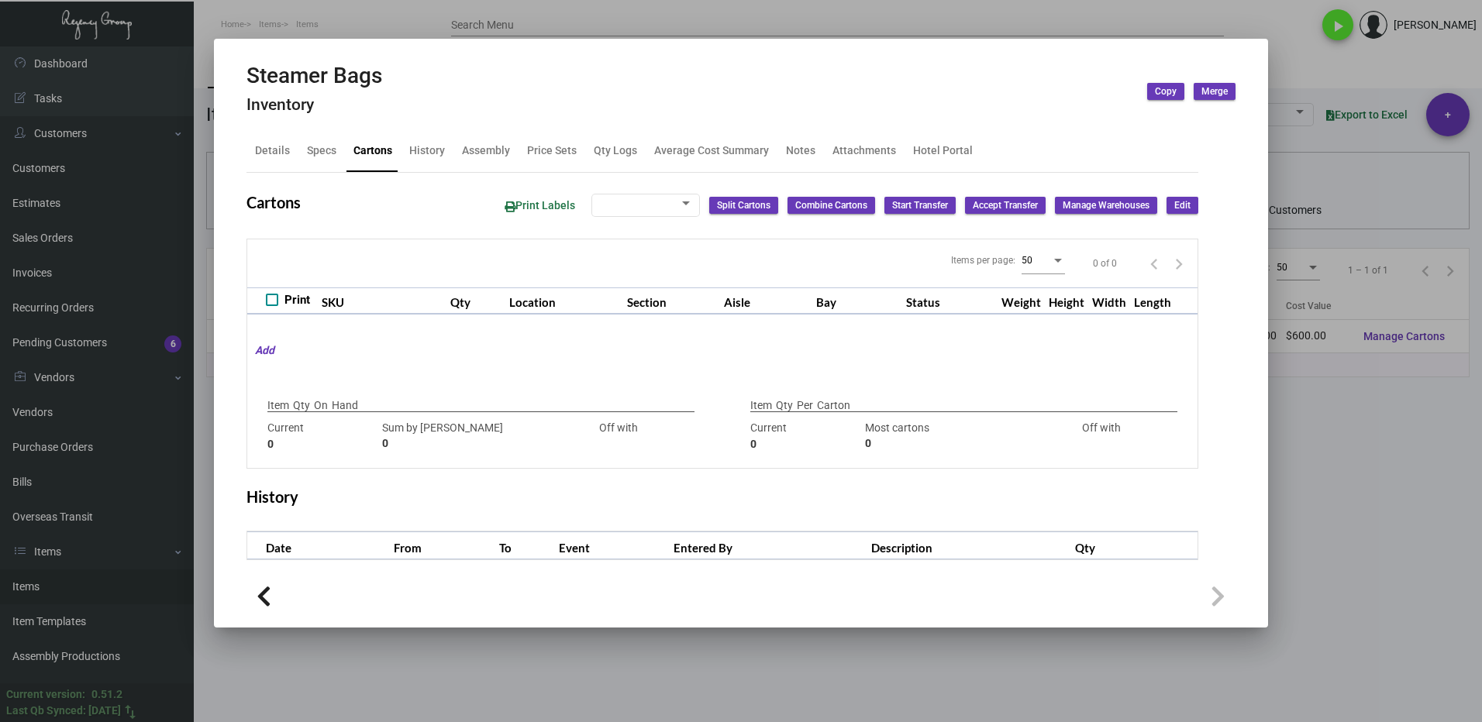
type input "0"
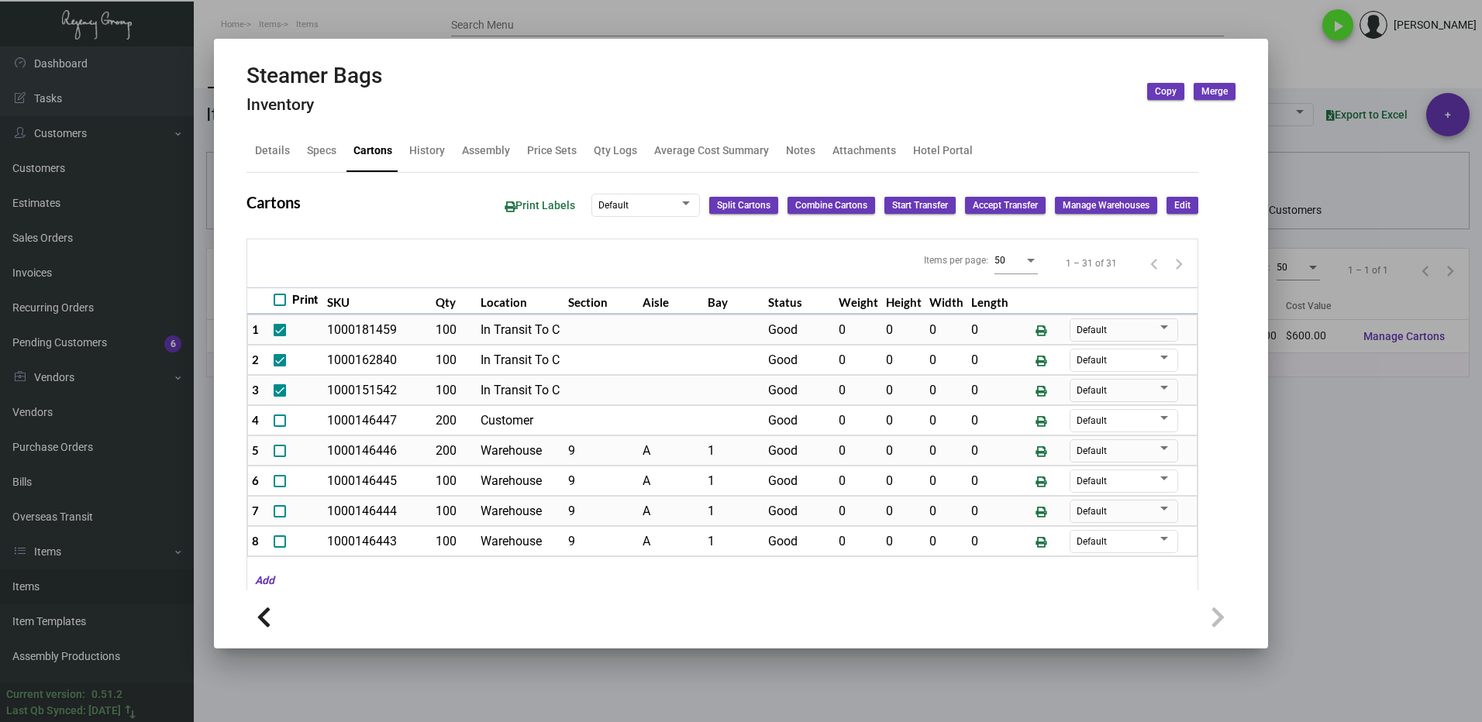
drag, startPoint x: 1314, startPoint y: 490, endPoint x: 1330, endPoint y: 475, distance: 21.9
click at [1314, 489] on div at bounding box center [741, 361] width 1482 height 722
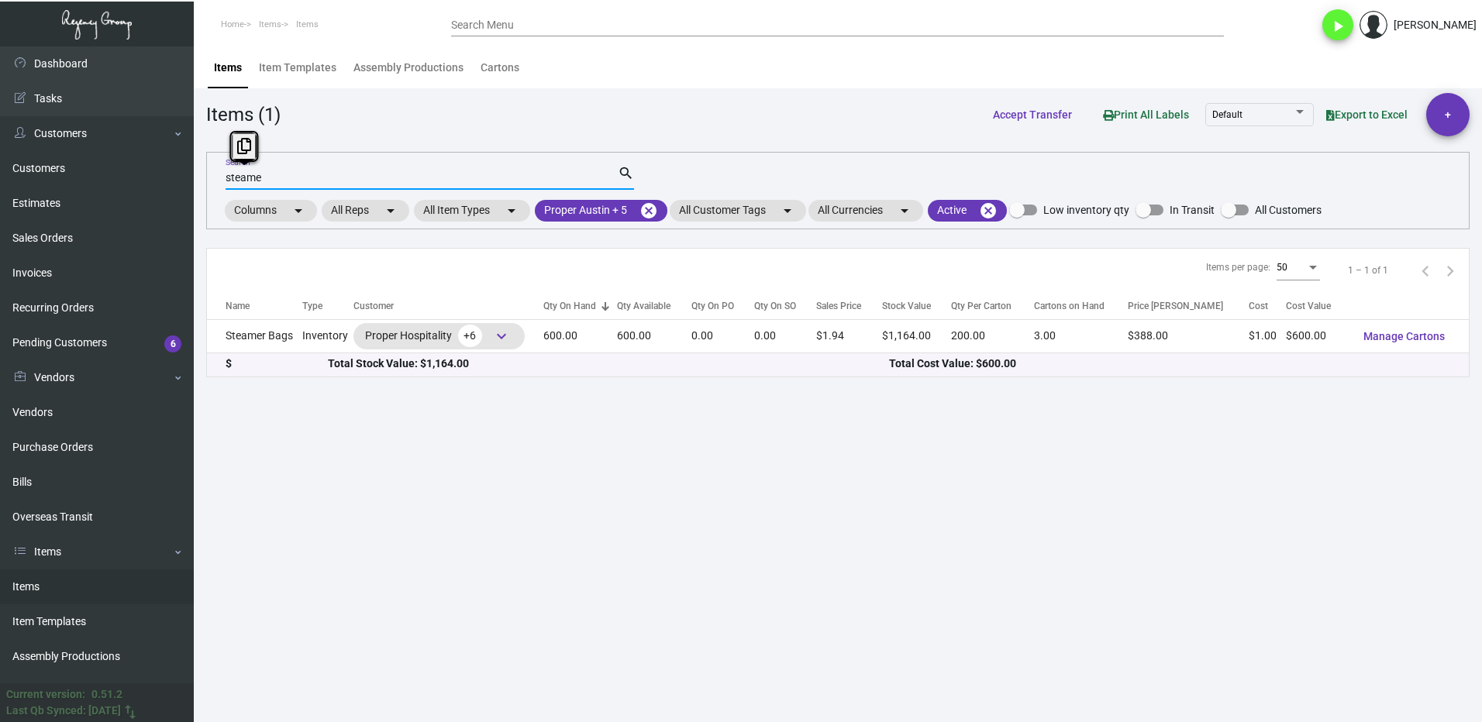
drag, startPoint x: 276, startPoint y: 178, endPoint x: 211, endPoint y: 191, distance: 66.4
click at [211, 191] on div "steame Search search Columns arrow_drop_down All Reps arrow_drop_down All Item …" at bounding box center [837, 190] width 1263 height 77
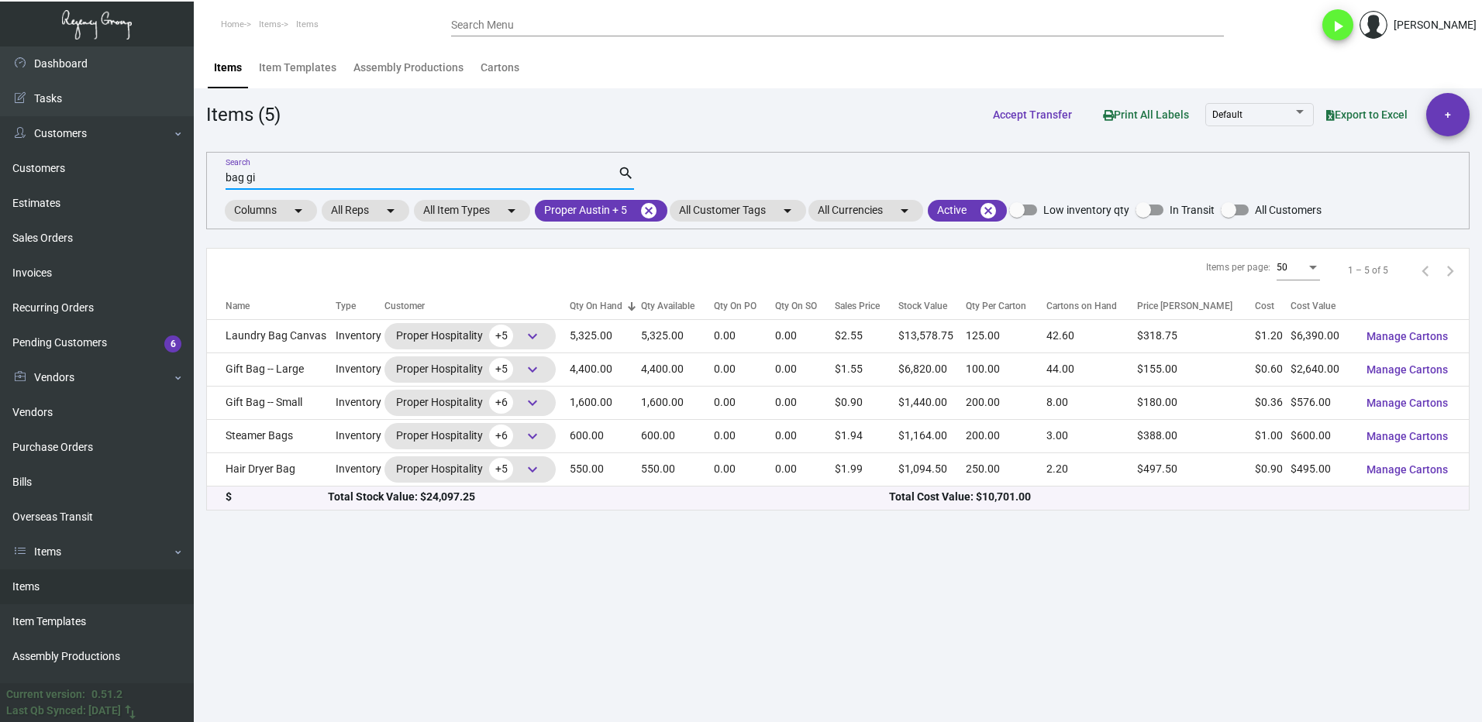
type input "bag gi"
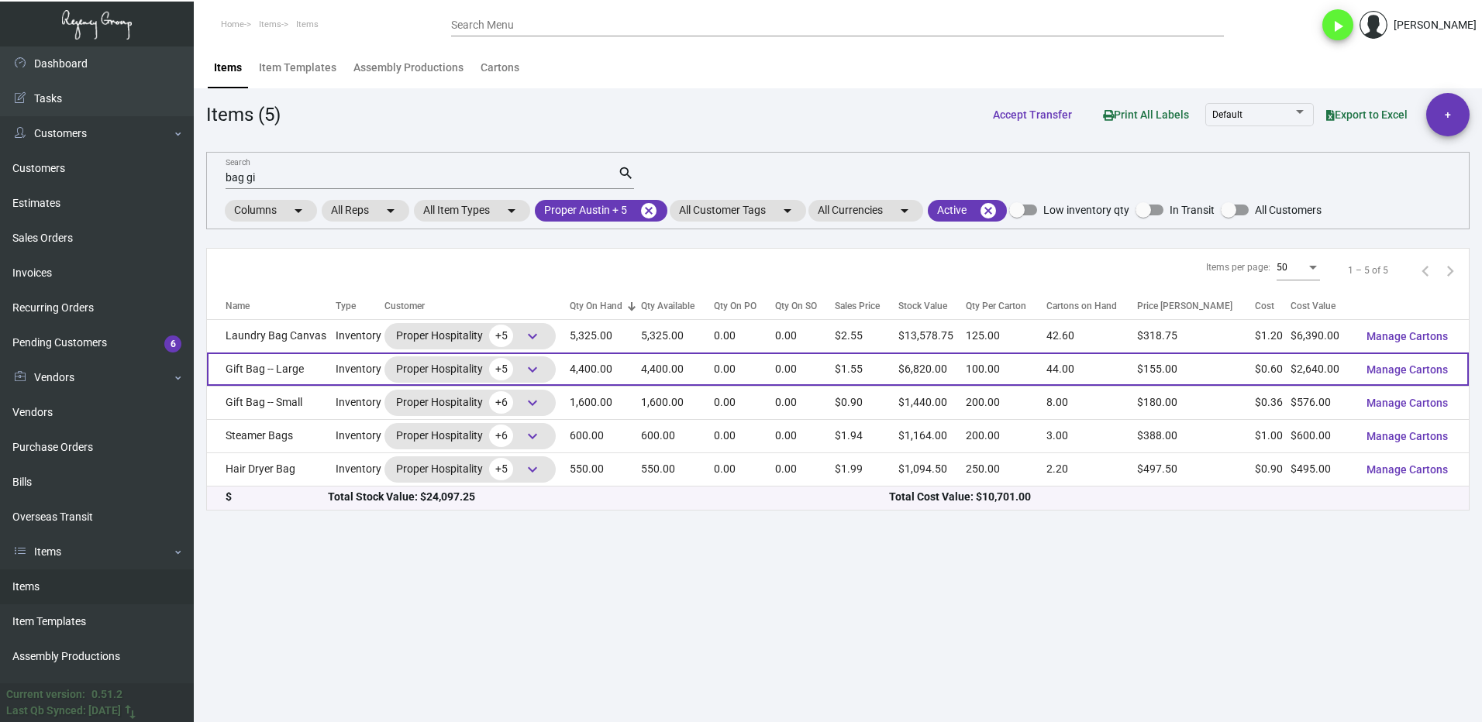
click at [291, 372] on td "Gift Bag -- Large" at bounding box center [271, 369] width 129 height 33
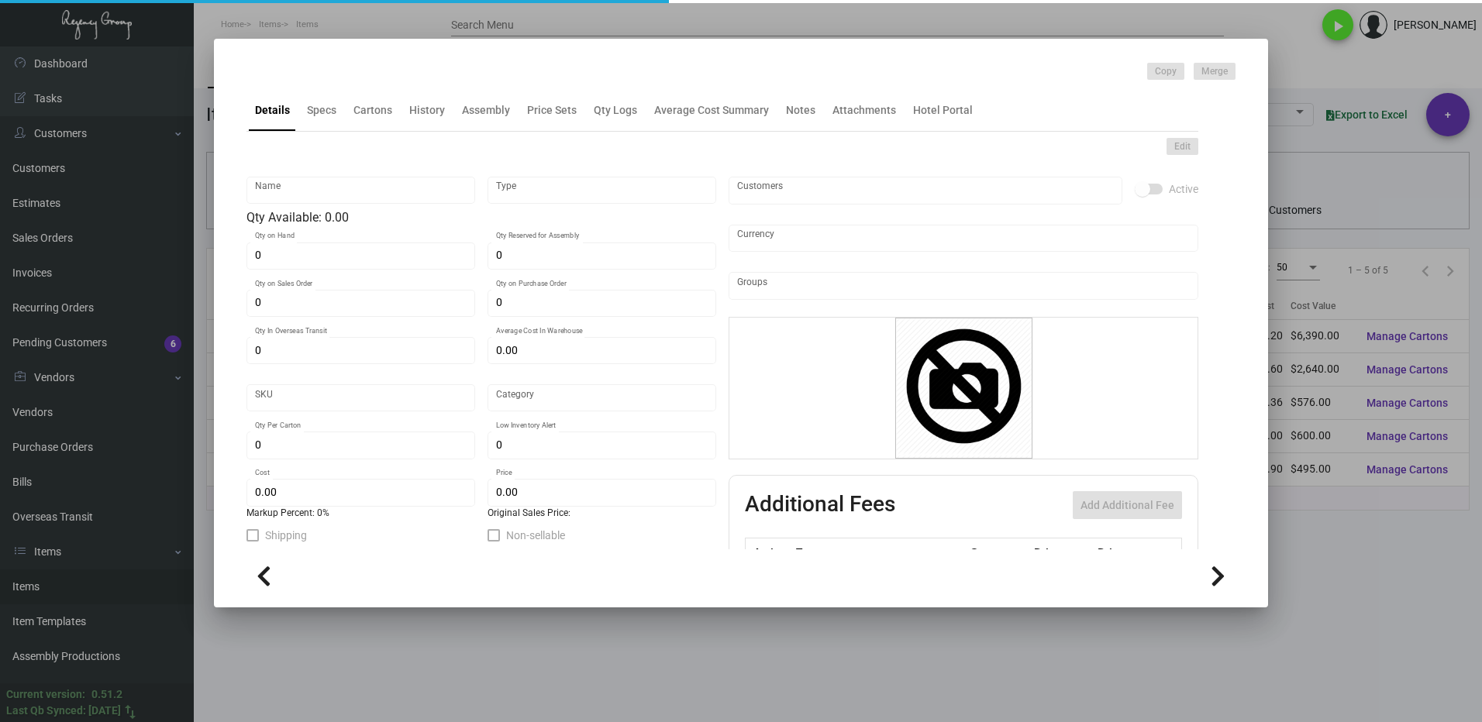
type input "Gift Bag -- Large"
type input "Inventory"
type input "4,400"
type input "$ 0.61"
type input "Standard"
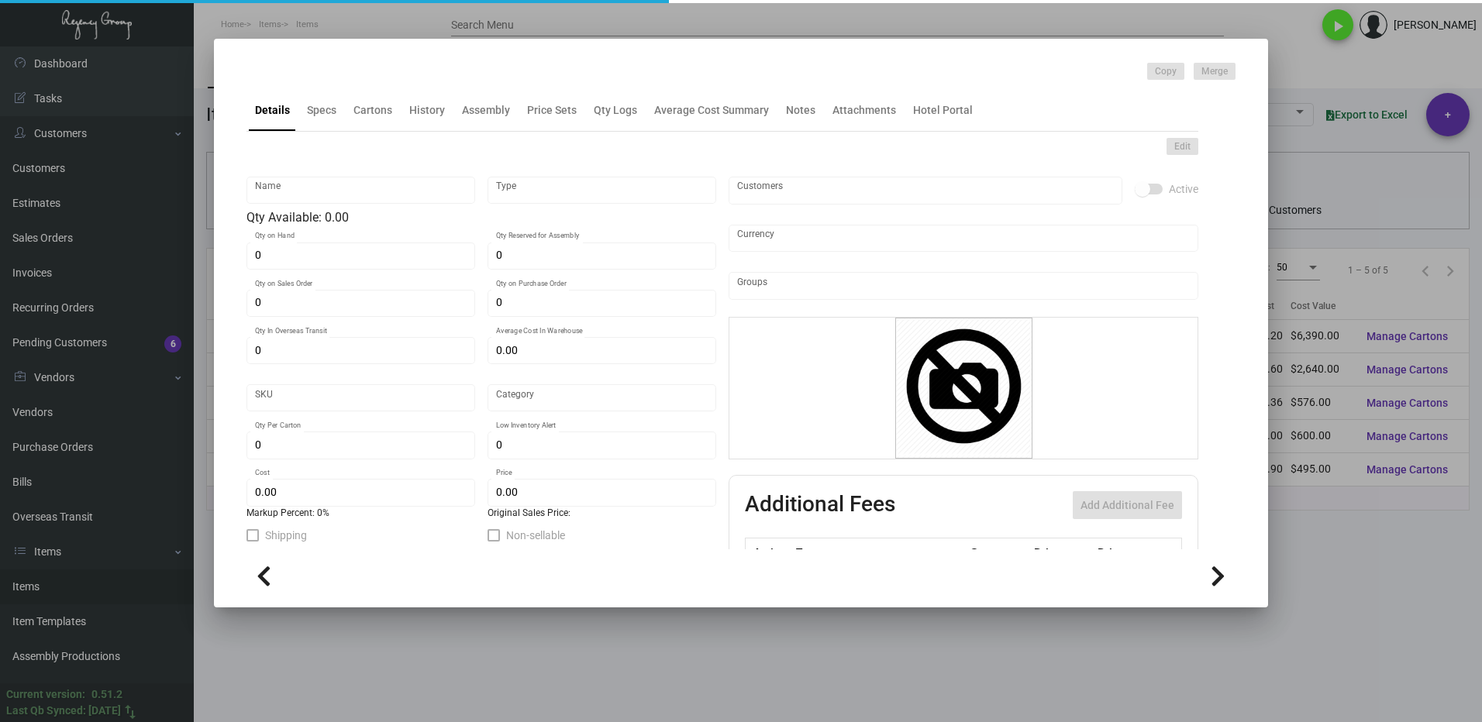
type input "100"
type input "$ 0.60"
type input "$ 1.55"
checkbox input "true"
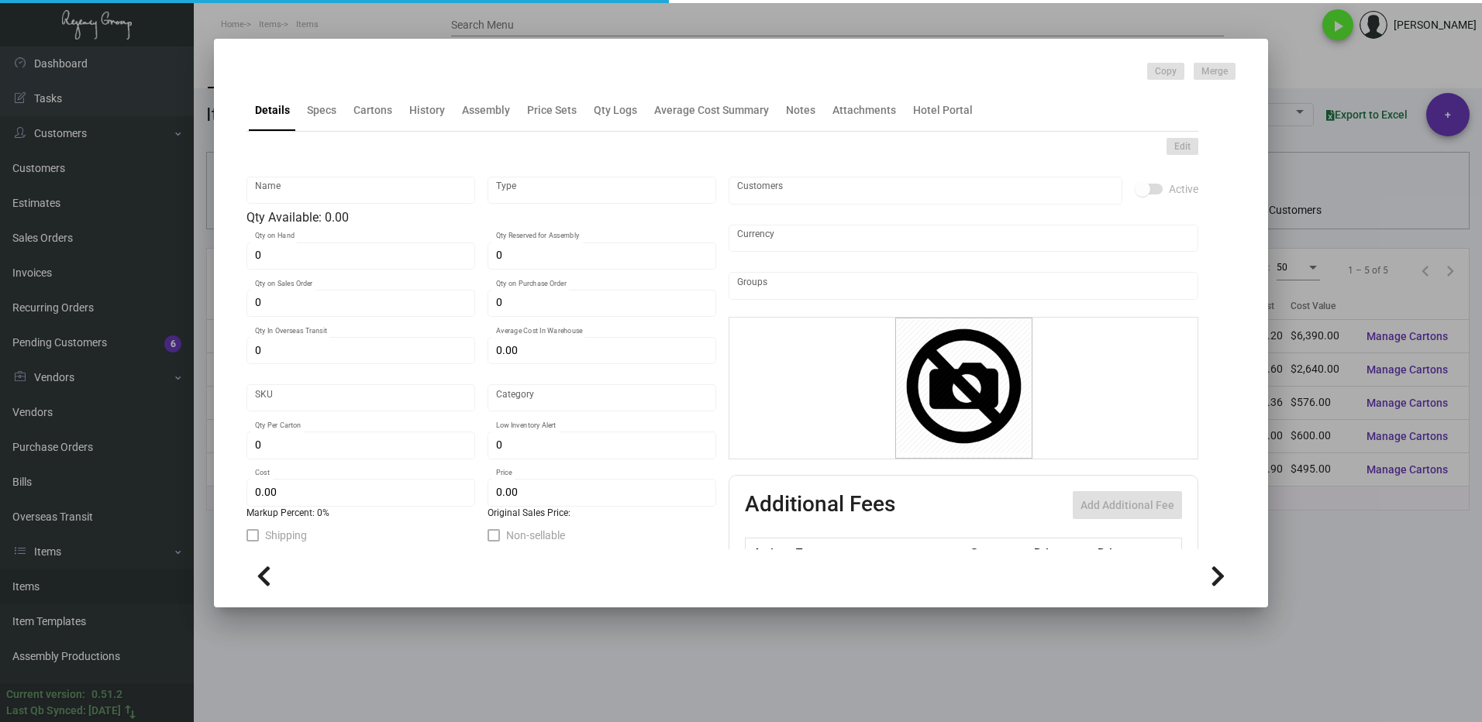
type input "United States Dollar $"
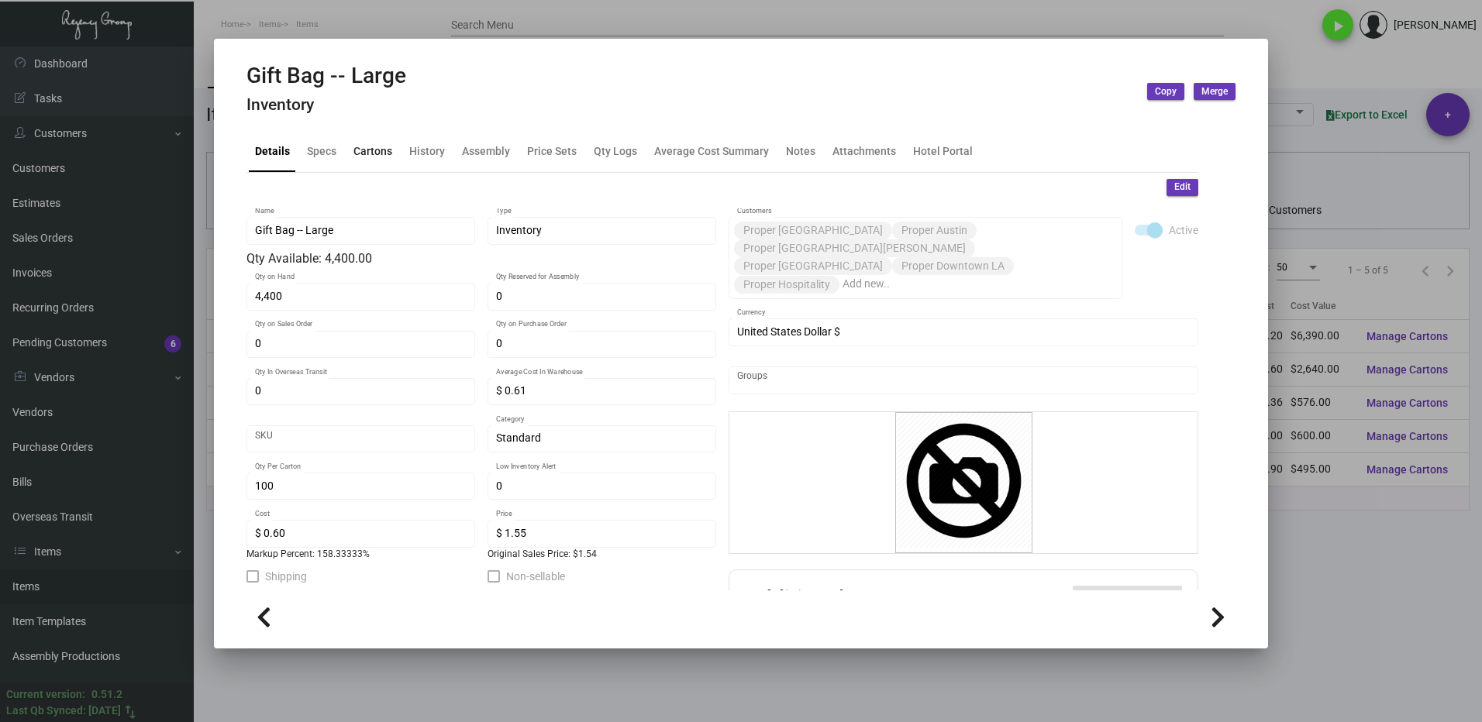
click at [367, 150] on div "Cartons" at bounding box center [372, 151] width 39 height 16
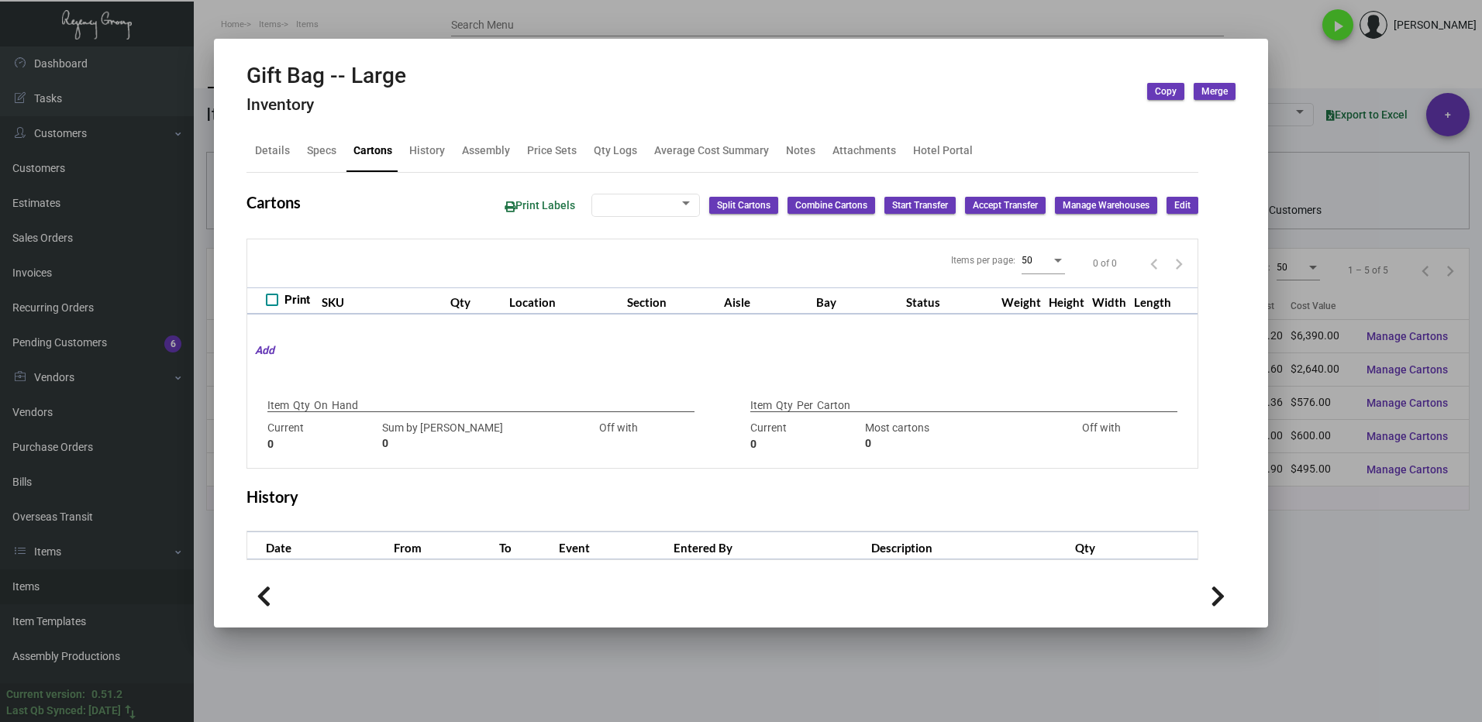
type input "4,400"
type input "8100"
type input "-3700"
type input "100"
type input "4400"
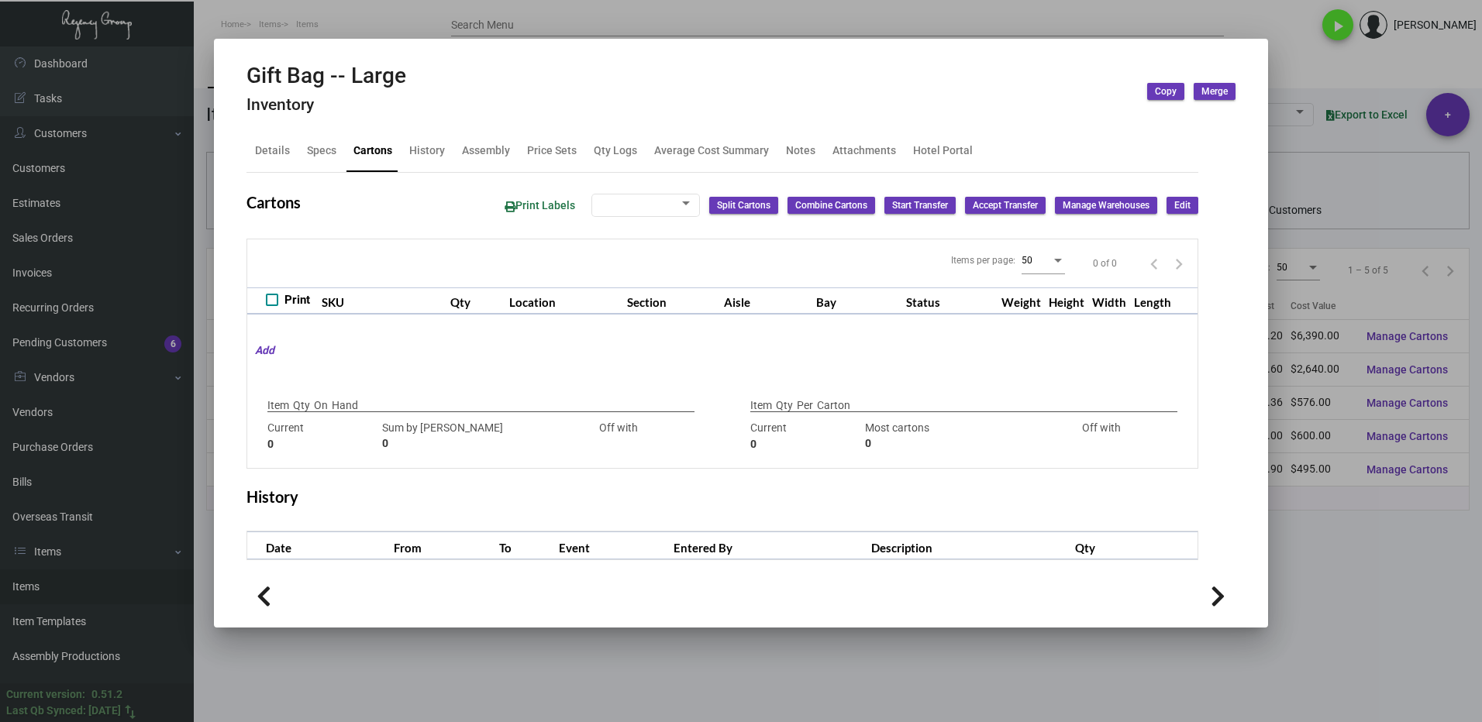
type input "-4300"
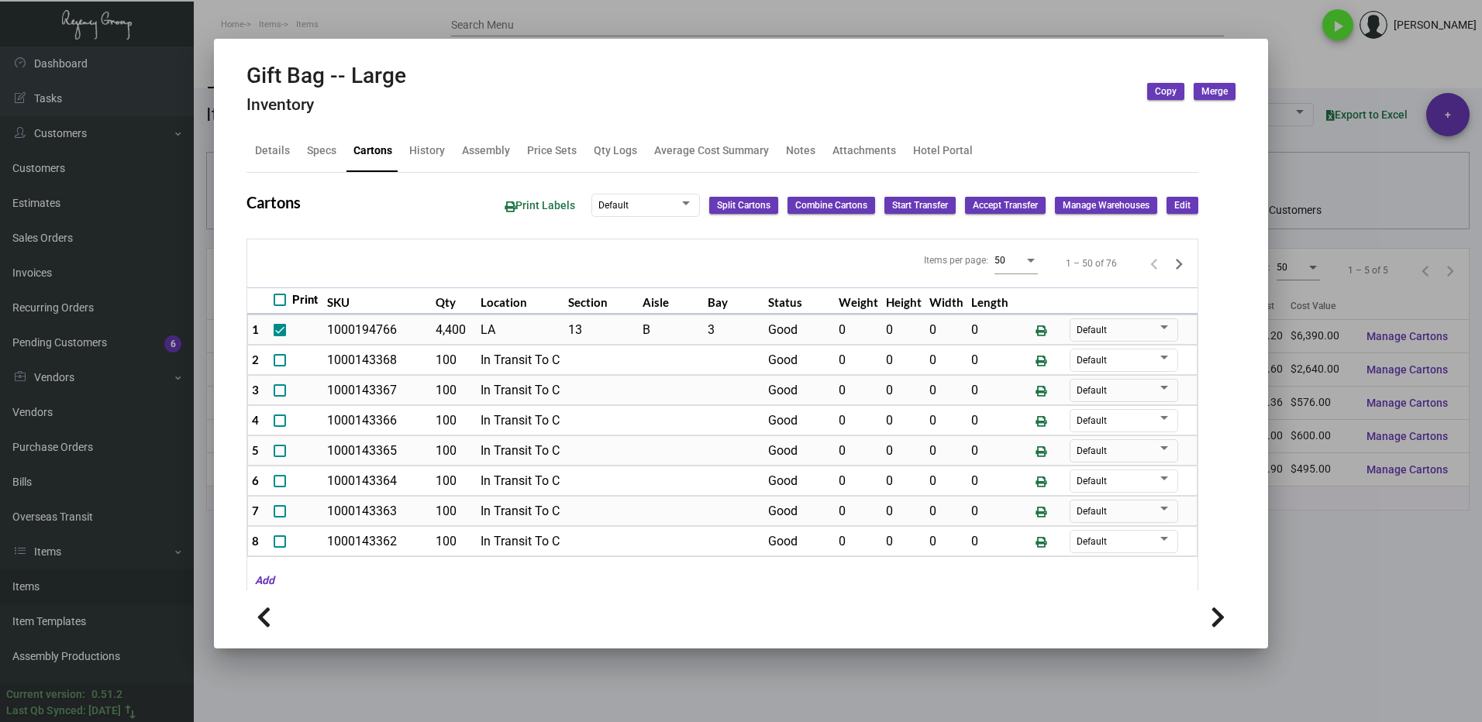
drag, startPoint x: 1363, startPoint y: 556, endPoint x: 870, endPoint y: 448, distance: 504.7
click at [1362, 556] on div at bounding box center [741, 361] width 1482 height 722
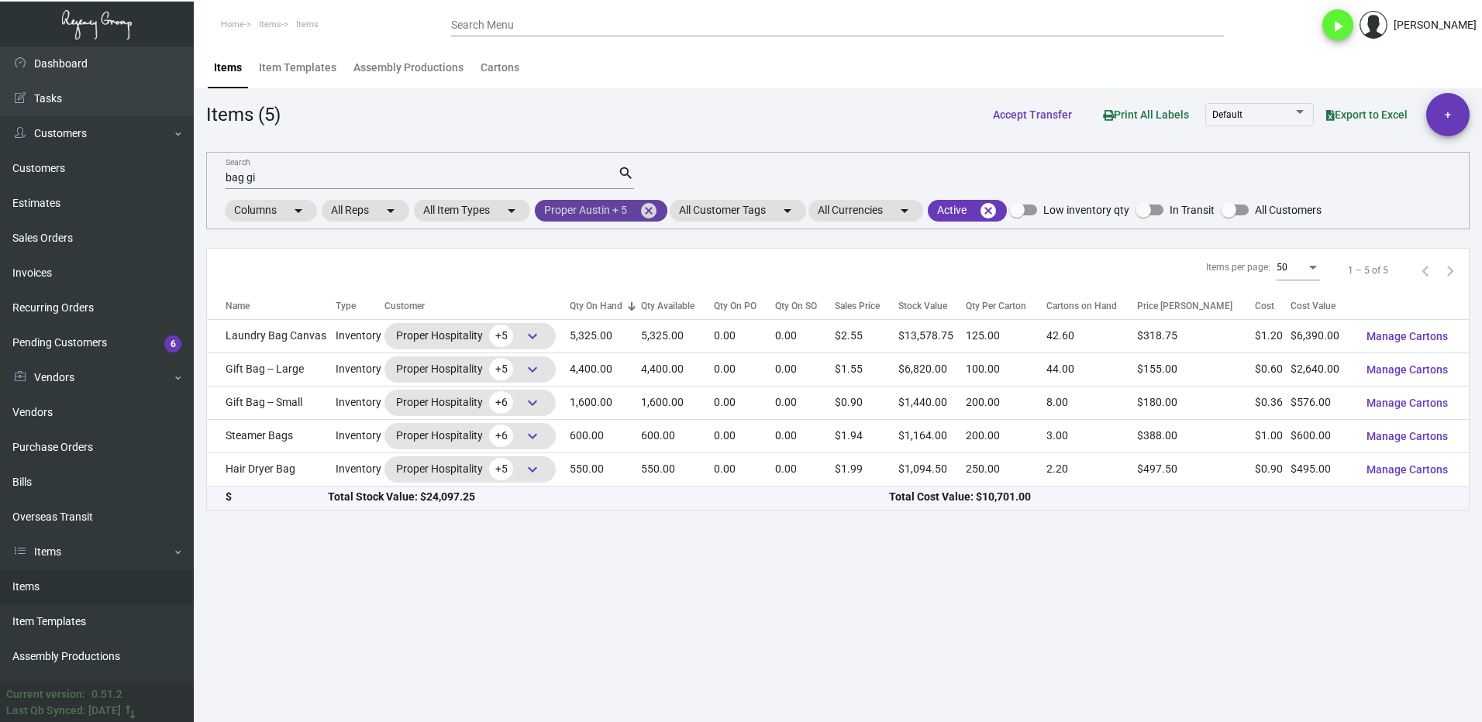
click at [654, 210] on mat-icon "cancel" at bounding box center [648, 210] width 19 height 19
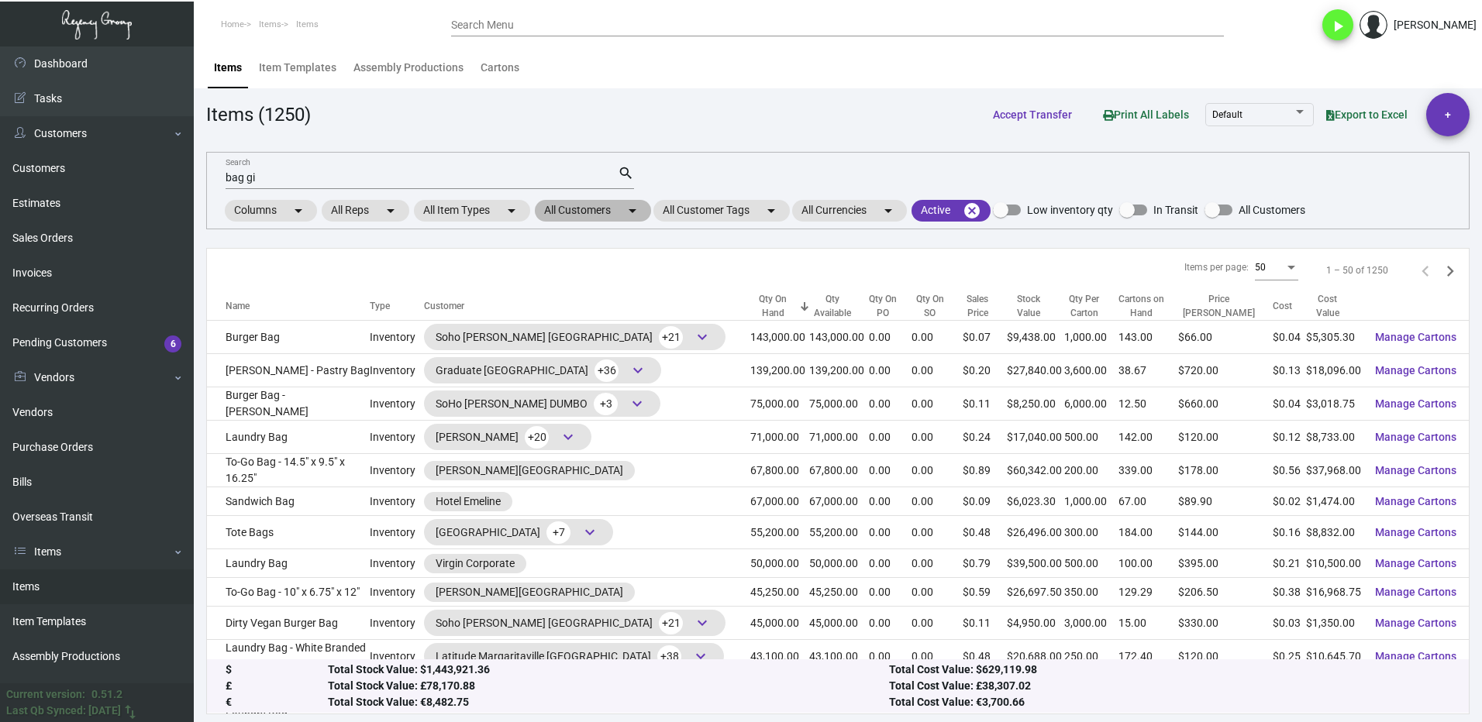
click at [578, 208] on mat-chip "All Customers arrow_drop_down" at bounding box center [593, 211] width 116 height 22
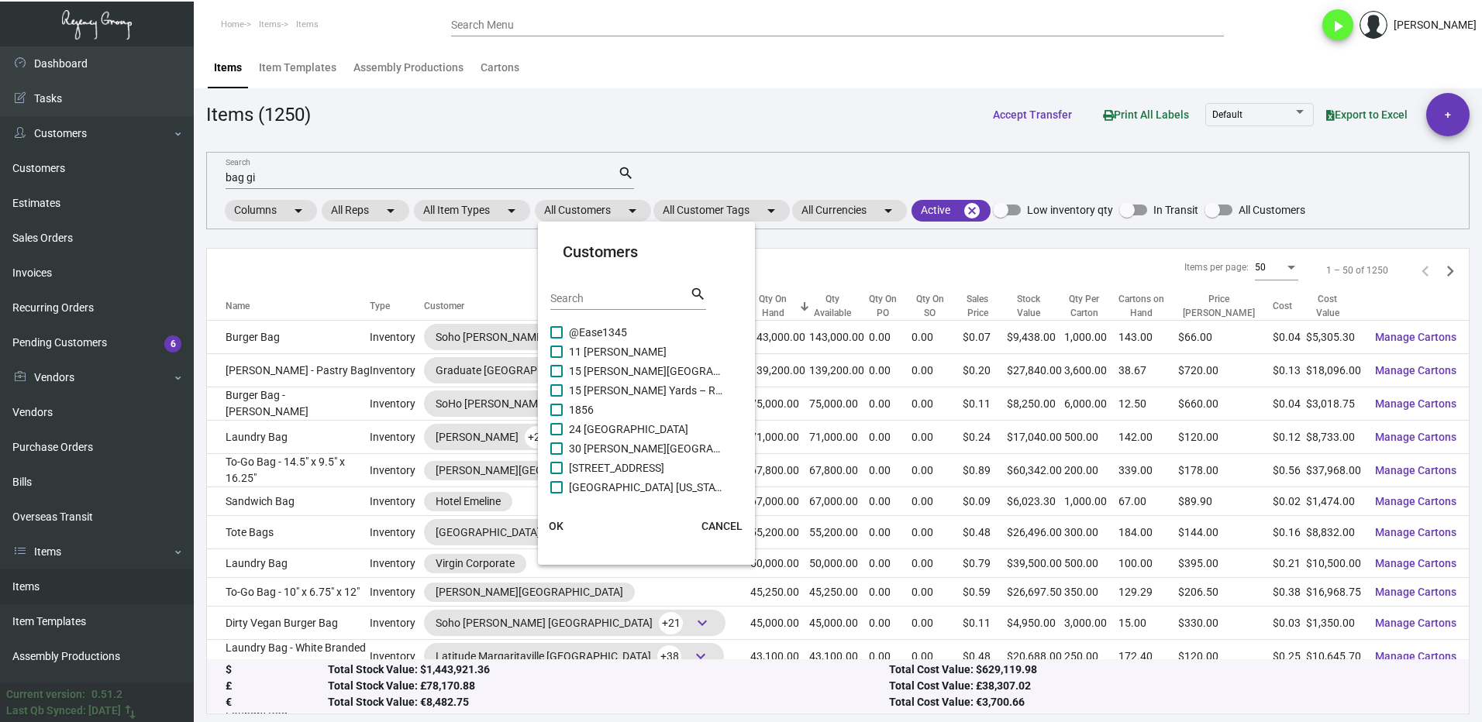
click at [602, 296] on input "Search" at bounding box center [619, 299] width 139 height 12
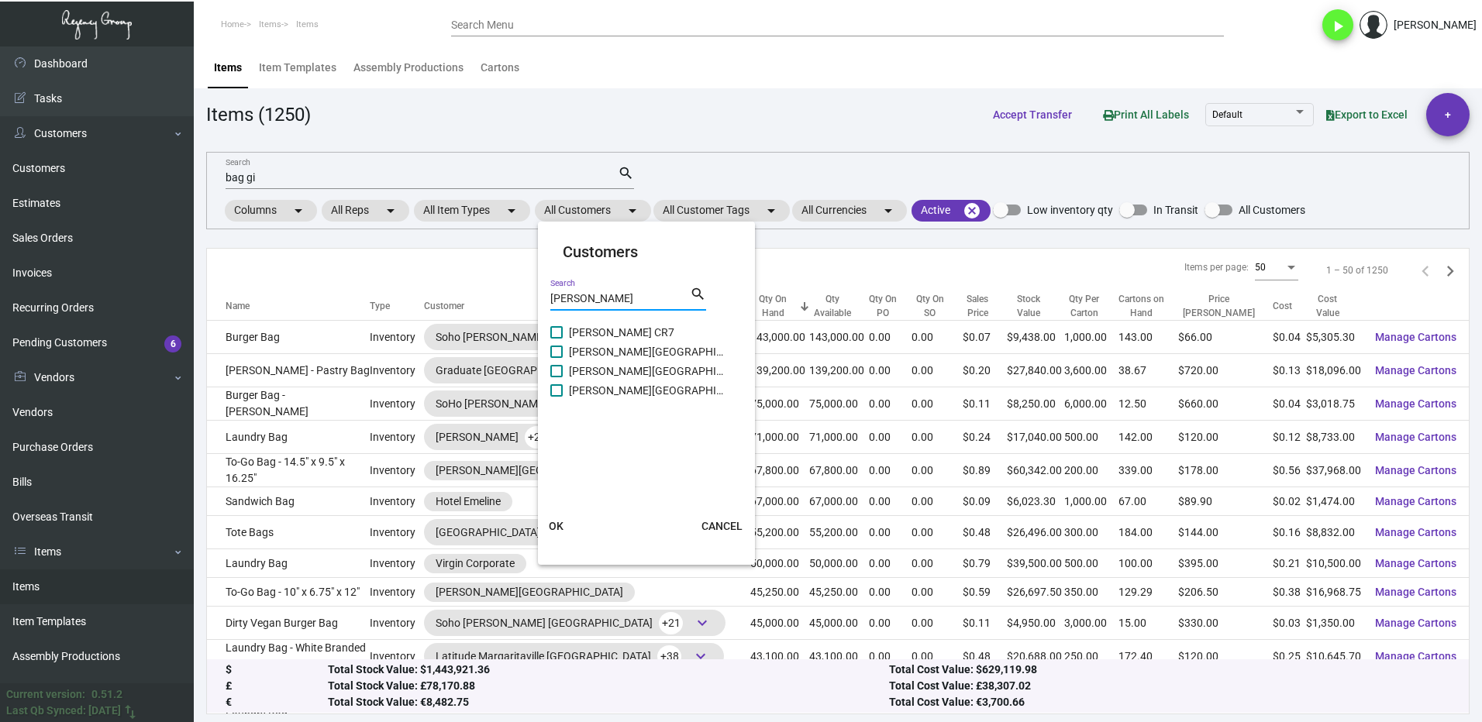
type input "[PERSON_NAME]"
click at [558, 327] on span at bounding box center [556, 332] width 12 height 12
click at [556, 339] on input "[PERSON_NAME] CR7" at bounding box center [556, 339] width 1 height 1
checkbox input "true"
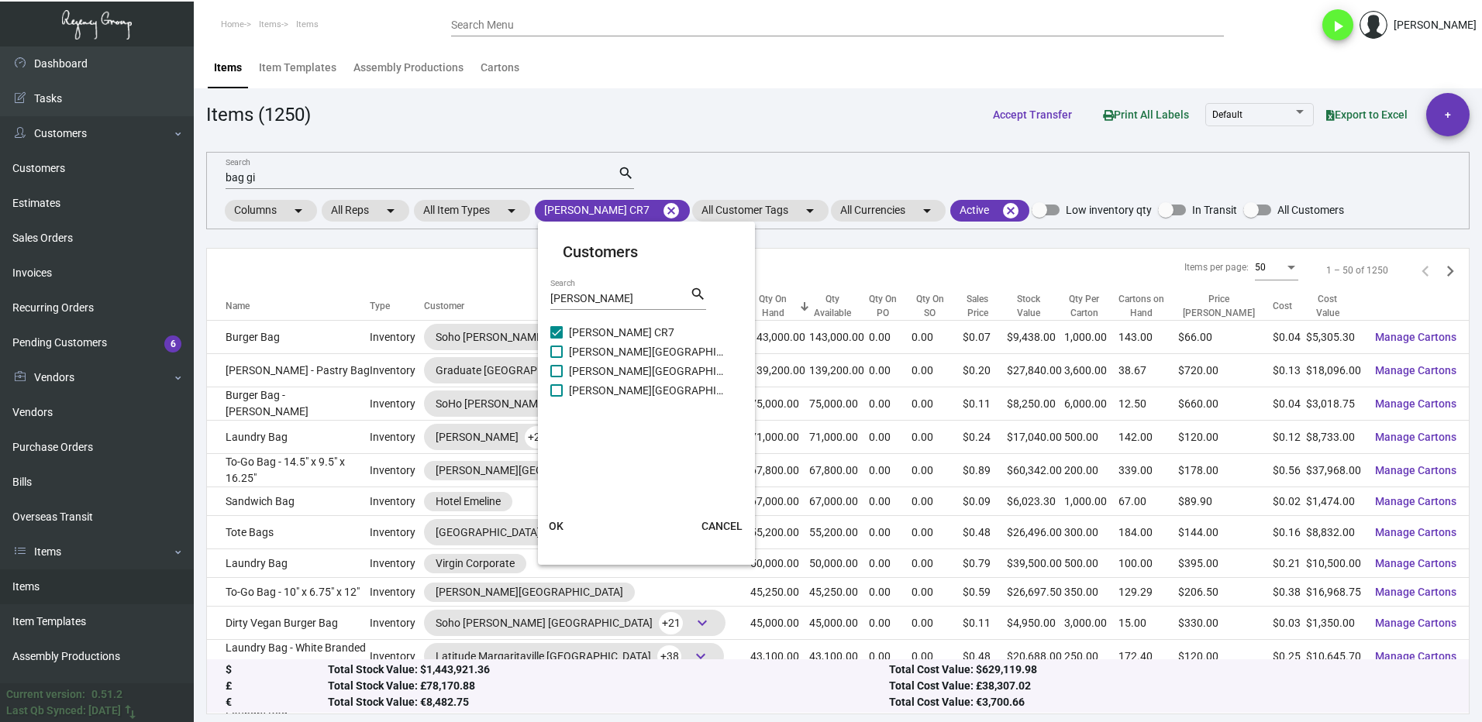
click at [548, 353] on mat-card "Customers [PERSON_NAME] Search search [PERSON_NAME] [GEOGRAPHIC_DATA][PERSON_NA…" at bounding box center [646, 393] width 217 height 331
click at [556, 355] on span at bounding box center [556, 352] width 12 height 12
click at [556, 358] on input "[PERSON_NAME][GEOGRAPHIC_DATA] [GEOGRAPHIC_DATA]" at bounding box center [556, 358] width 1 height 1
checkbox input "true"
click at [563, 372] on label "[PERSON_NAME][GEOGRAPHIC_DATA]" at bounding box center [637, 371] width 174 height 19
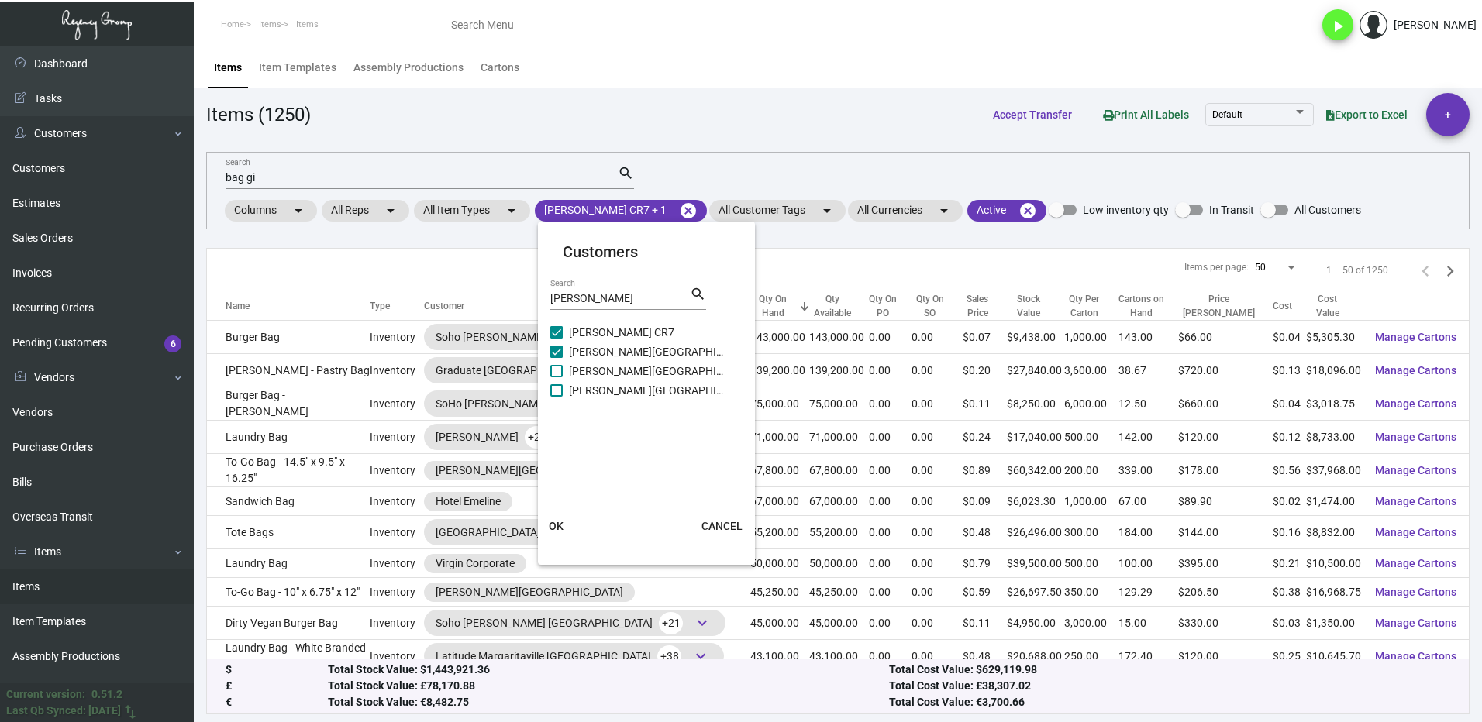
click at [556, 377] on input "[PERSON_NAME][GEOGRAPHIC_DATA]" at bounding box center [556, 377] width 1 height 1
checkbox input "true"
click at [560, 386] on span at bounding box center [556, 390] width 12 height 12
click at [556, 397] on input "[PERSON_NAME][GEOGRAPHIC_DATA]" at bounding box center [556, 397] width 1 height 1
checkbox input "true"
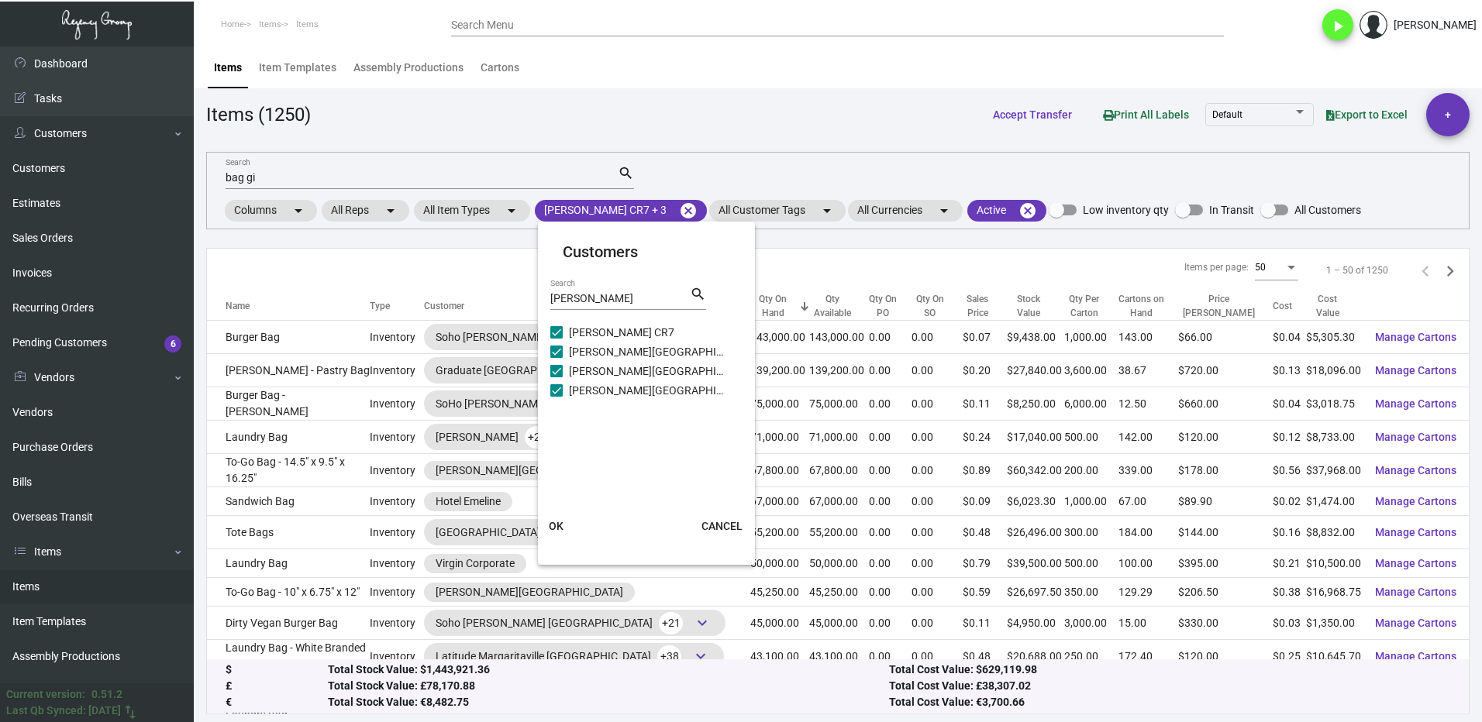
click at [562, 525] on span "OK" at bounding box center [556, 526] width 15 height 12
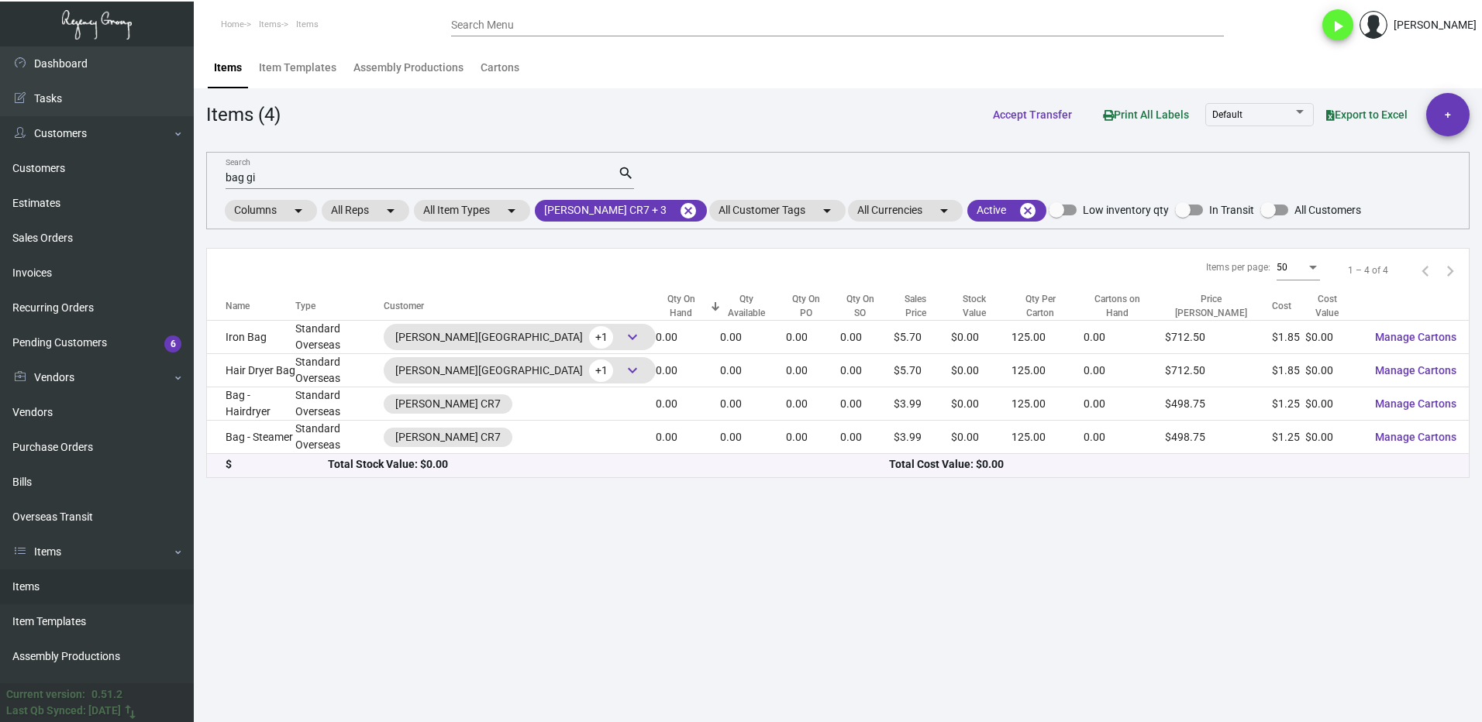
click at [260, 177] on input "bag gi" at bounding box center [422, 178] width 392 height 12
type input "b"
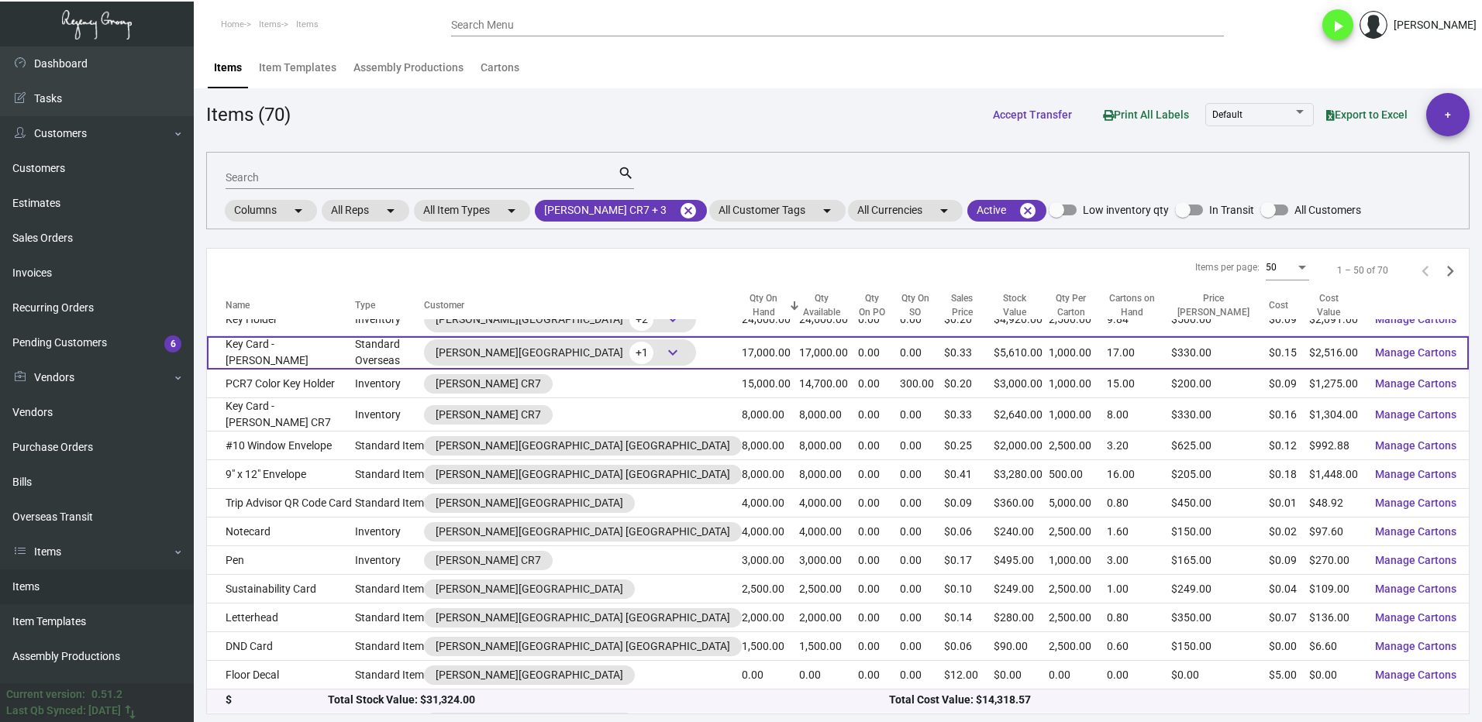
scroll to position [77, 0]
